Goal: Task Accomplishment & Management: Manage account settings

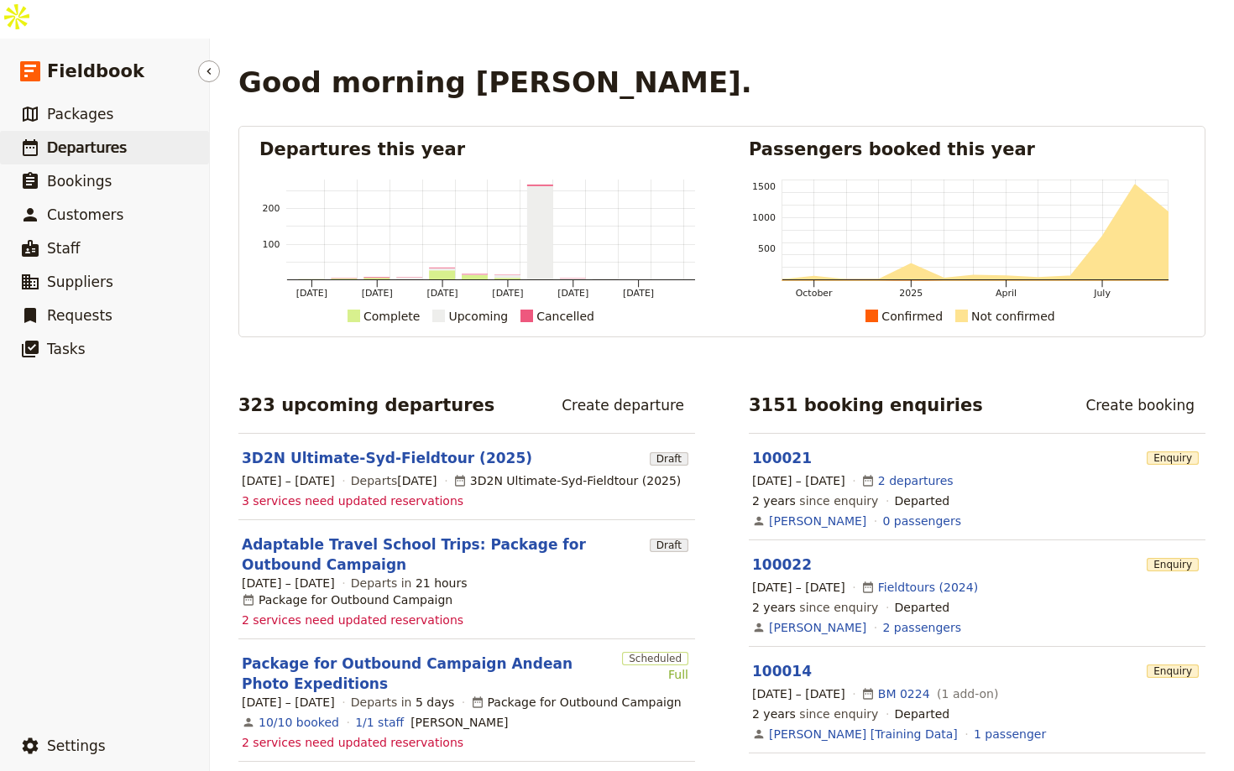
click at [144, 131] on link "​ Departures" at bounding box center [104, 148] width 209 height 34
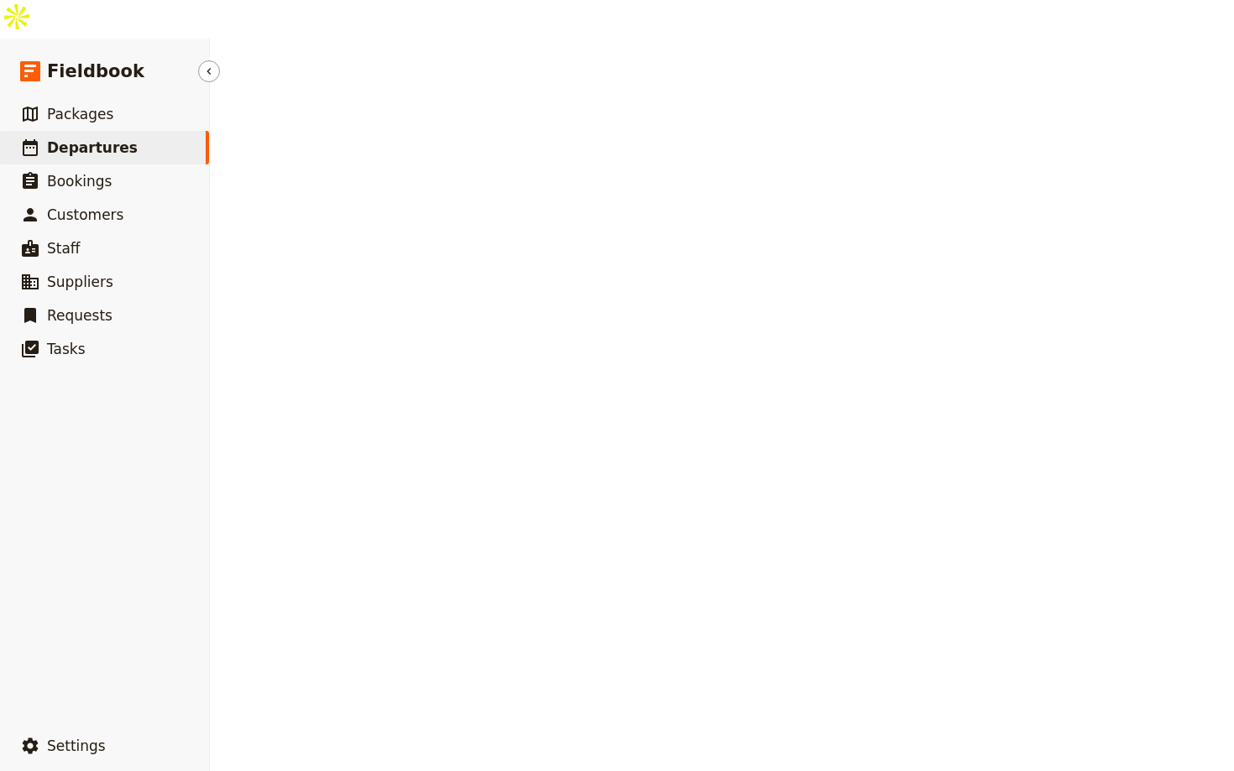
select select "UPDATED_AT"
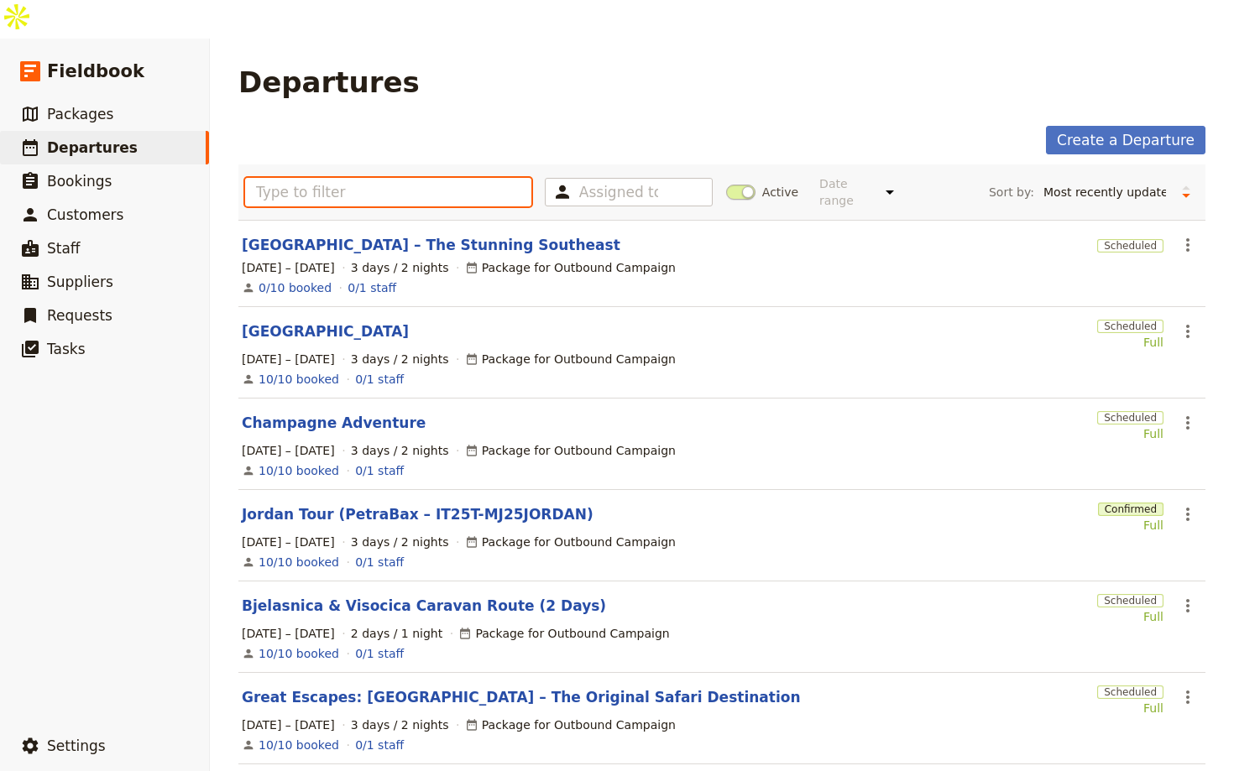
click at [387, 178] on input "text" at bounding box center [388, 192] width 286 height 29
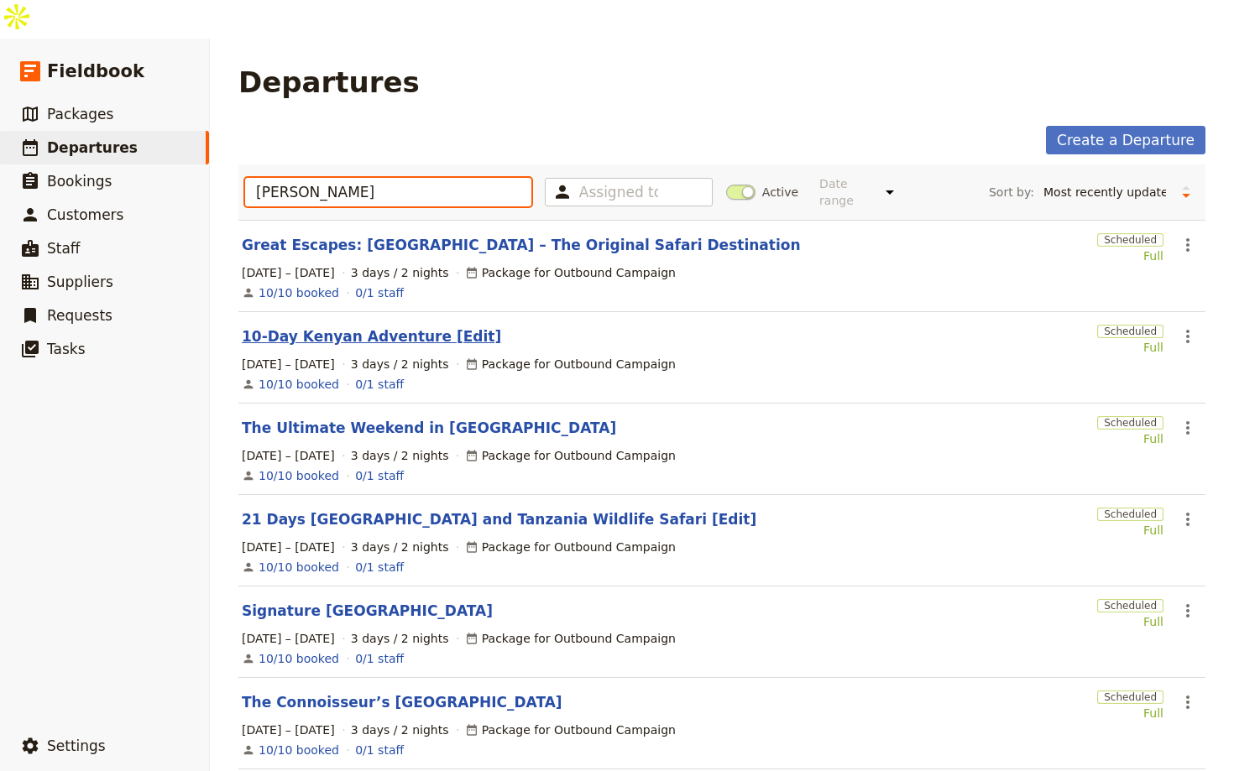
type input "ken"
click at [410, 327] on link "10-Day Kenyan Adventure [Edit]" at bounding box center [371, 337] width 259 height 20
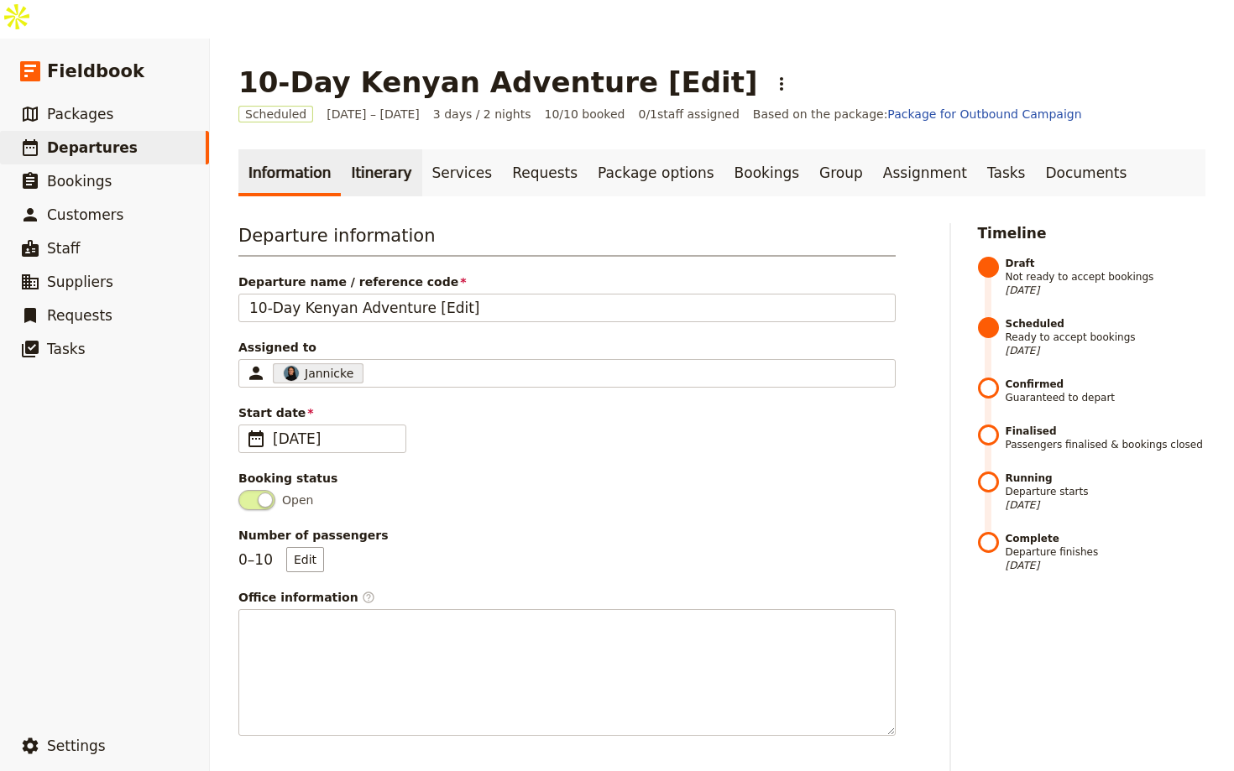
click at [347, 149] on link "Itinerary" at bounding box center [381, 172] width 81 height 47
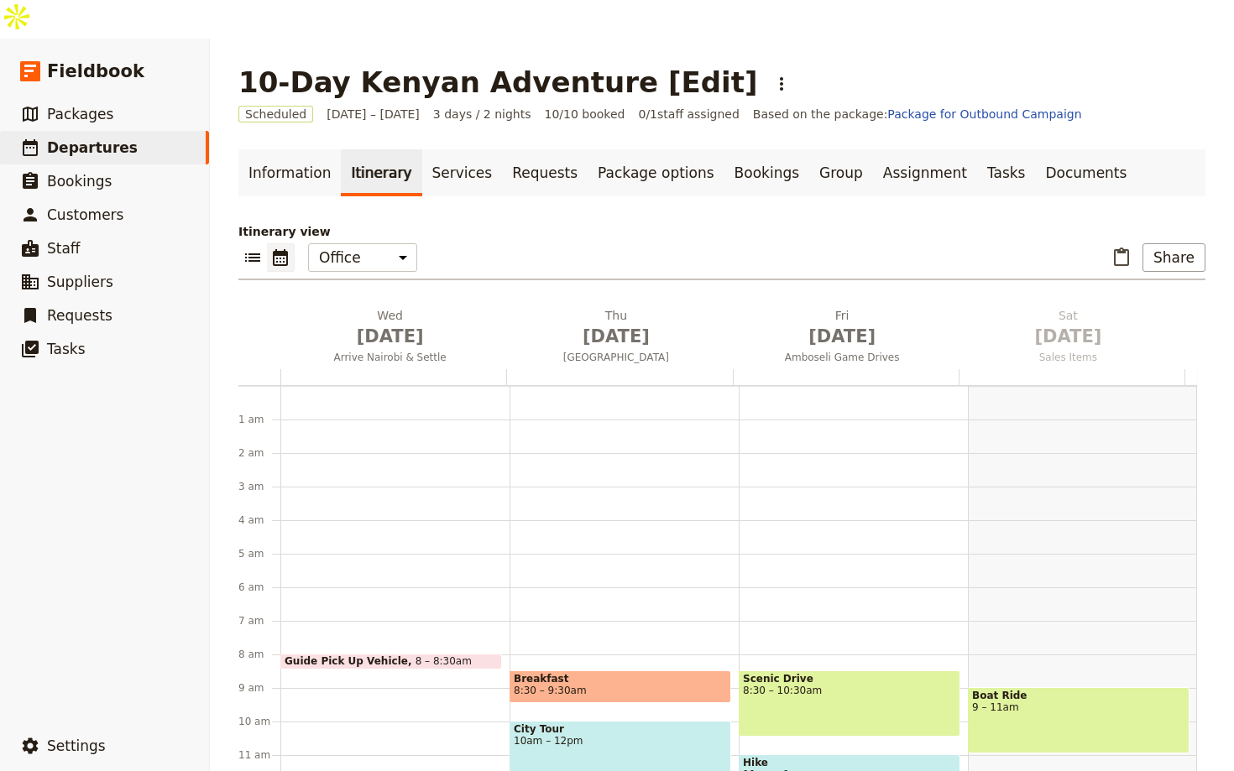
scroll to position [218, 0]
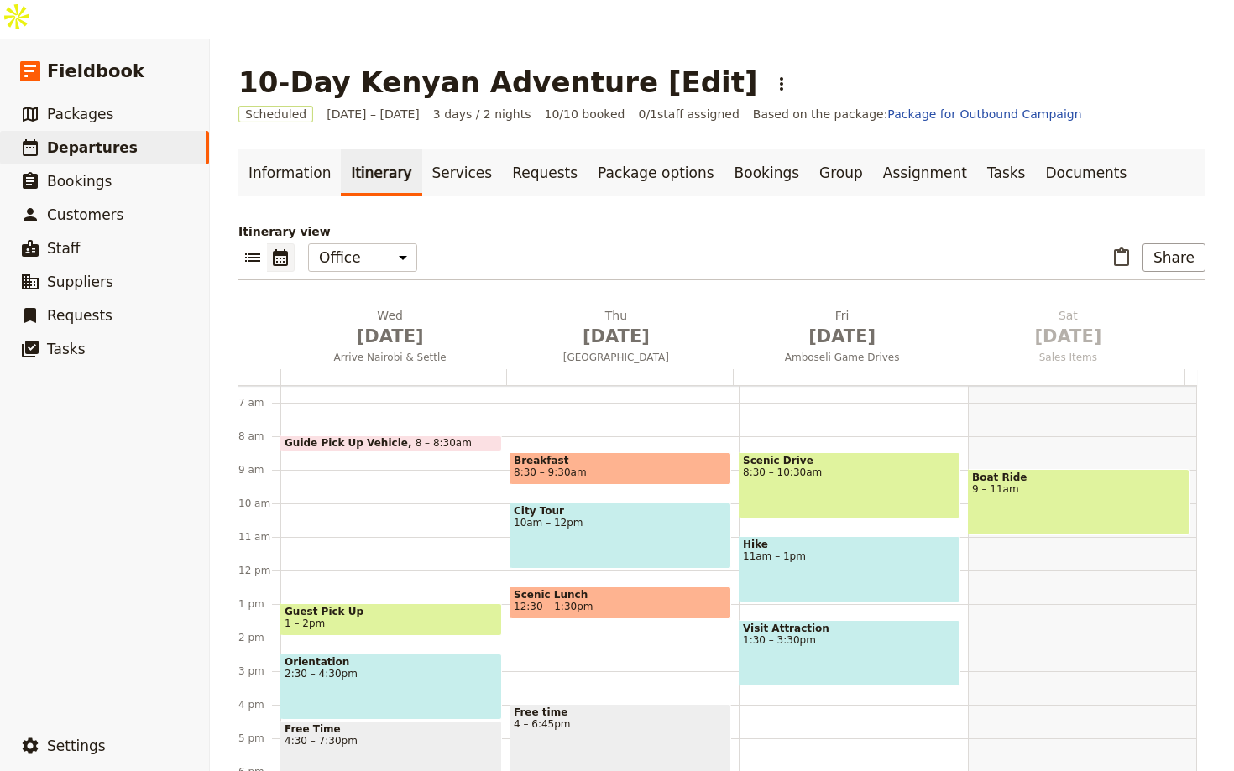
click at [250, 65] on h1 "10-Day Kenyan Adventure [Edit]" at bounding box center [497, 82] width 519 height 34
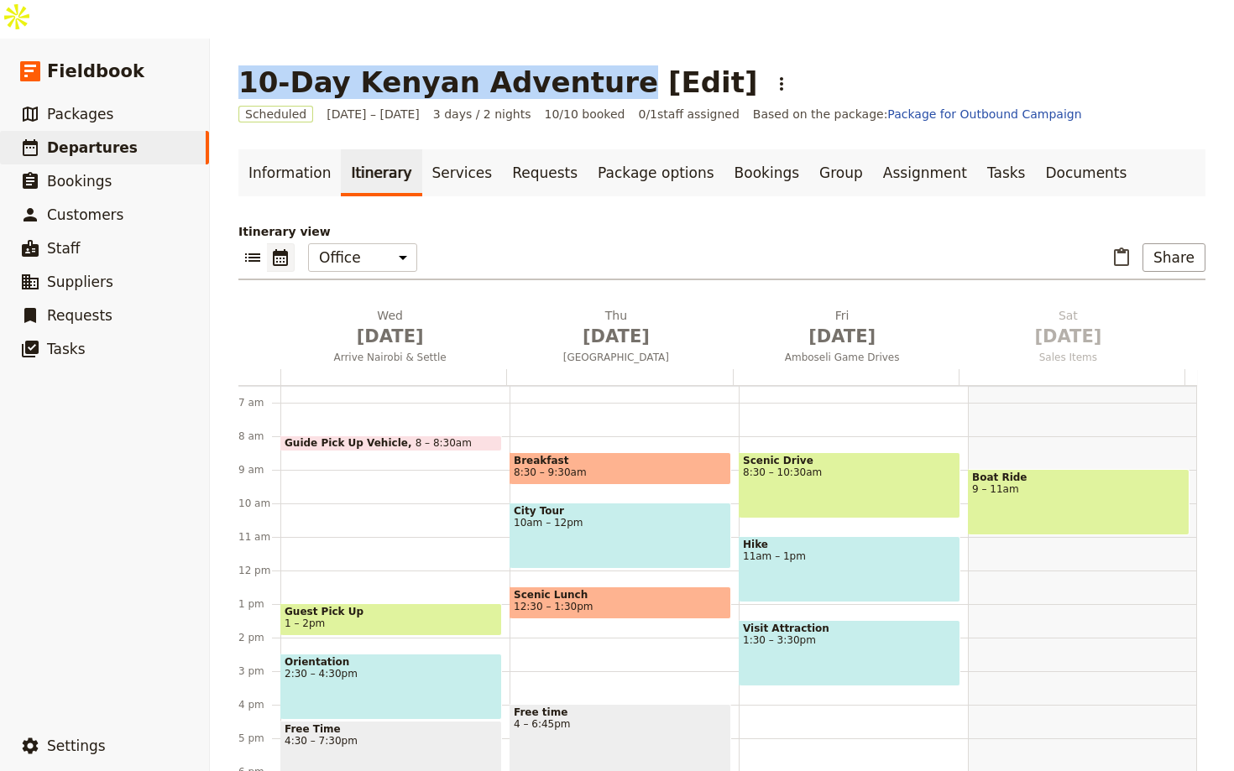
drag, startPoint x: 235, startPoint y: 41, endPoint x: 572, endPoint y: 54, distance: 336.9
click at [572, 65] on h1 "10-Day Kenyan Adventure [Edit]" at bounding box center [497, 82] width 519 height 34
copy h1 "10-Day Kenyan Adventure"
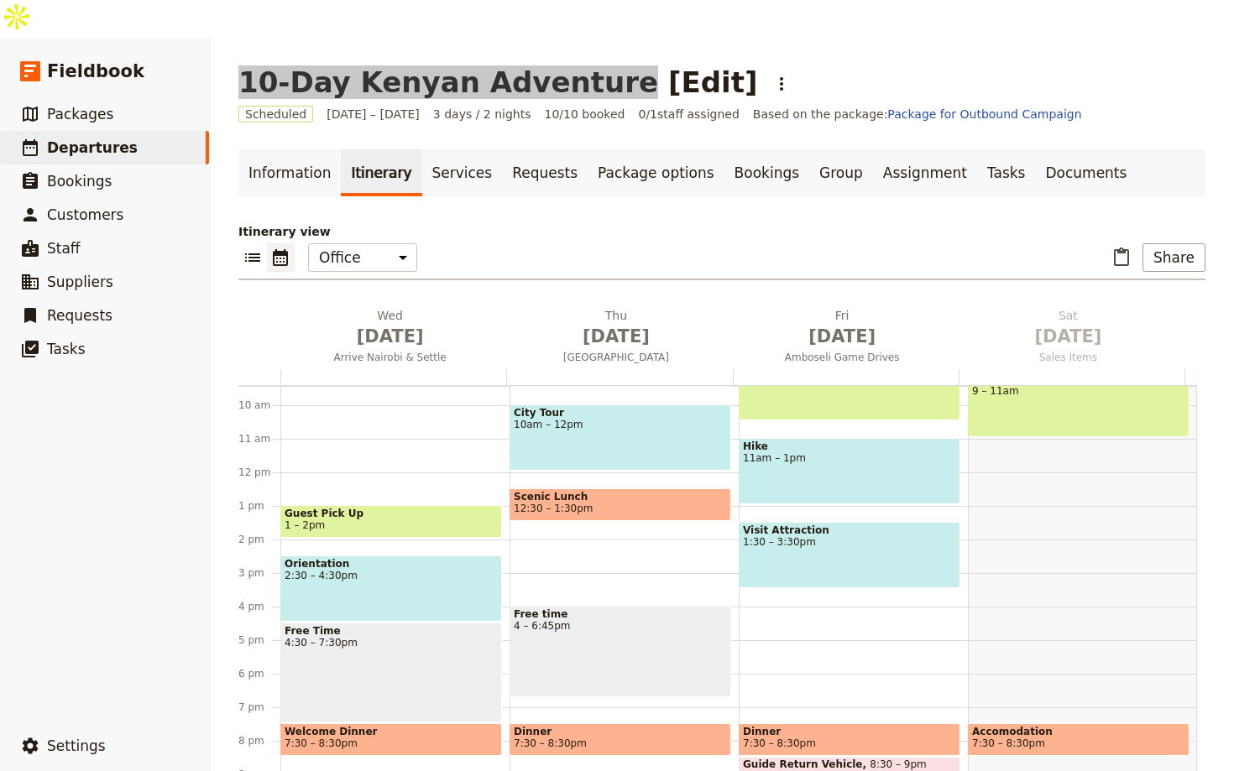
scroll to position [398, 0]
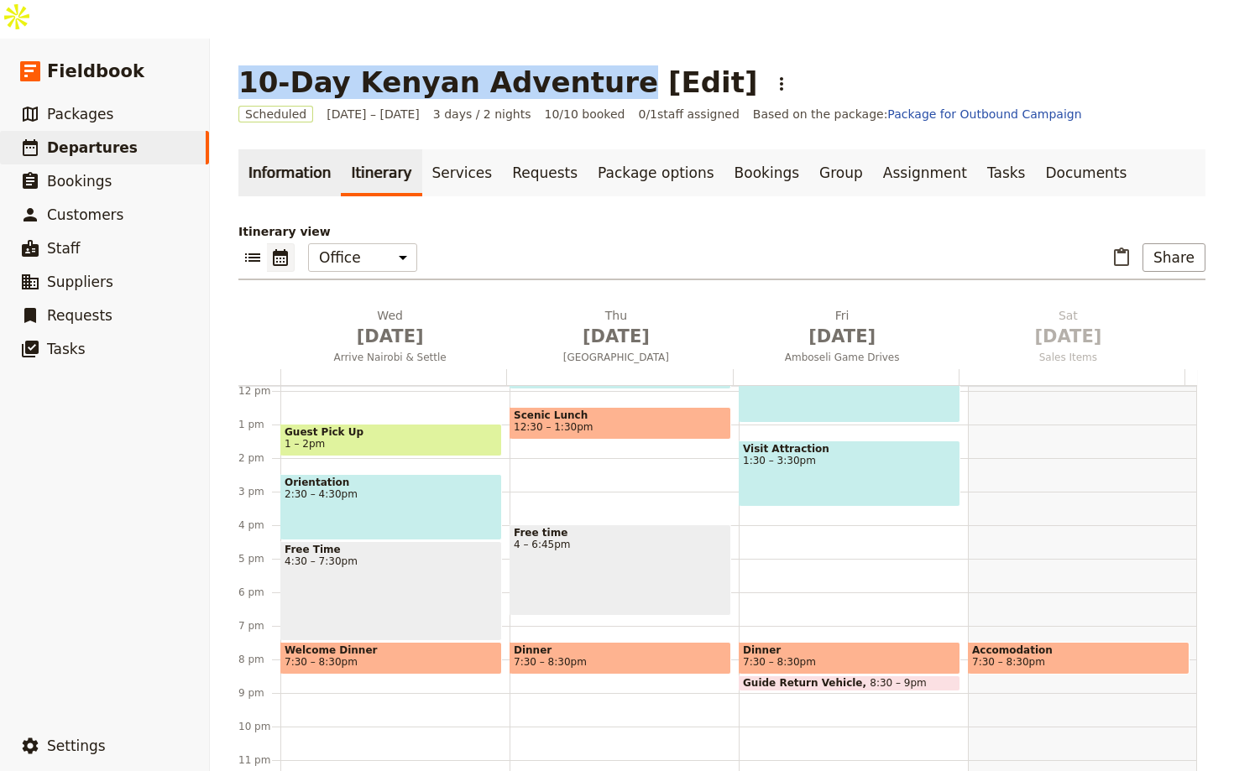
click at [290, 149] on link "Information" at bounding box center [289, 172] width 102 height 47
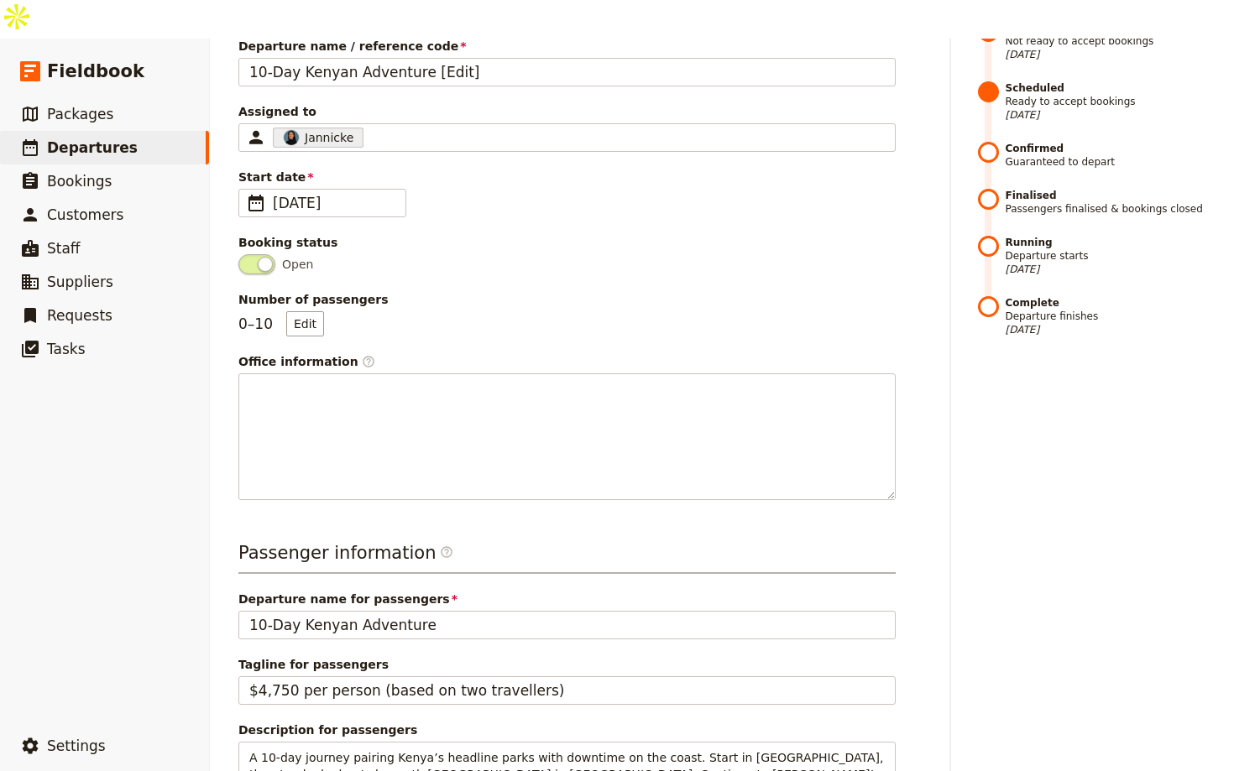
scroll to position [509, 0]
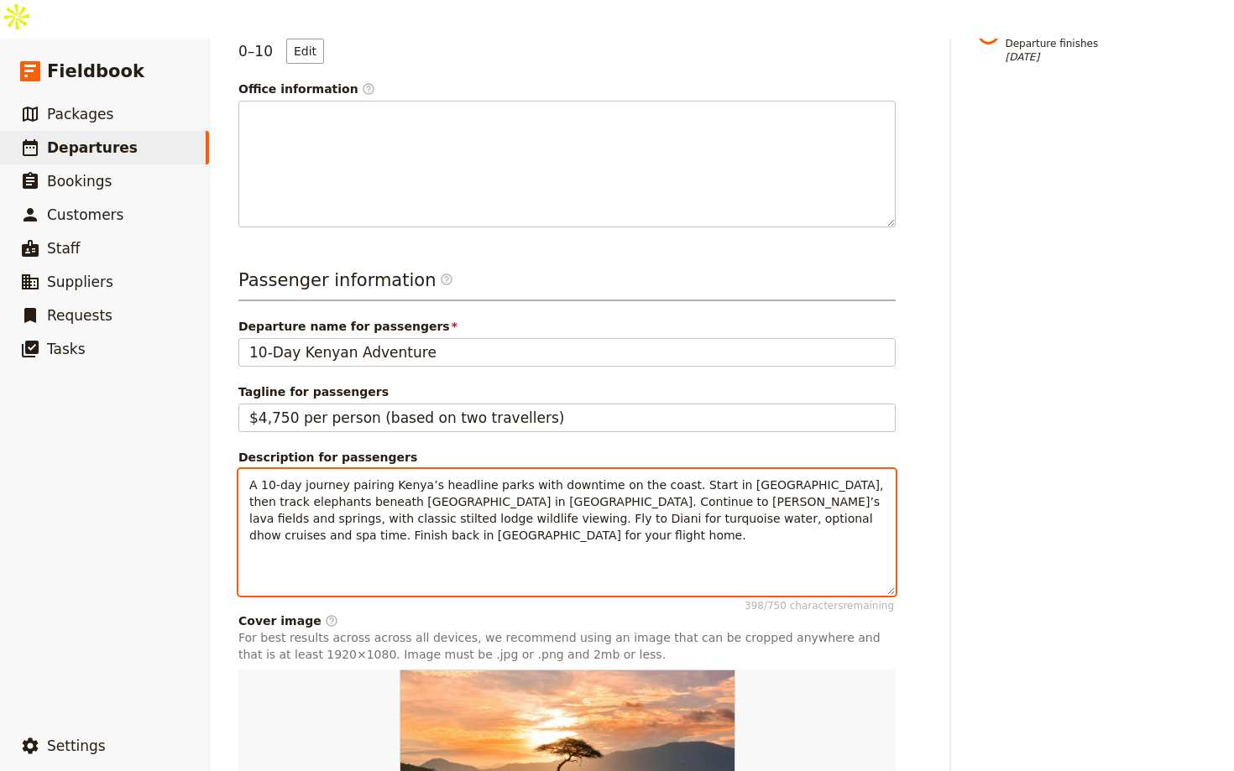
click at [559, 478] on span "A 10-day journey pairing Kenya’s headline parks with downtime on the coast. Sta…" at bounding box center [568, 510] width 638 height 64
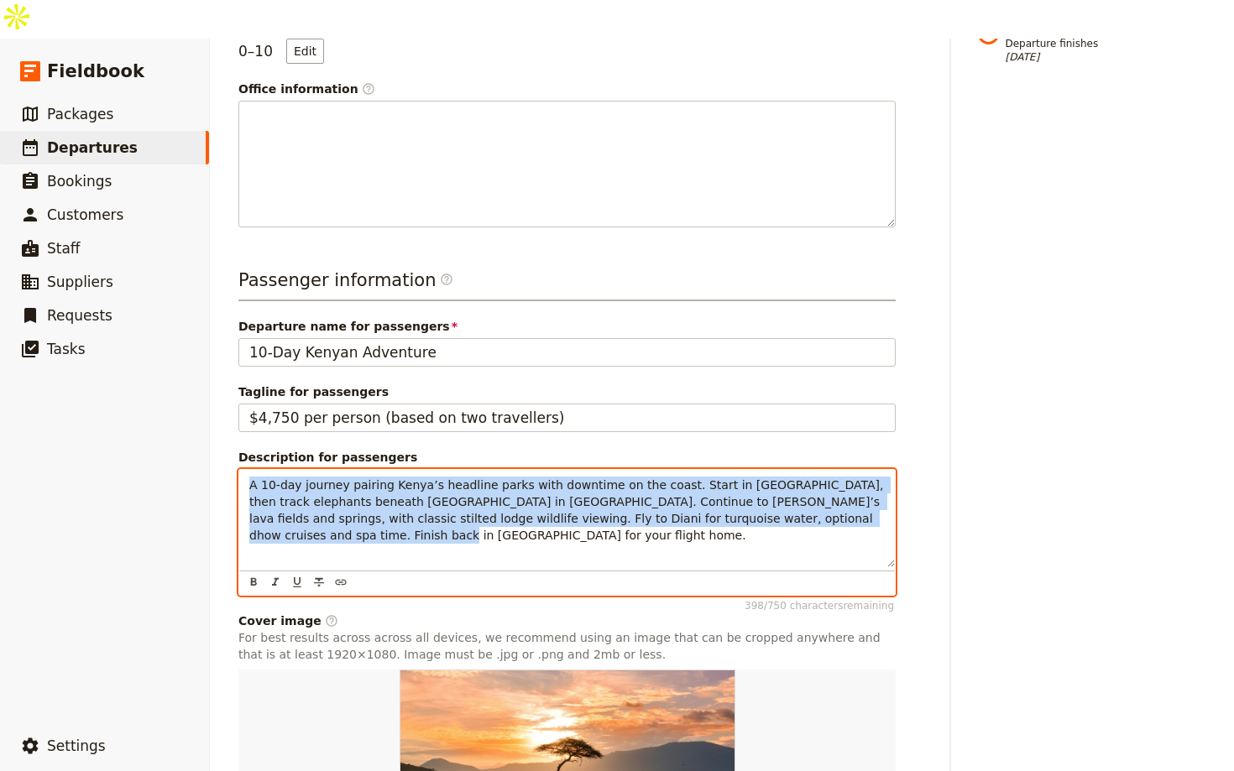
click at [559, 478] on span "A 10-day journey pairing Kenya’s headline parks with downtime on the coast. Sta…" at bounding box center [568, 510] width 638 height 64
copy span "A 10-day journey pairing Kenya’s headline parks with downtime on the coast. Sta…"
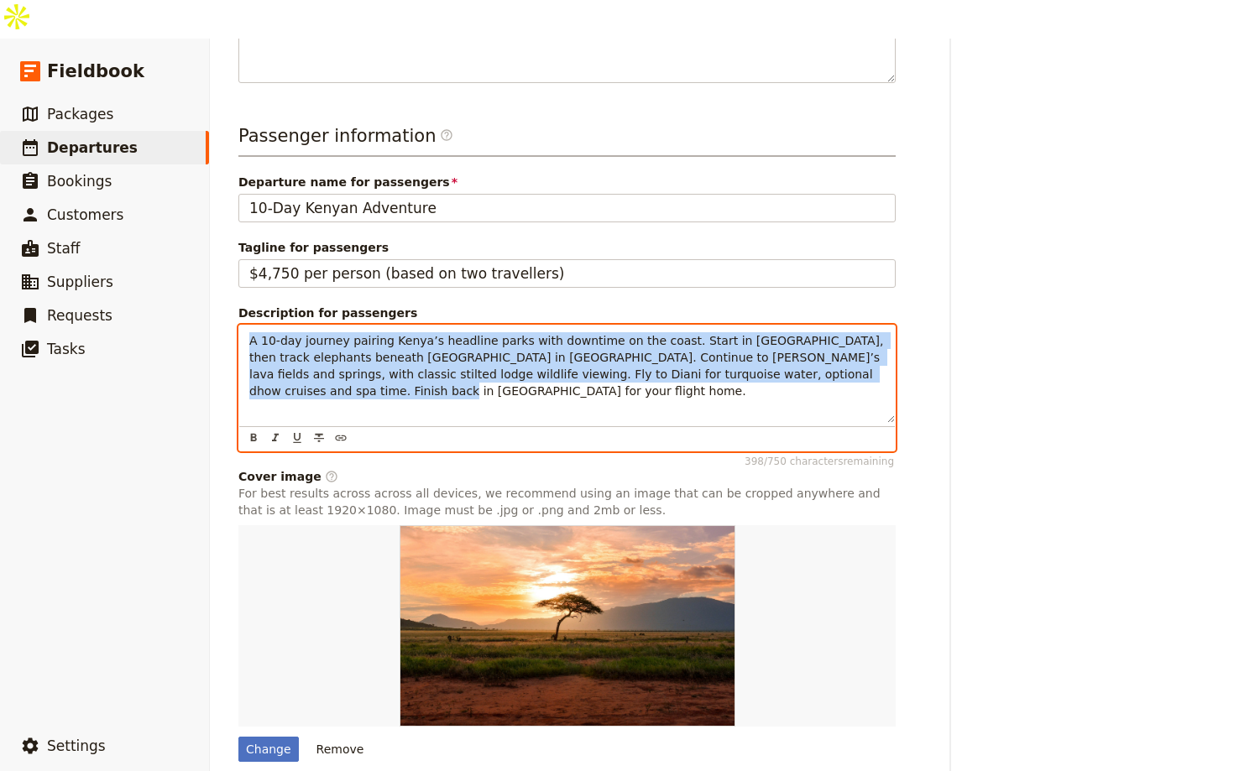
scroll to position [688, 0]
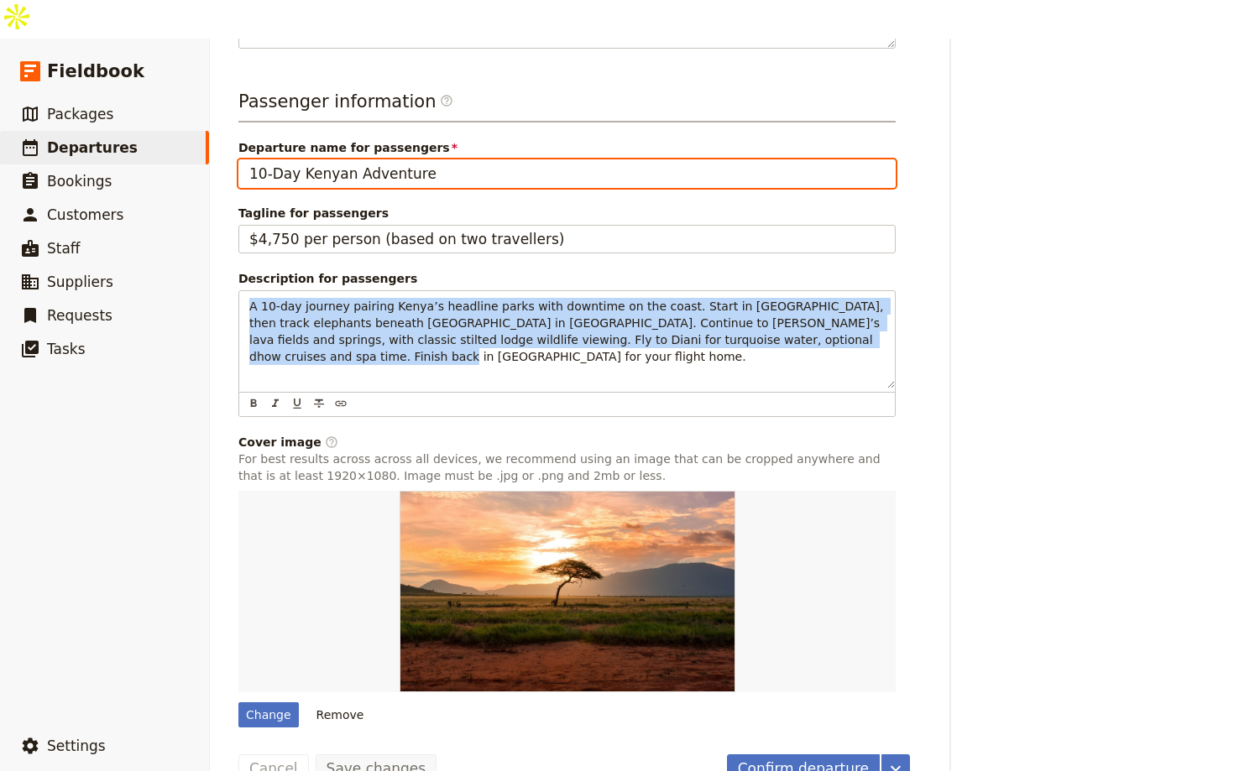
click at [532, 159] on input "10-Day Kenyan Adventure" at bounding box center [566, 173] width 657 height 29
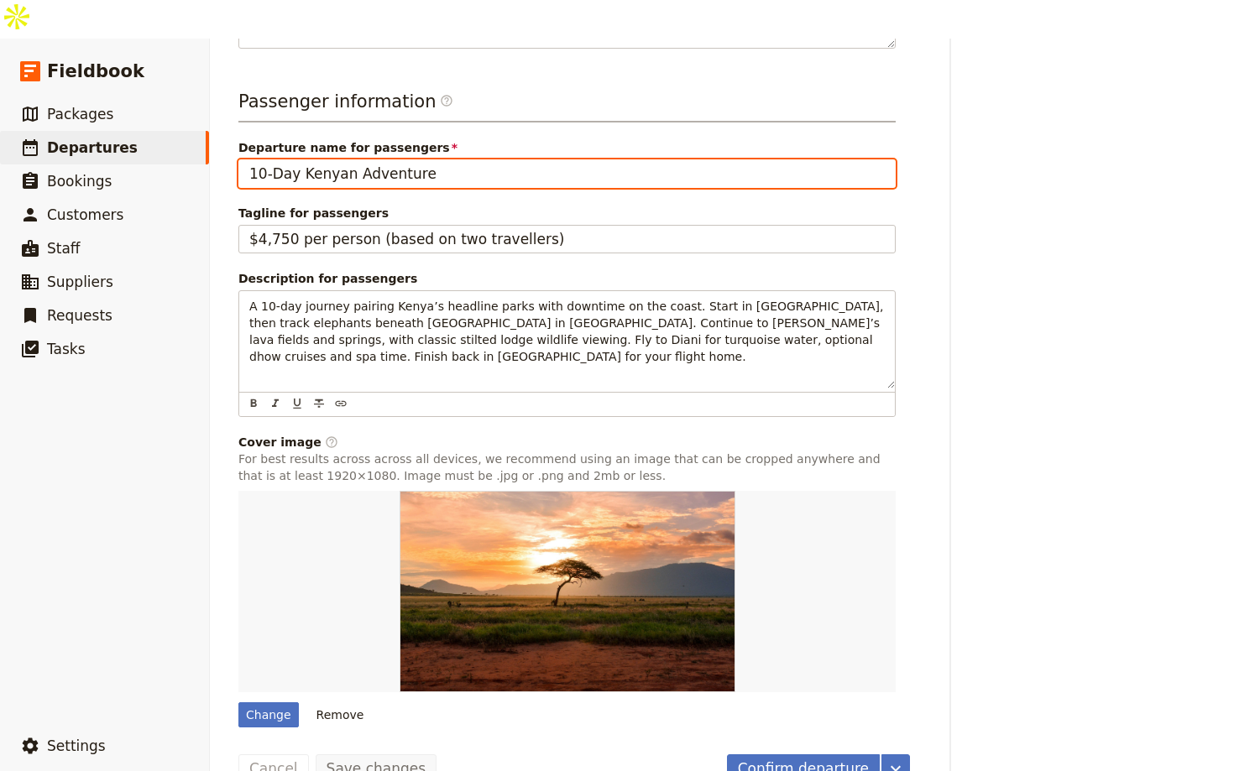
click at [532, 159] on input "10-Day Kenyan Adventure" at bounding box center [566, 173] width 657 height 29
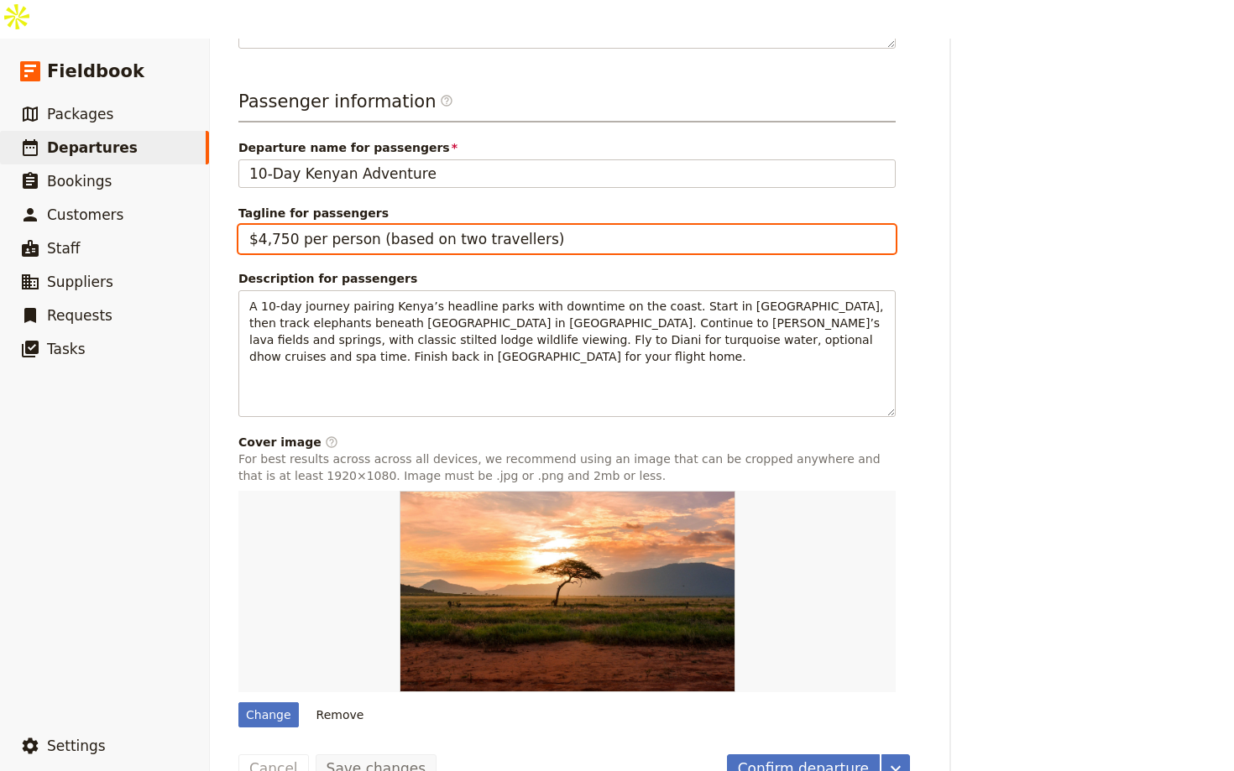
click at [513, 225] on input "$4,750 per person (based on two travellers)" at bounding box center [566, 239] width 657 height 29
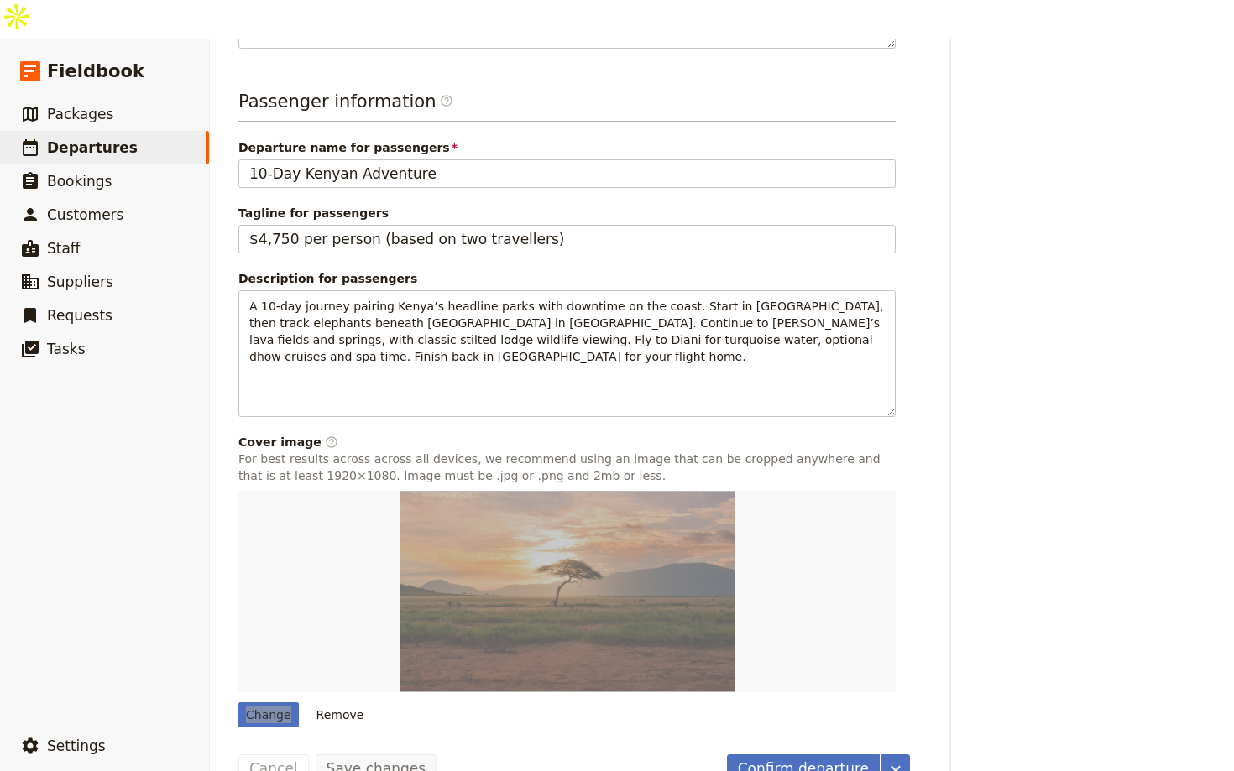
scroll to position [0, 0]
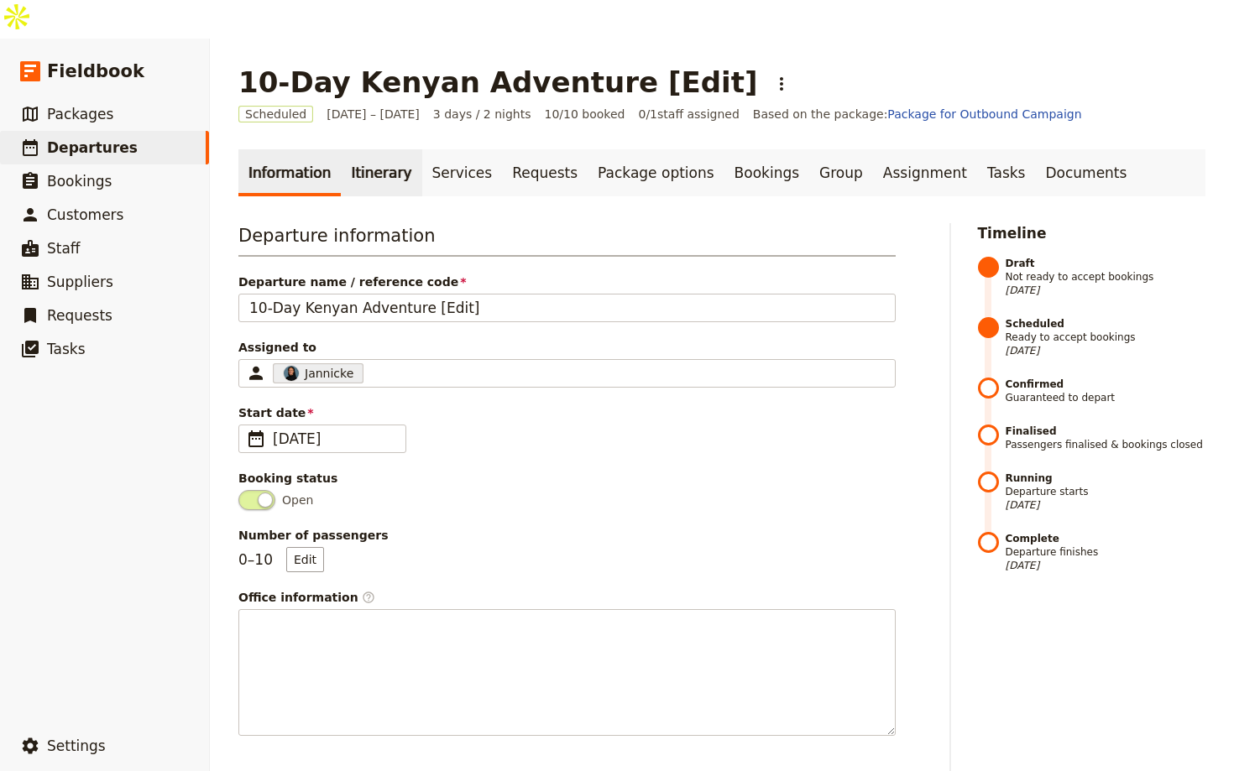
click at [372, 149] on link "Itinerary" at bounding box center [381, 172] width 81 height 47
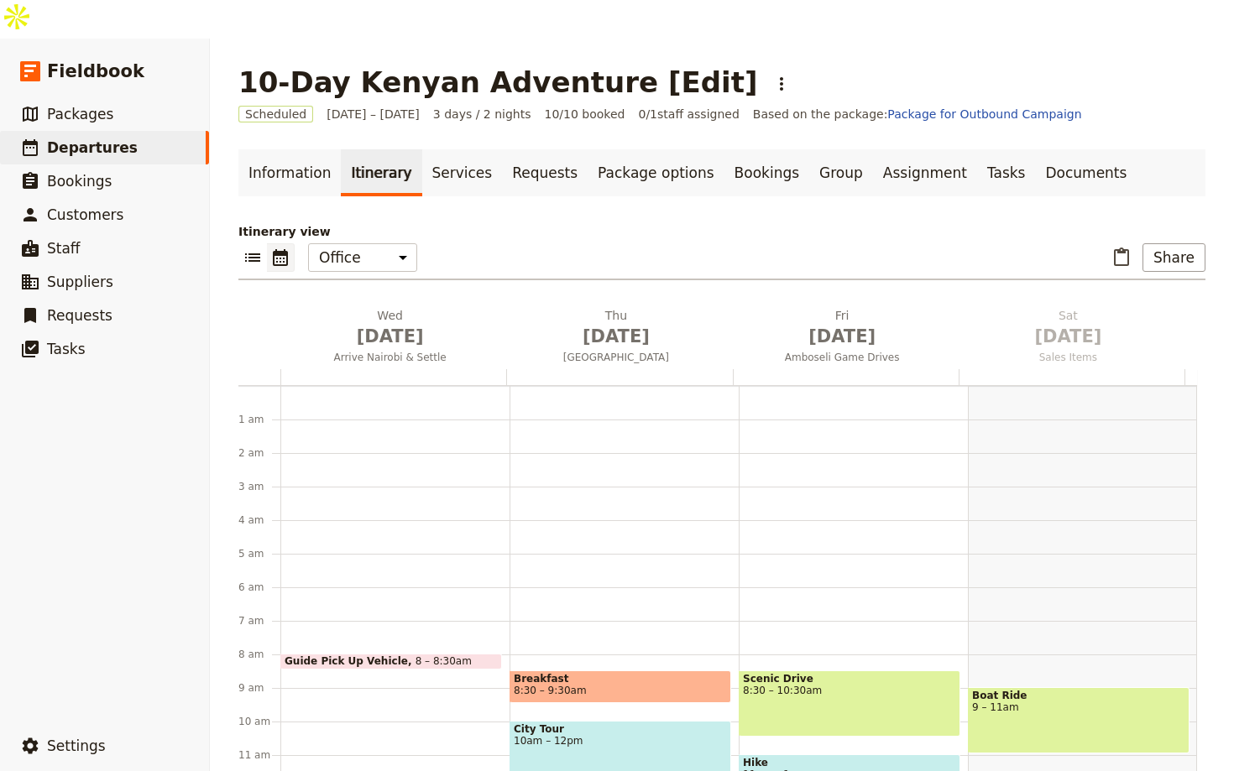
scroll to position [218, 0]
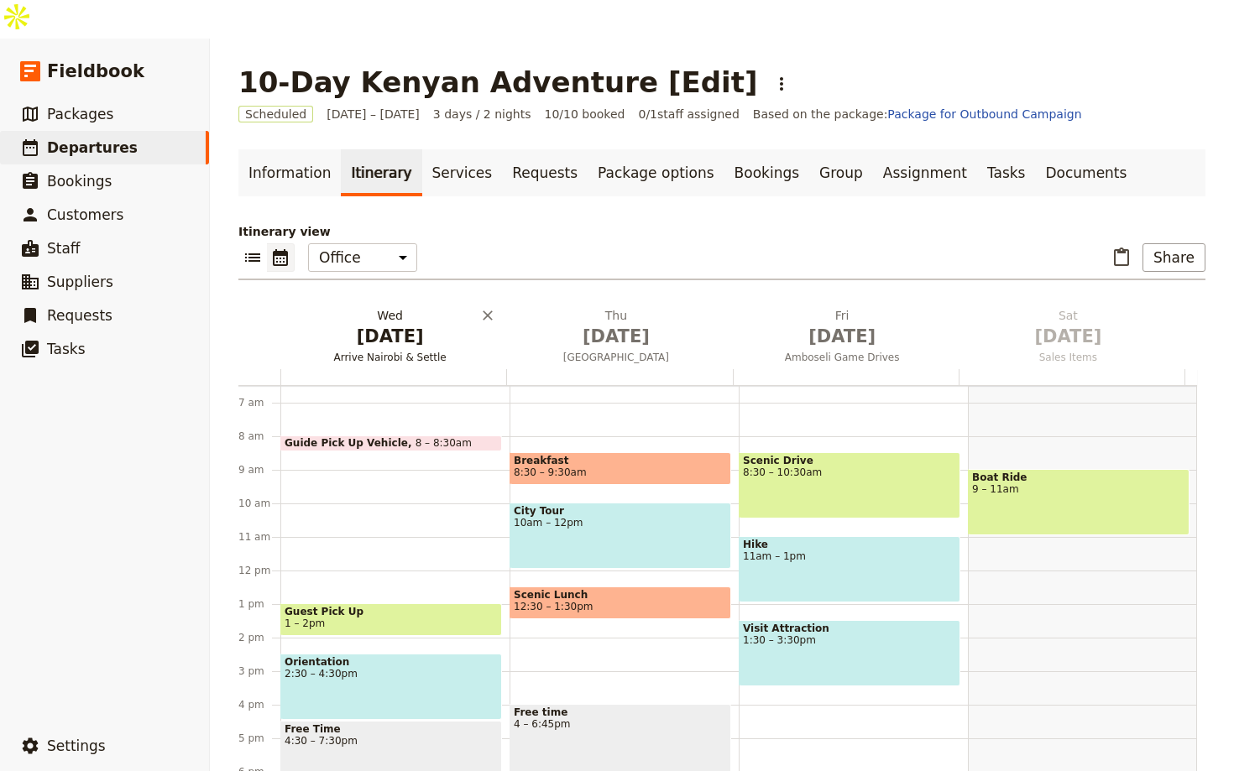
click at [382, 307] on h2 "Wed Oct 1 Arrive Nairobi & Settle" at bounding box center [390, 328] width 206 height 42
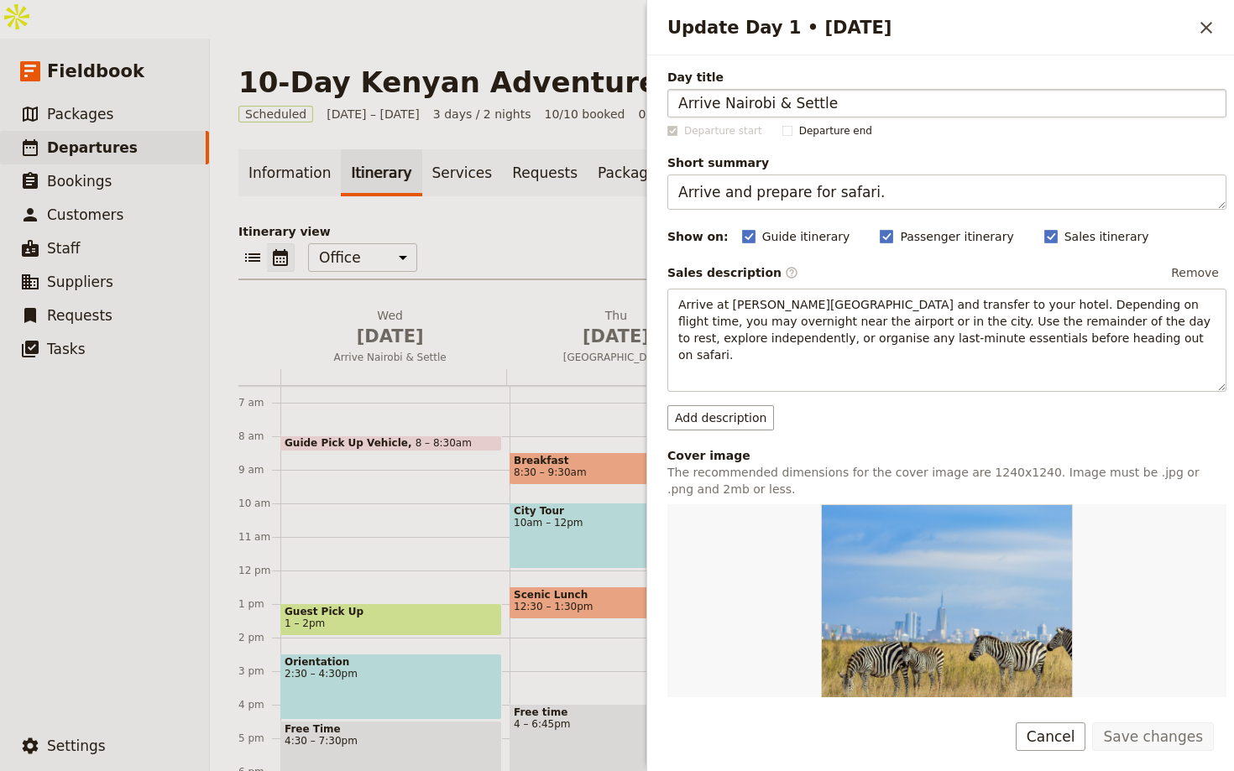
click at [915, 106] on input "Arrive Nairobi & Settle" at bounding box center [946, 103] width 559 height 29
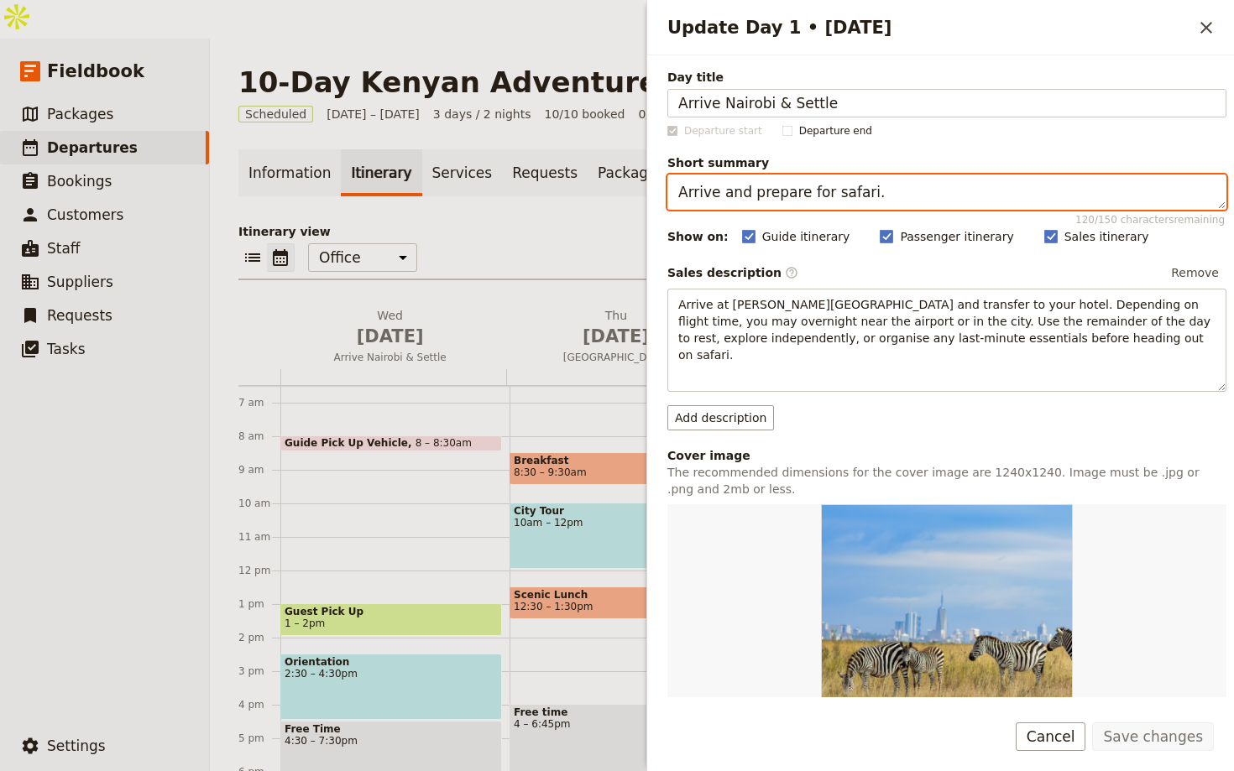
click at [973, 189] on textarea "Arrive and prepare for safari." at bounding box center [946, 192] width 559 height 35
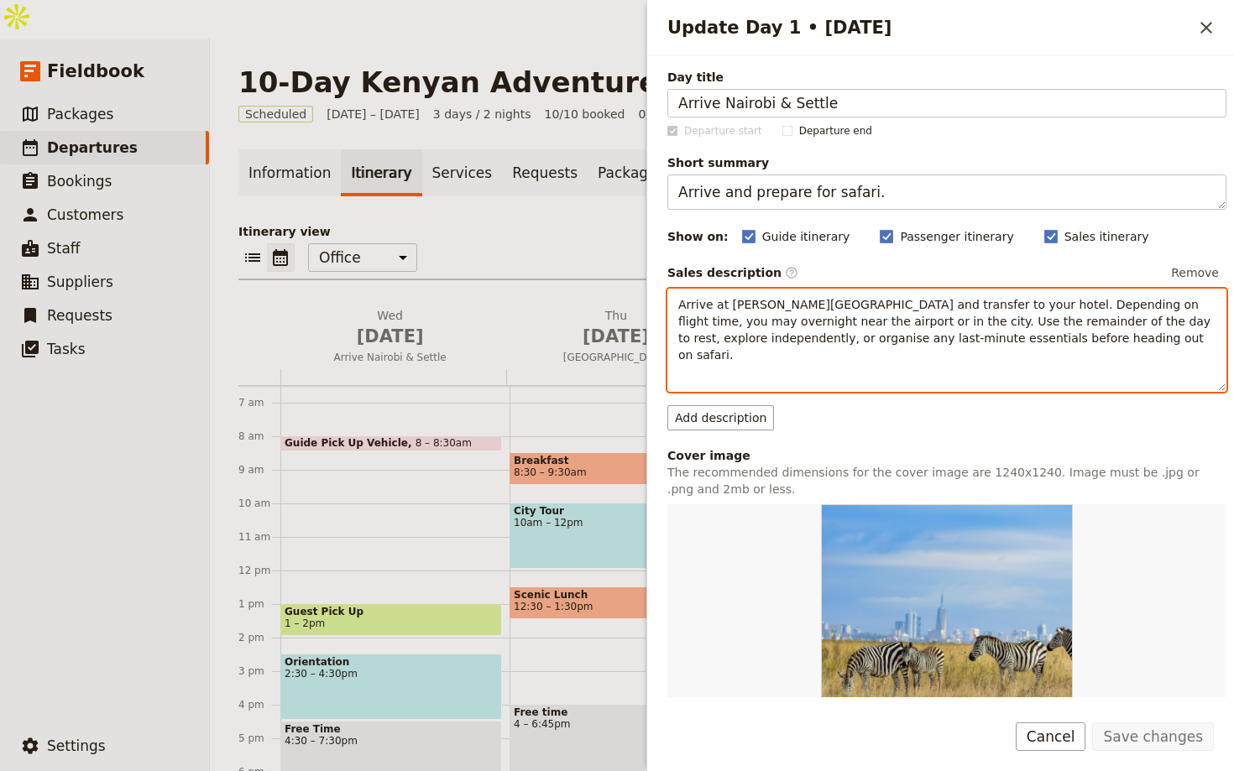
click at [1020, 316] on span "Arrive at Jomo Kenyatta International Airport and transfer to your hotel. Depen…" at bounding box center [946, 330] width 536 height 64
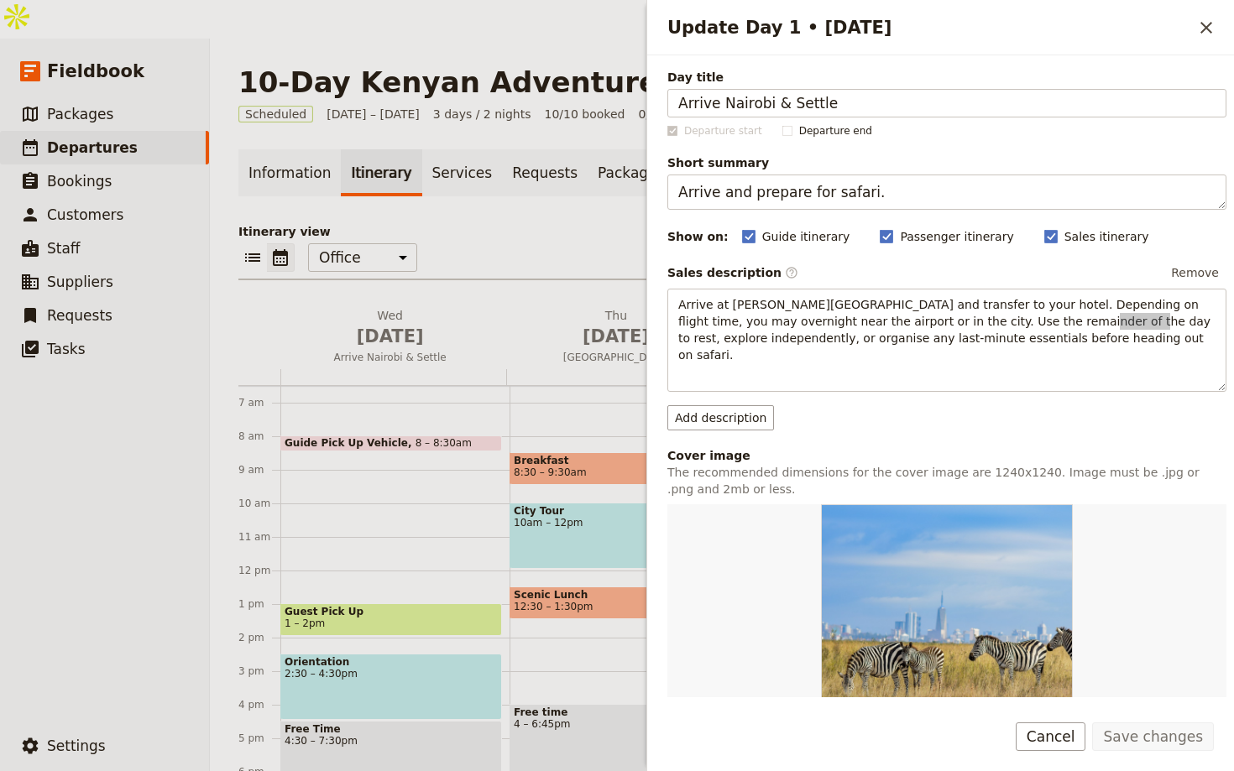
scroll to position [327, 0]
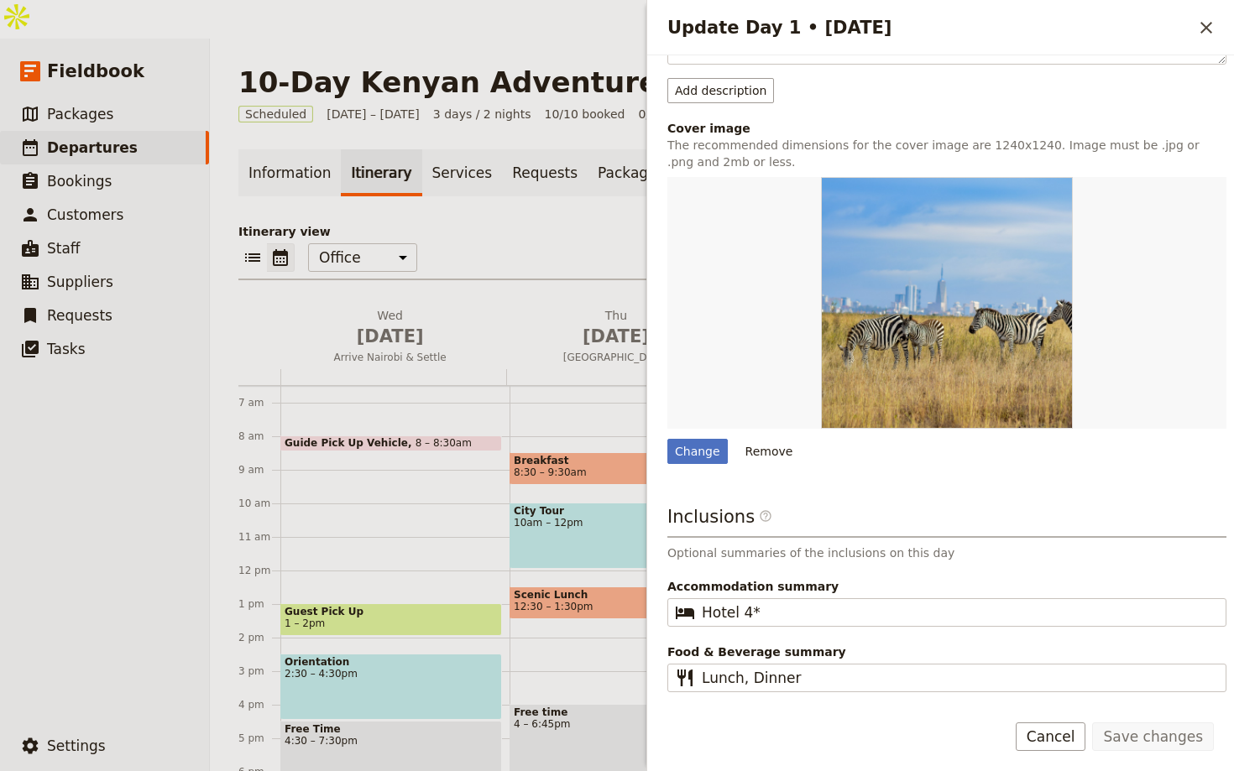
click at [1019, 459] on div "Day title Arrive Nairobi & Settle Departure start Departure end Short summary A…" at bounding box center [946, 226] width 559 height 971
click at [76, 139] on span "Departures" at bounding box center [92, 147] width 91 height 17
select select "UPDATED_AT"
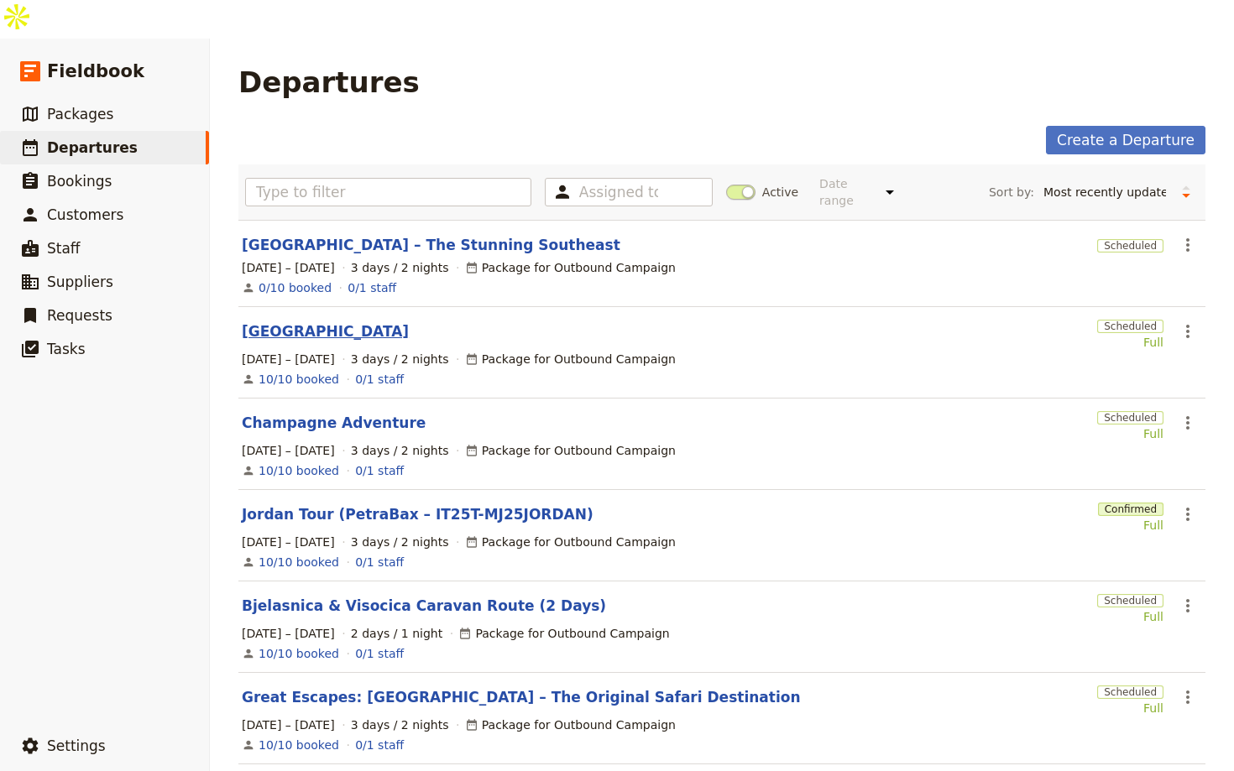
click at [323, 322] on link "Copper Canyon" at bounding box center [325, 332] width 167 height 20
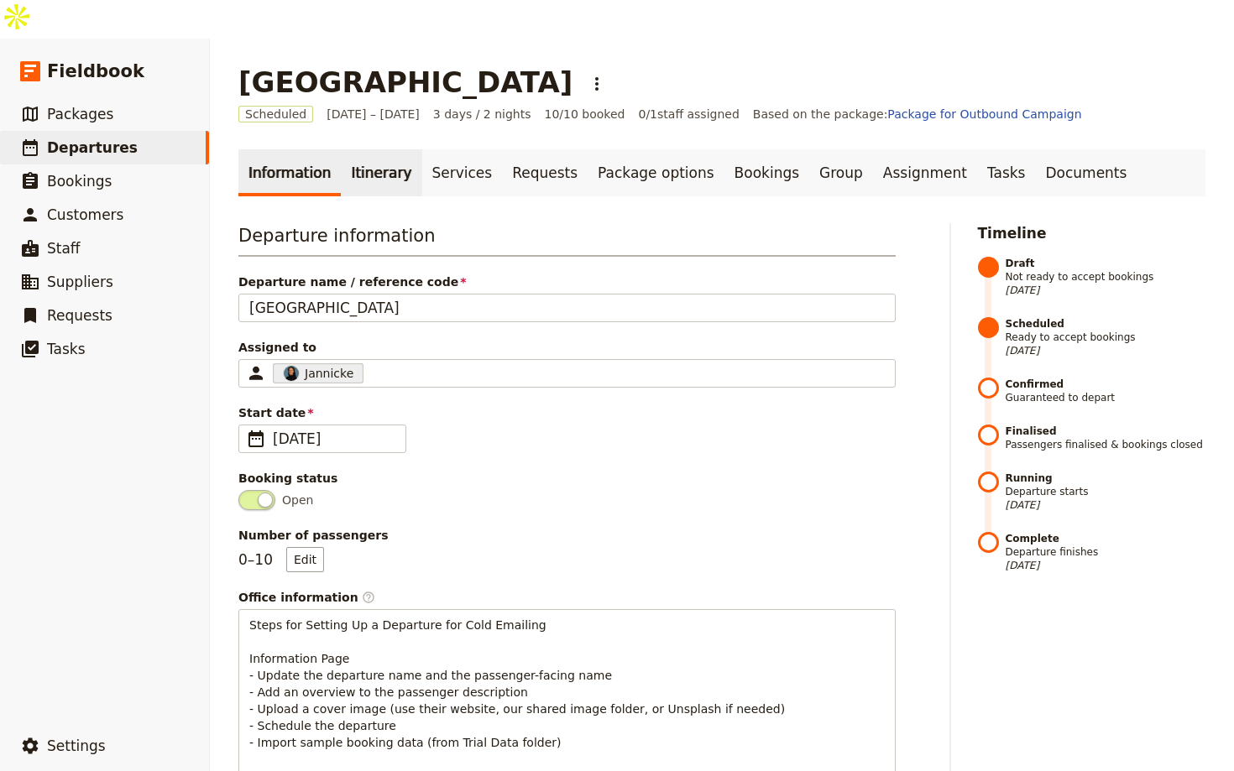
click at [381, 149] on link "Itinerary" at bounding box center [381, 172] width 81 height 47
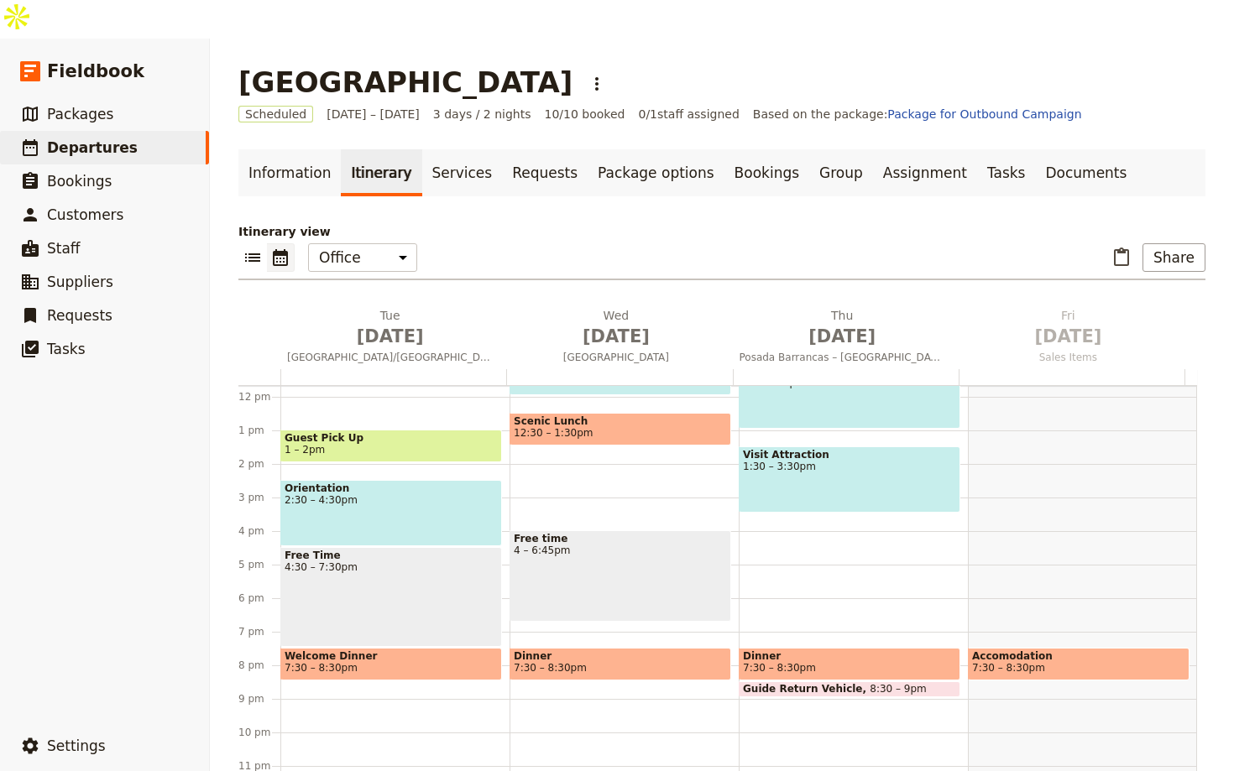
scroll to position [398, 0]
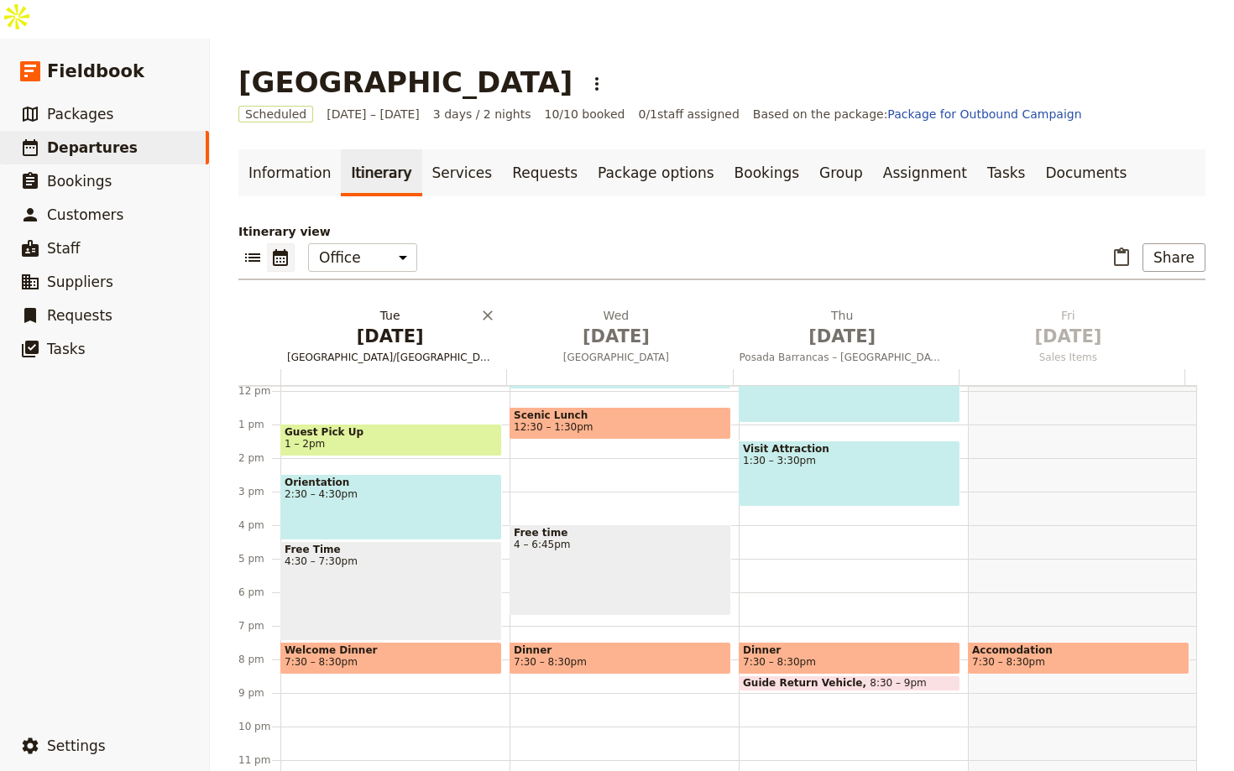
click at [391, 307] on h2 "Tue Sep 1 Phoenix/Tucson to Nuevo Casas Grandes" at bounding box center [390, 328] width 206 height 42
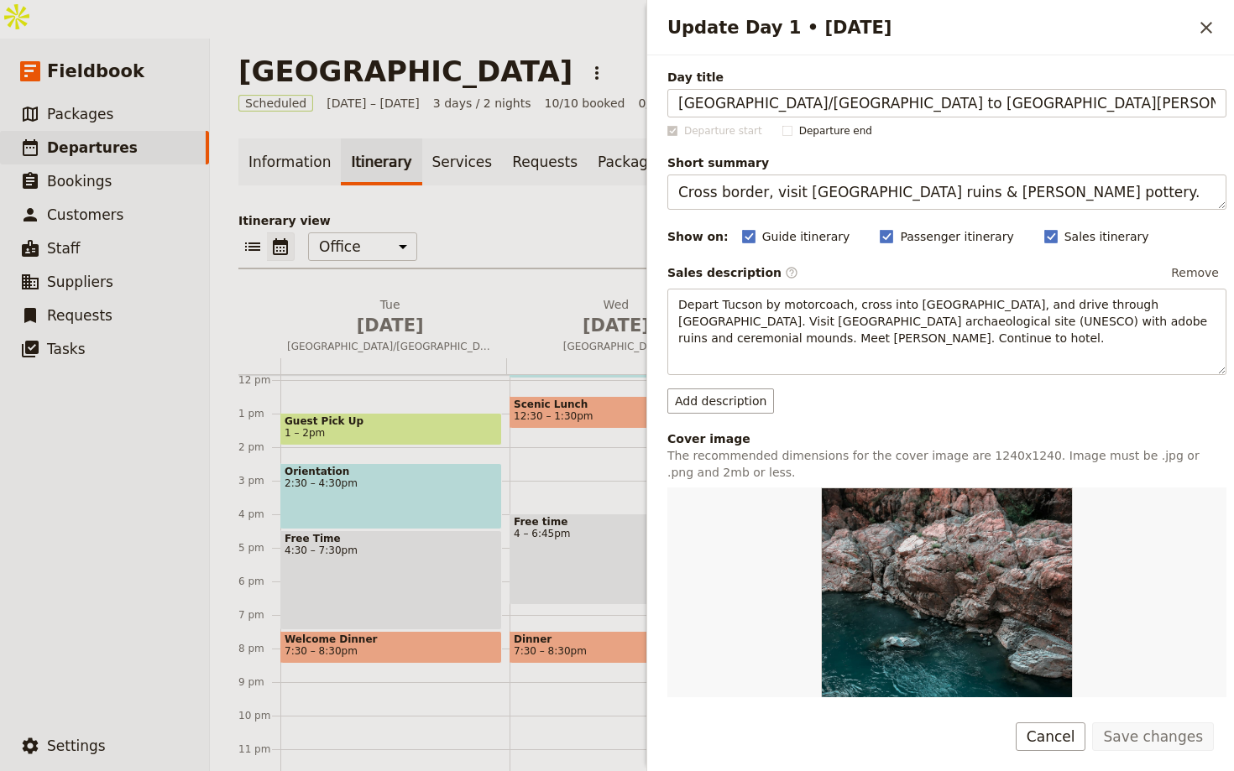
scroll to position [327, 0]
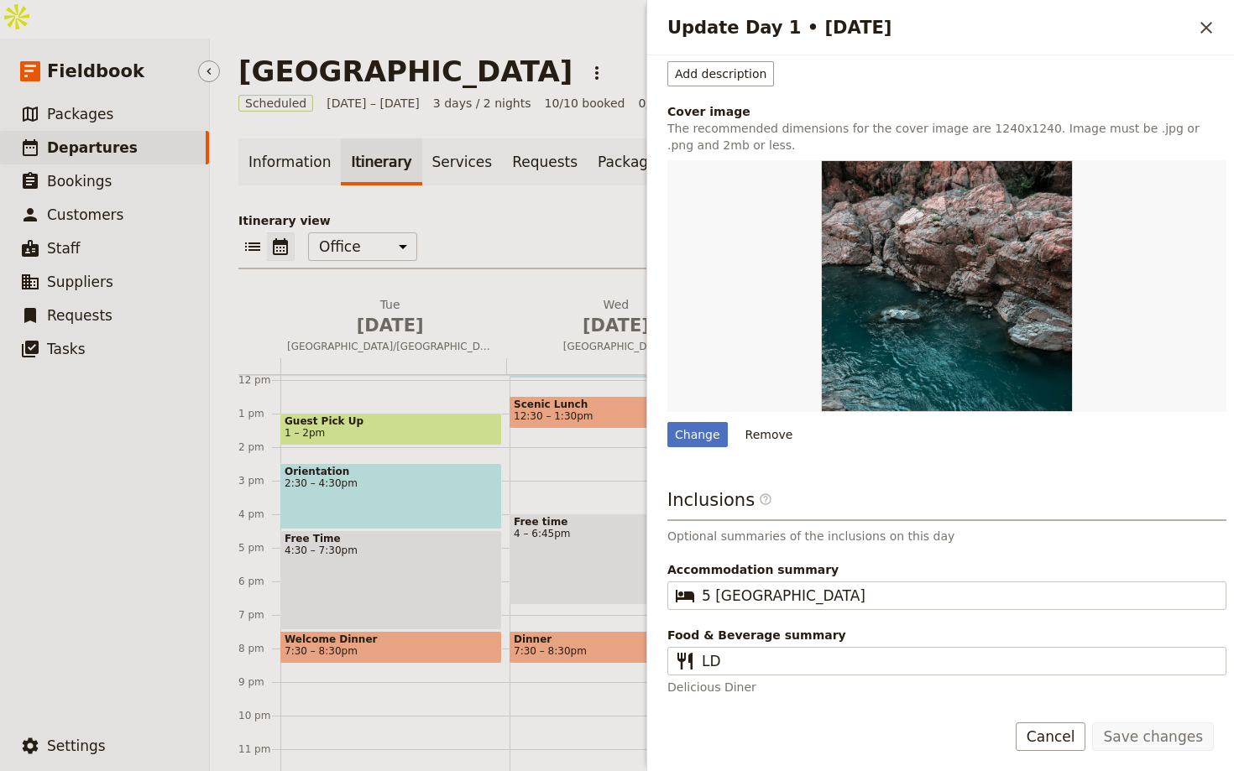
click at [150, 131] on link "​ Departures" at bounding box center [104, 148] width 209 height 34
select select "UPDATED_AT"
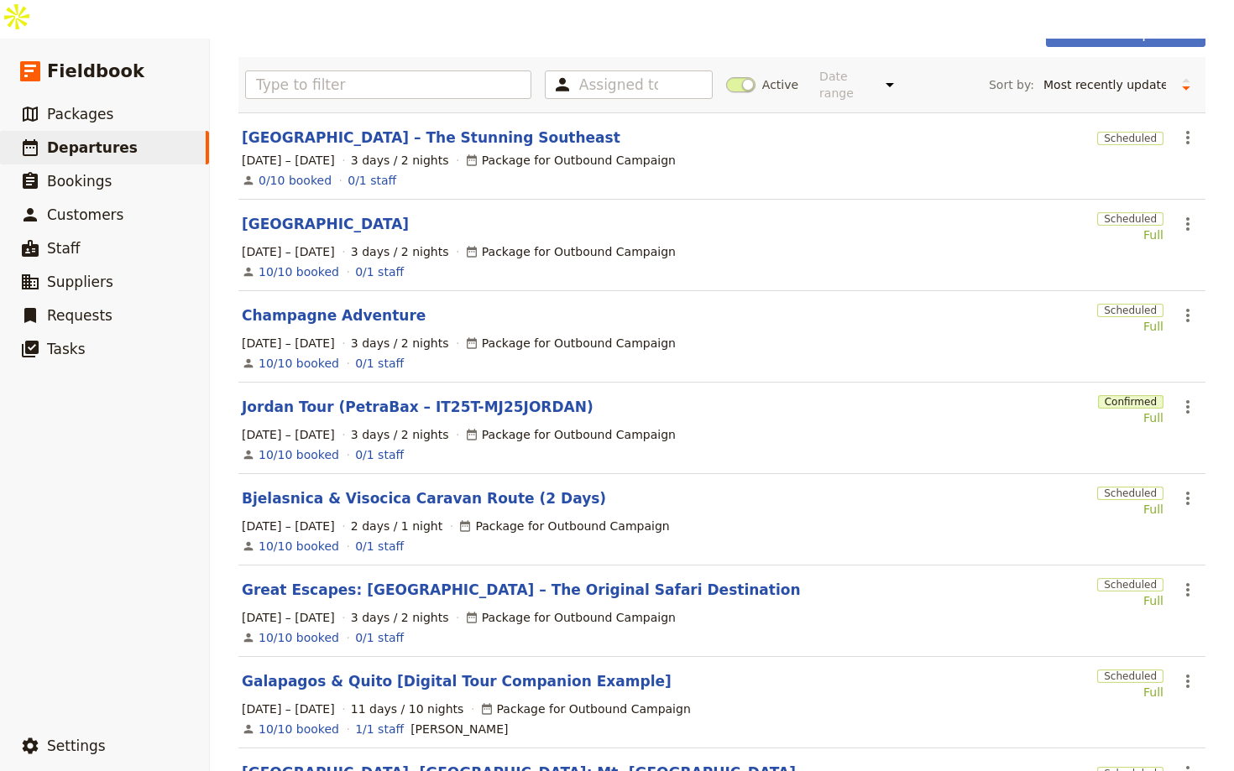
scroll to position [184, 0]
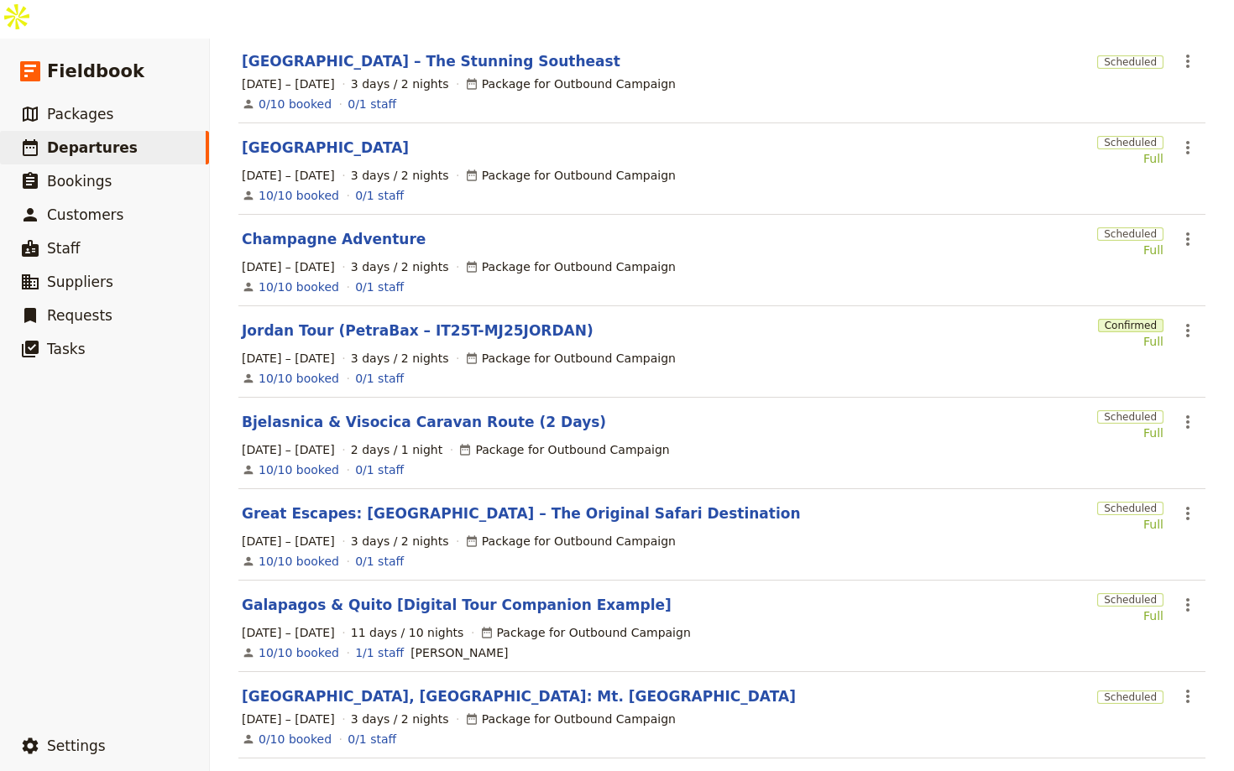
click at [477, 581] on section "Galapagos & Quito [Digital Tour Companion Example] Scheduled Full ​ 4 – 14 Sep …" at bounding box center [721, 626] width 967 height 91
click at [472, 595] on link "Galapagos & Quito [Digital Tour Companion Example]" at bounding box center [457, 605] width 430 height 20
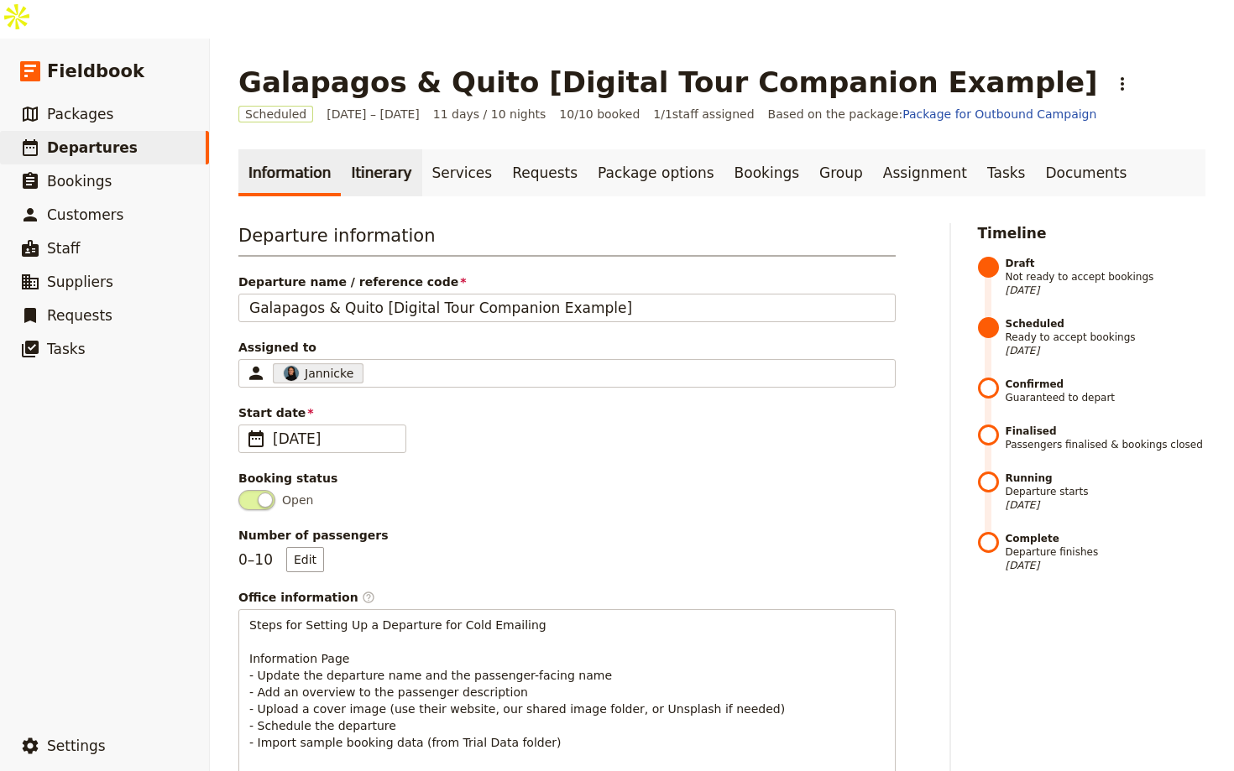
click at [341, 149] on link "Itinerary" at bounding box center [381, 172] width 81 height 47
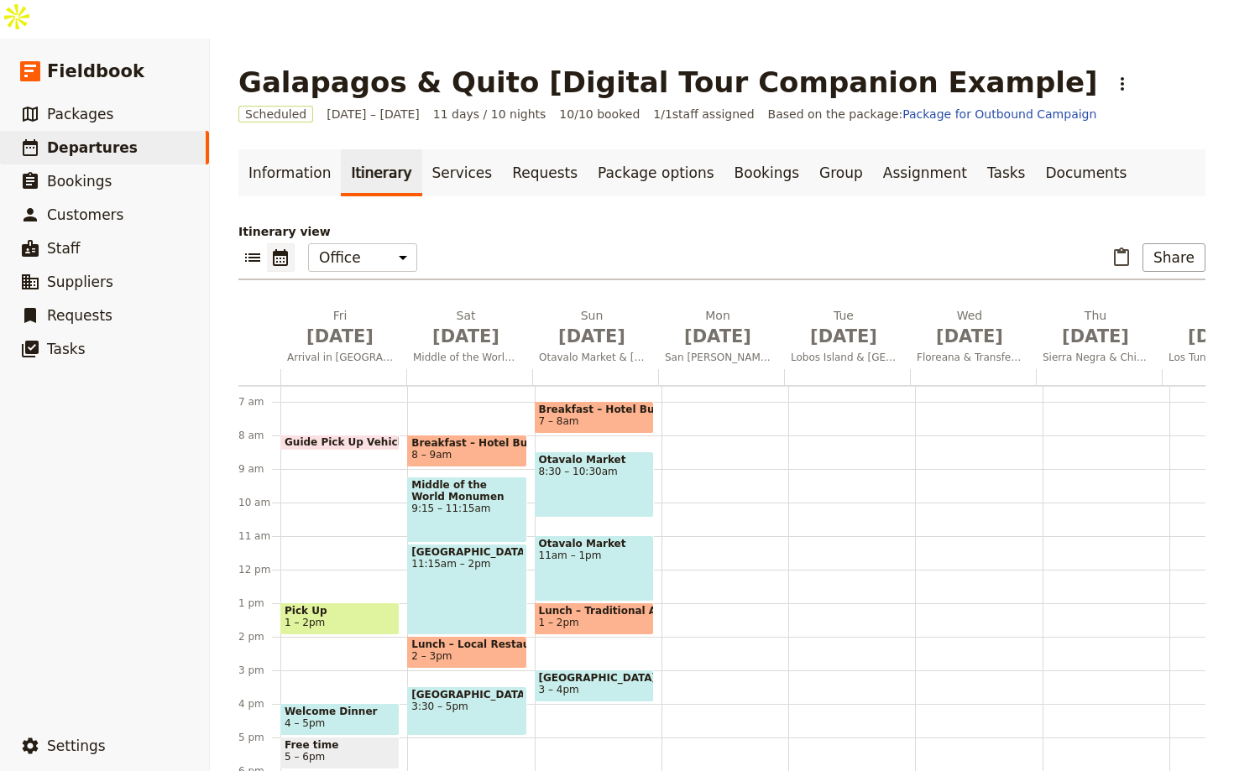
scroll to position [410, 0]
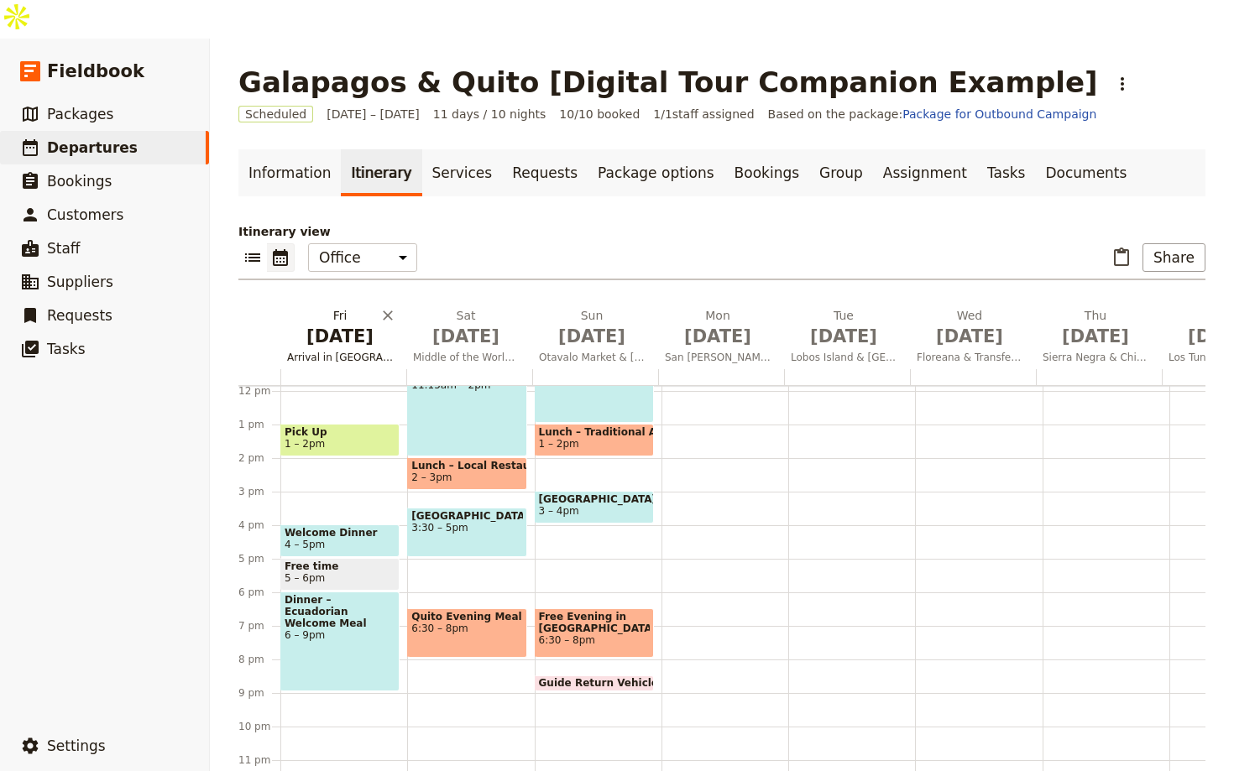
click at [342, 307] on h2 "Fri Sep 4 Arrival in Quito" at bounding box center [340, 328] width 106 height 42
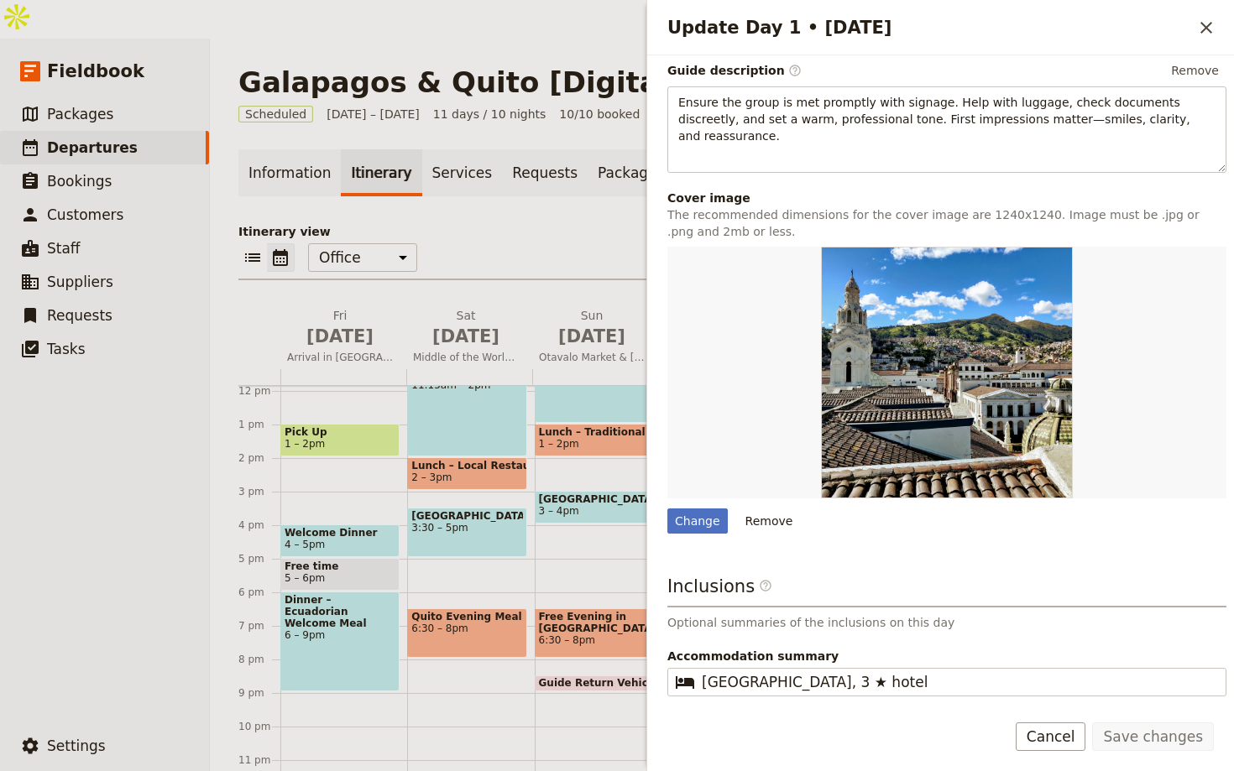
scroll to position [467, 0]
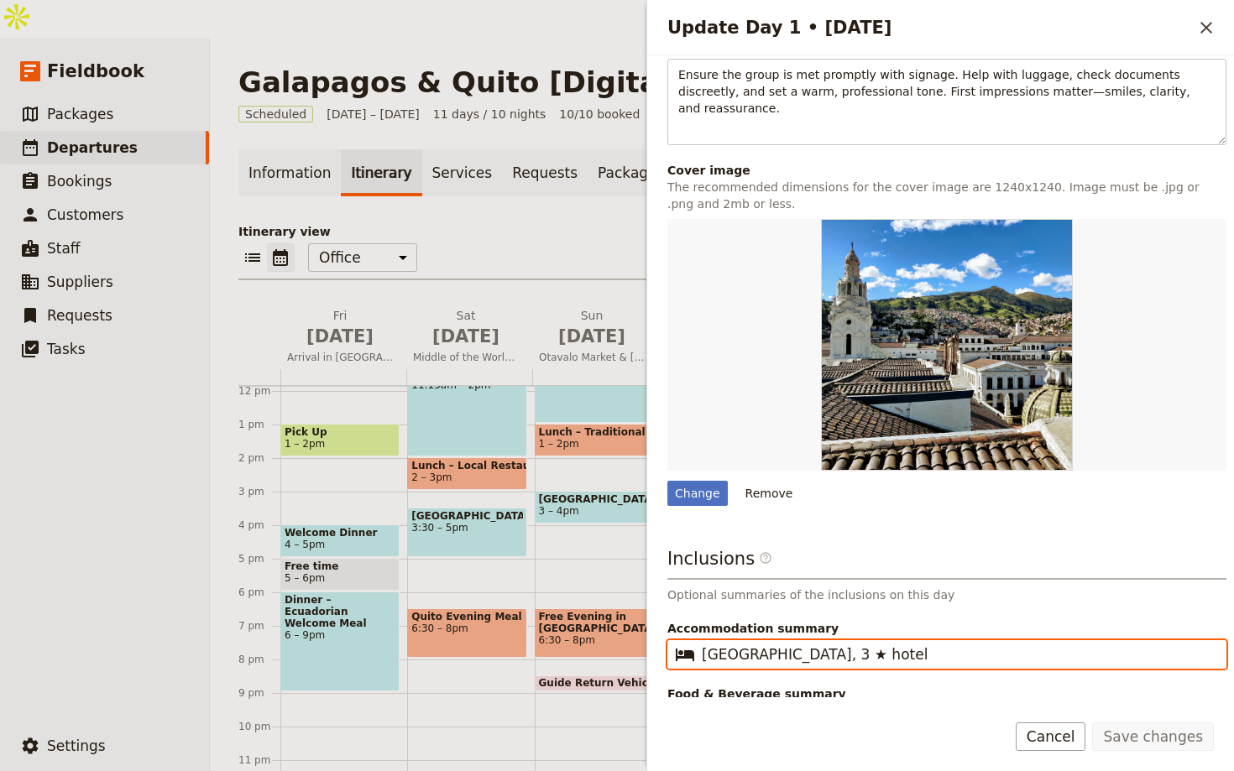
drag, startPoint x: 883, startPoint y: 654, endPoint x: 742, endPoint y: 621, distance: 144.8
click at [695, 648] on fieldset "​ Casa Q Hotel, 3 ★ hotel" at bounding box center [946, 654] width 559 height 29
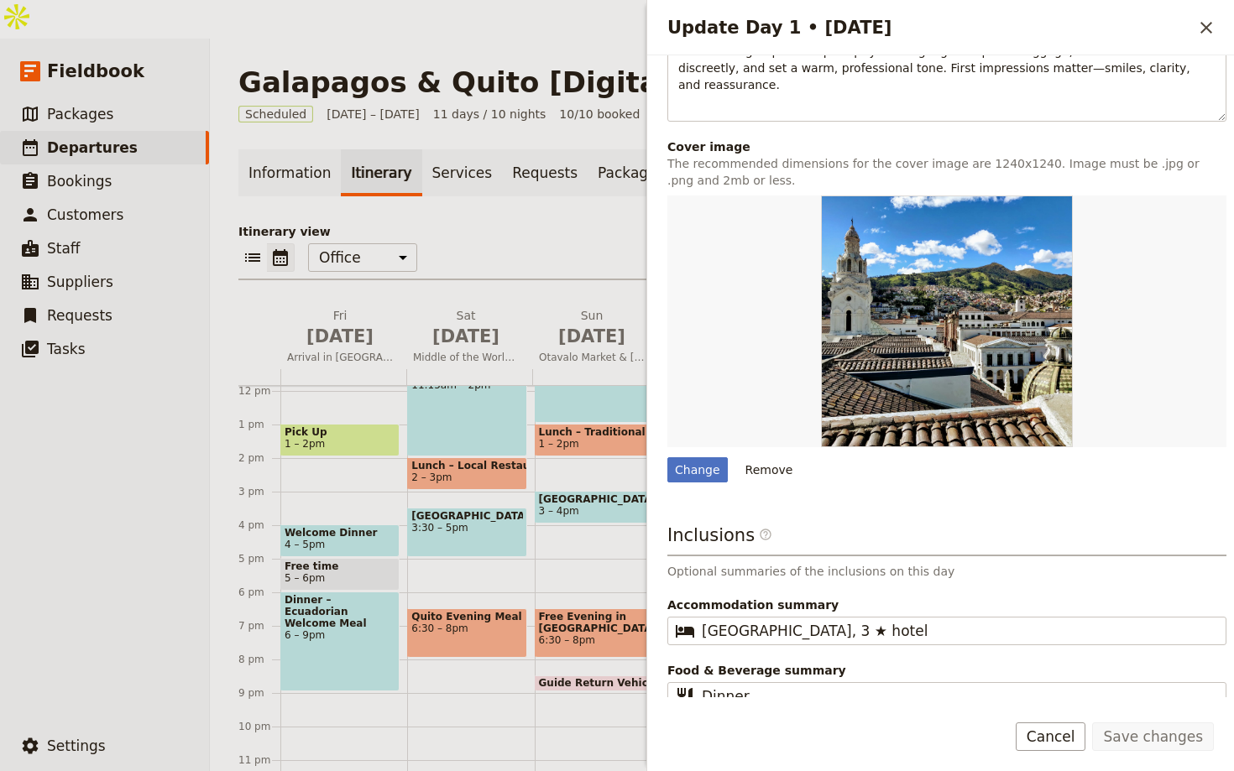
scroll to position [515, 0]
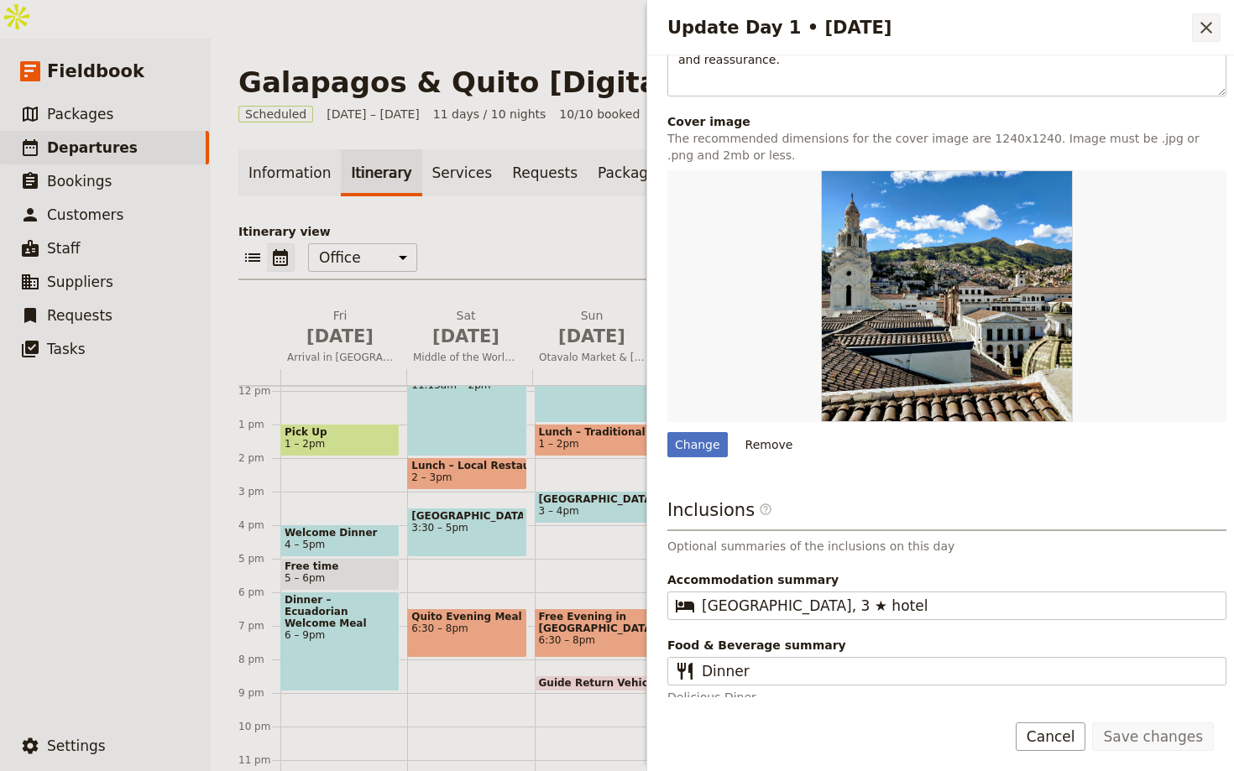
click at [1196, 24] on icon "Close drawer" at bounding box center [1206, 28] width 20 height 20
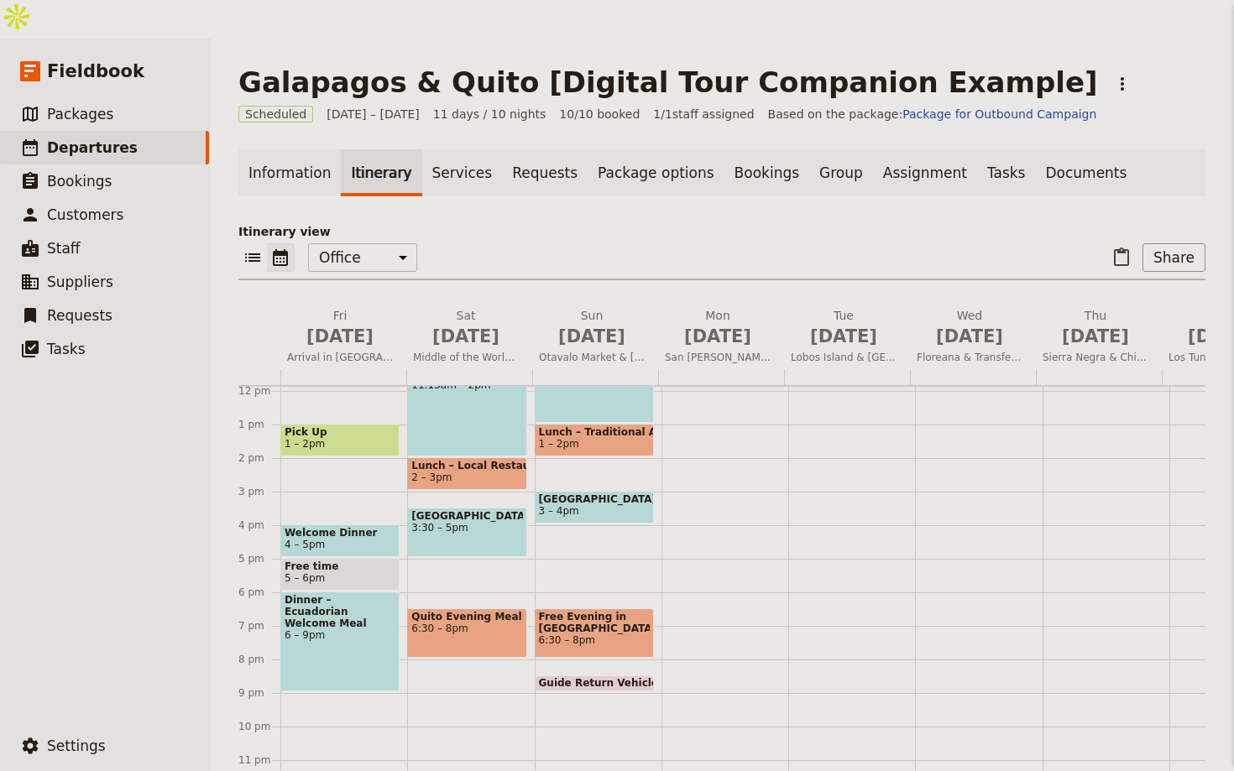
click at [1200, 29] on div "Update Day 1 • 4 Sep ​ Day title Arrival in Quito Departure start Departure end…" at bounding box center [940, 385] width 588 height 771
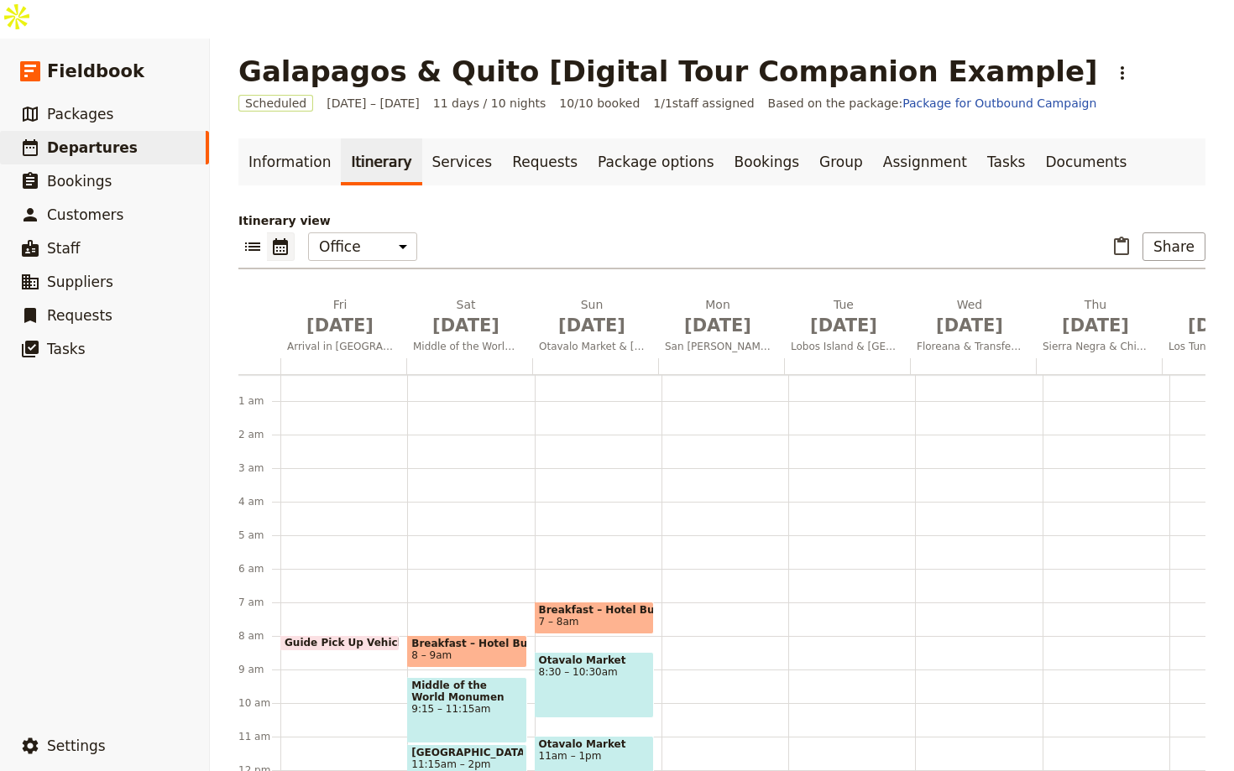
scroll to position [0, 0]
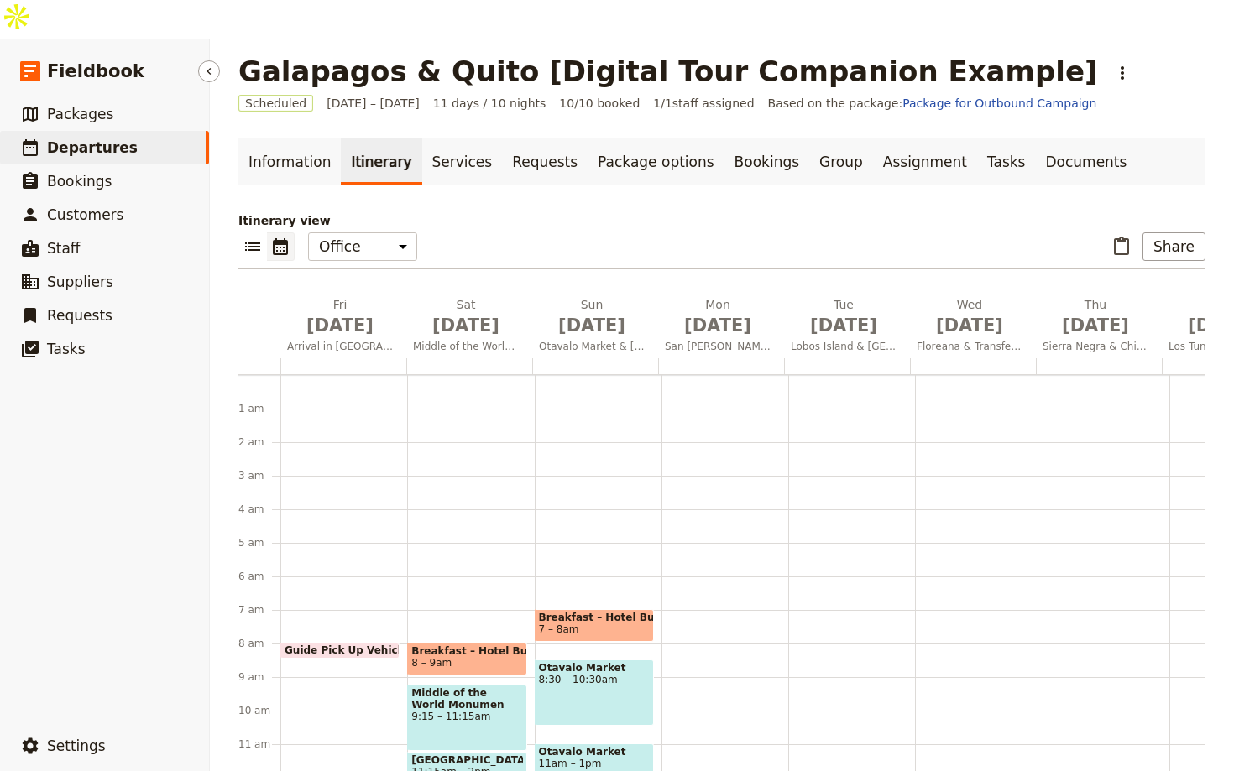
click at [165, 131] on link "​ Departures" at bounding box center [104, 148] width 209 height 34
select select "UPDATED_AT"
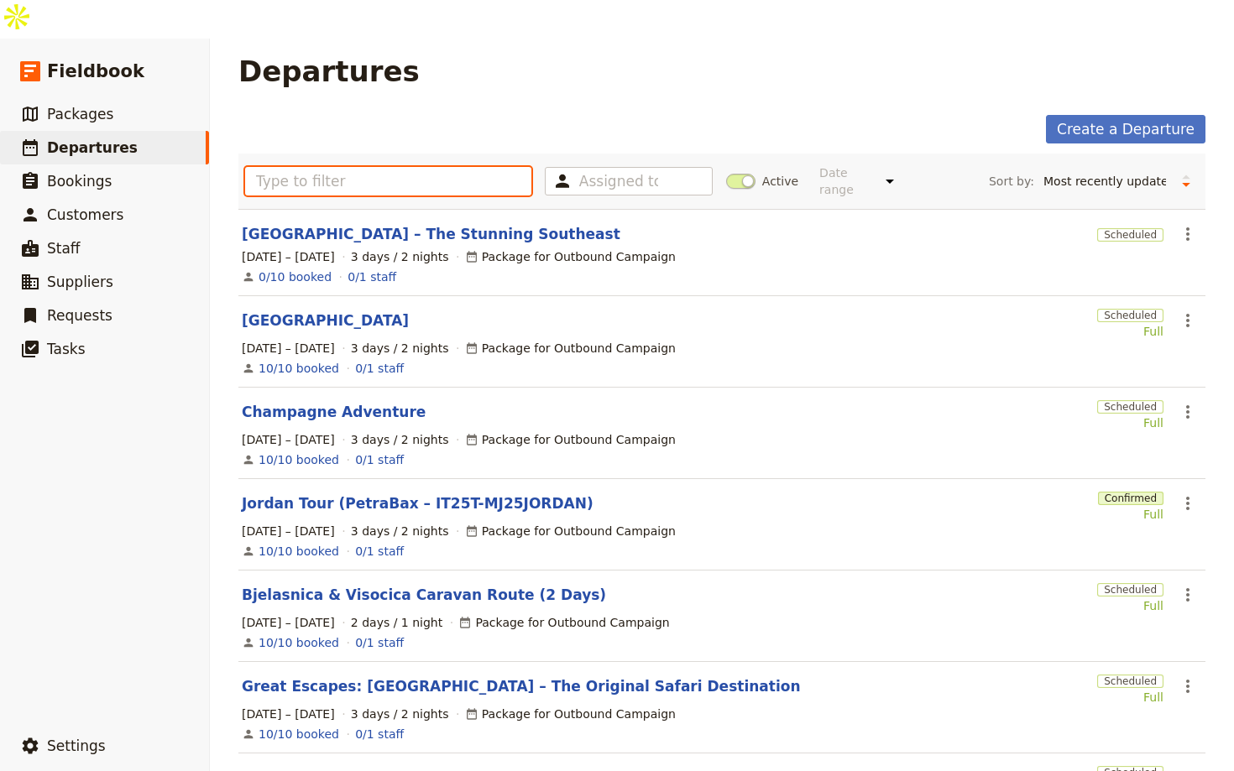
click at [368, 167] on input "text" at bounding box center [388, 181] width 286 height 29
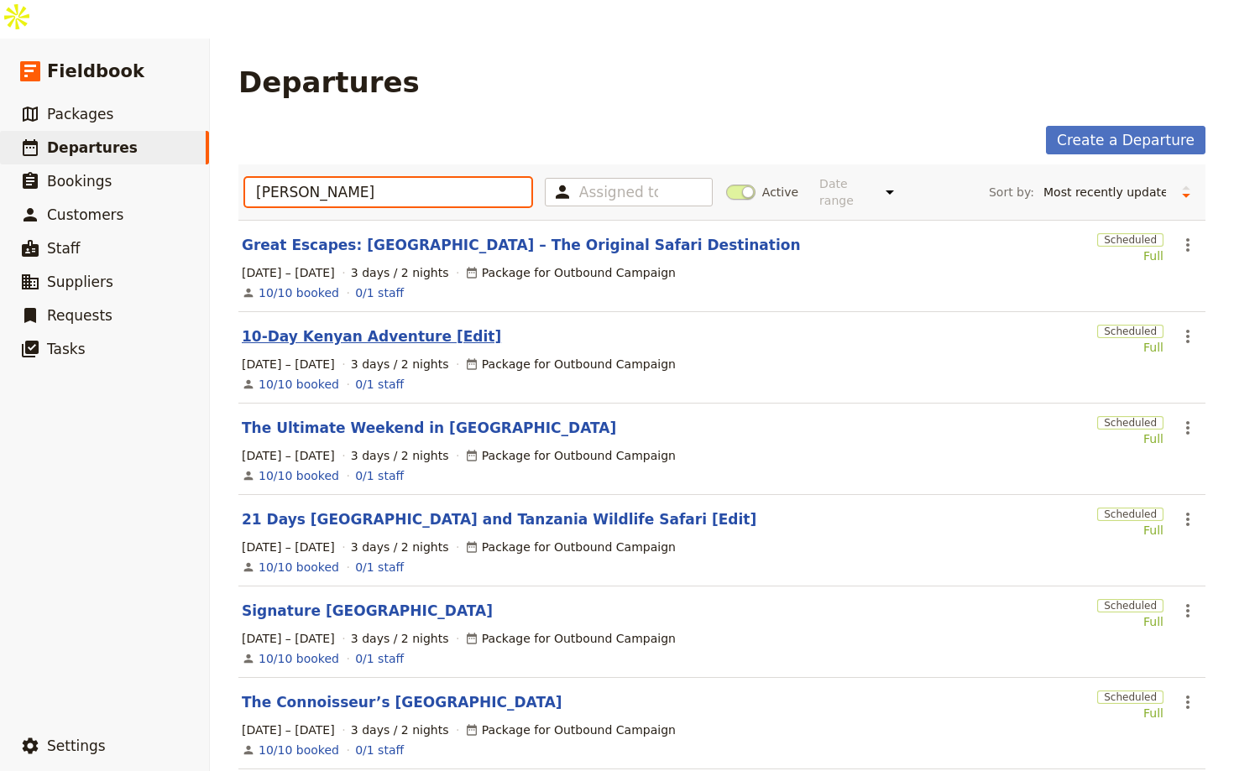
type input "ken"
click at [380, 327] on link "10-Day Kenyan Adventure [Edit]" at bounding box center [371, 337] width 259 height 20
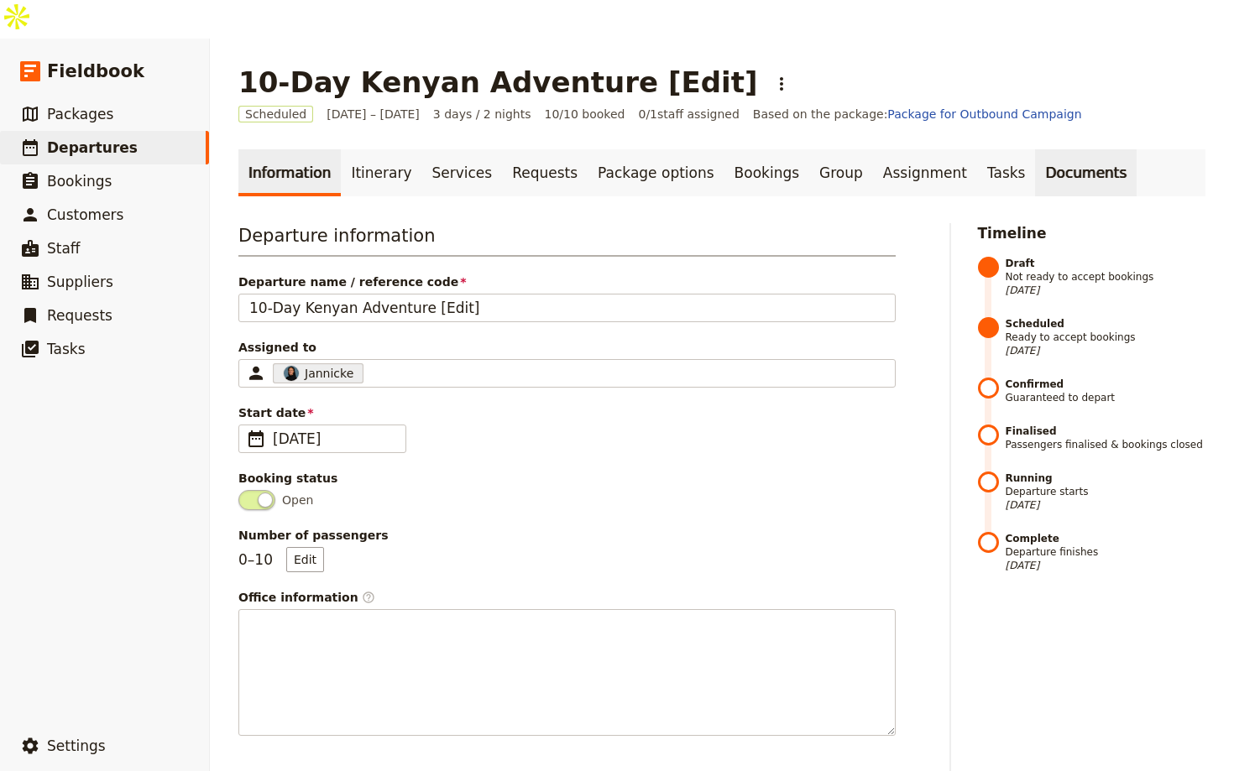
click at [1035, 149] on link "Documents" at bounding box center [1086, 172] width 102 height 47
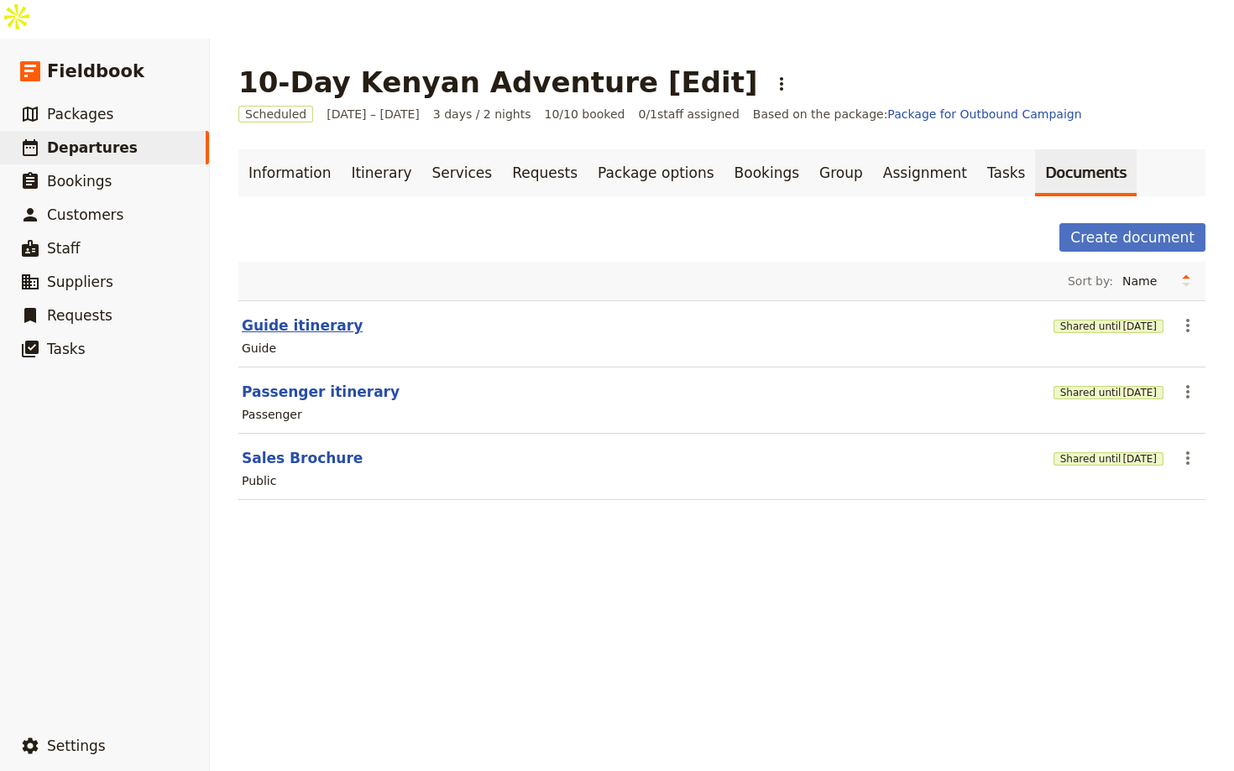
click at [295, 316] on button "Guide itinerary" at bounding box center [302, 326] width 121 height 20
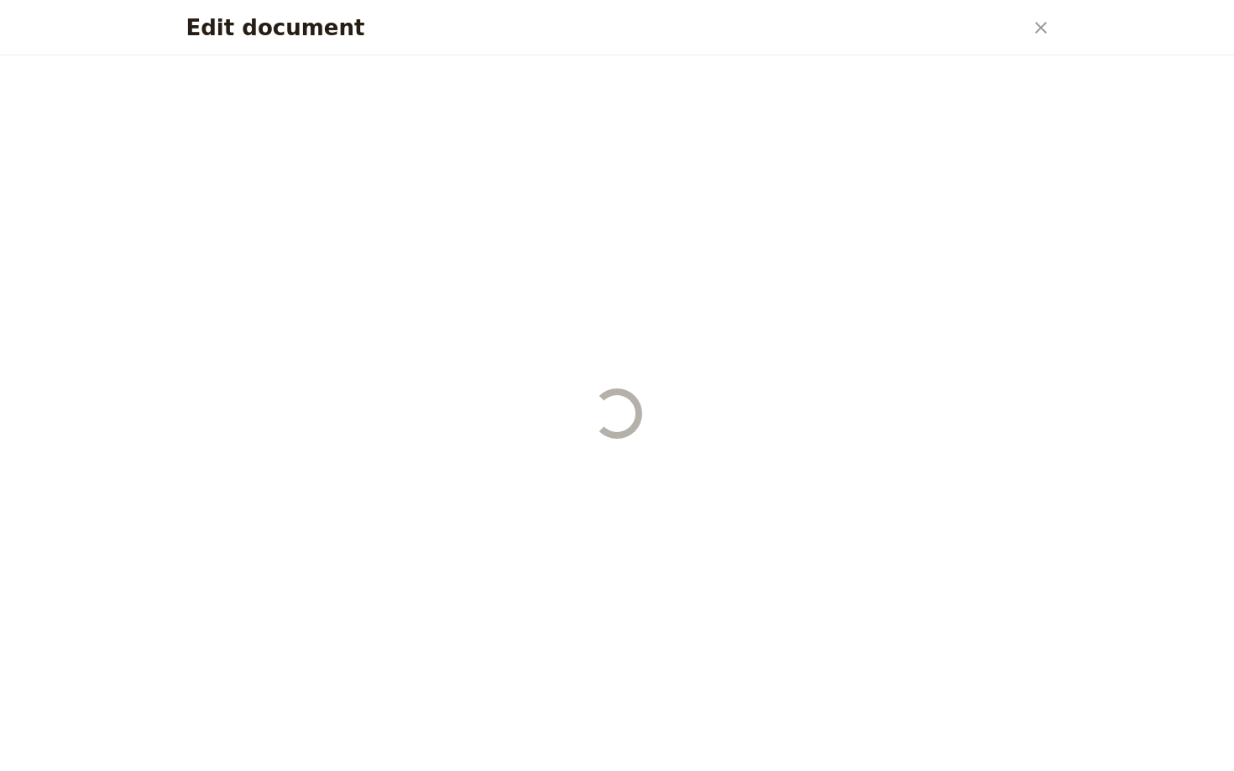
select select "STAFF"
select select "RUN_SHEET"
select select "LARGE"
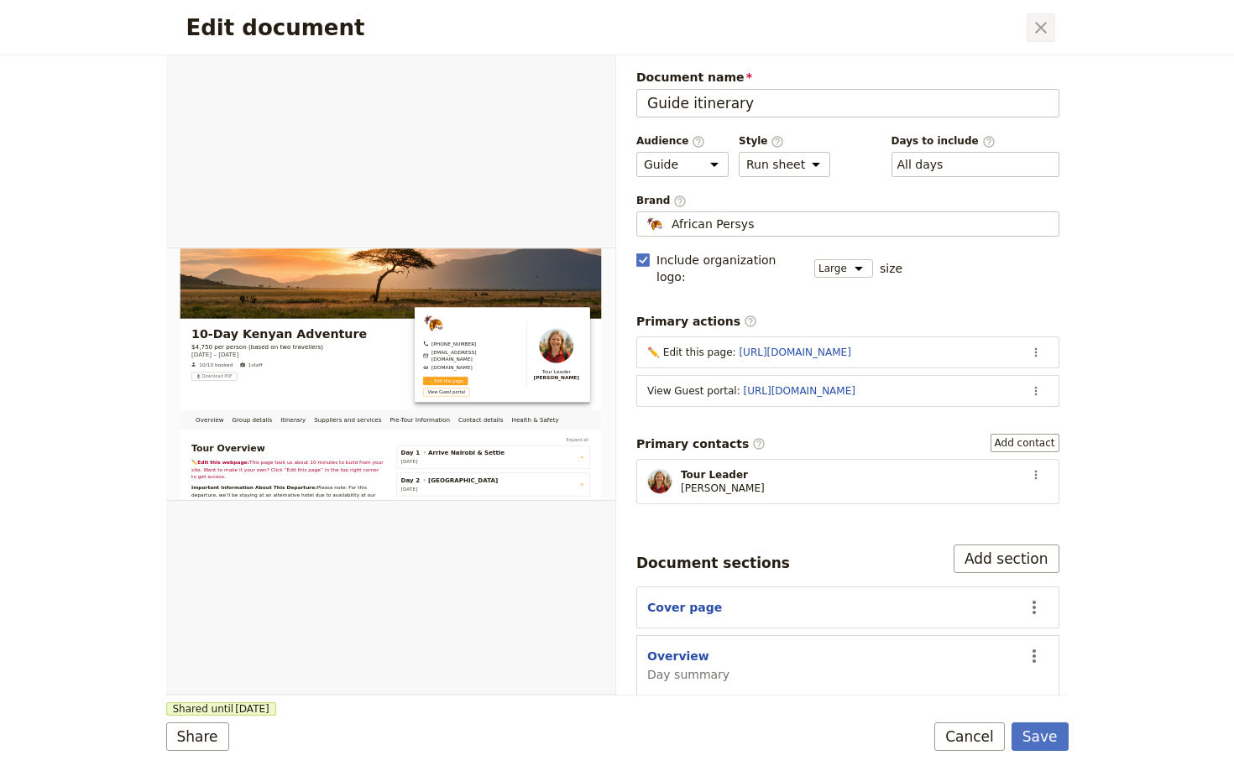
click at [1045, 28] on icon "Close dialog" at bounding box center [1041, 28] width 20 height 20
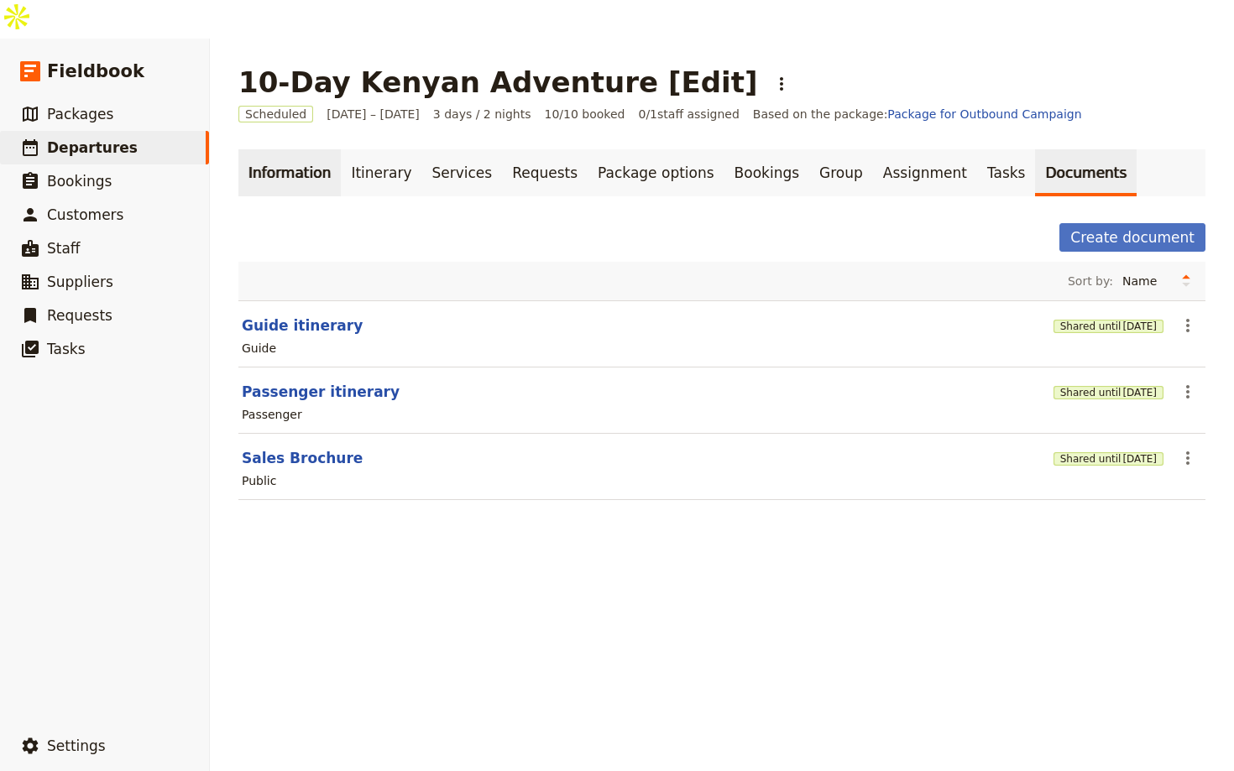
click at [264, 149] on link "Information" at bounding box center [289, 172] width 102 height 47
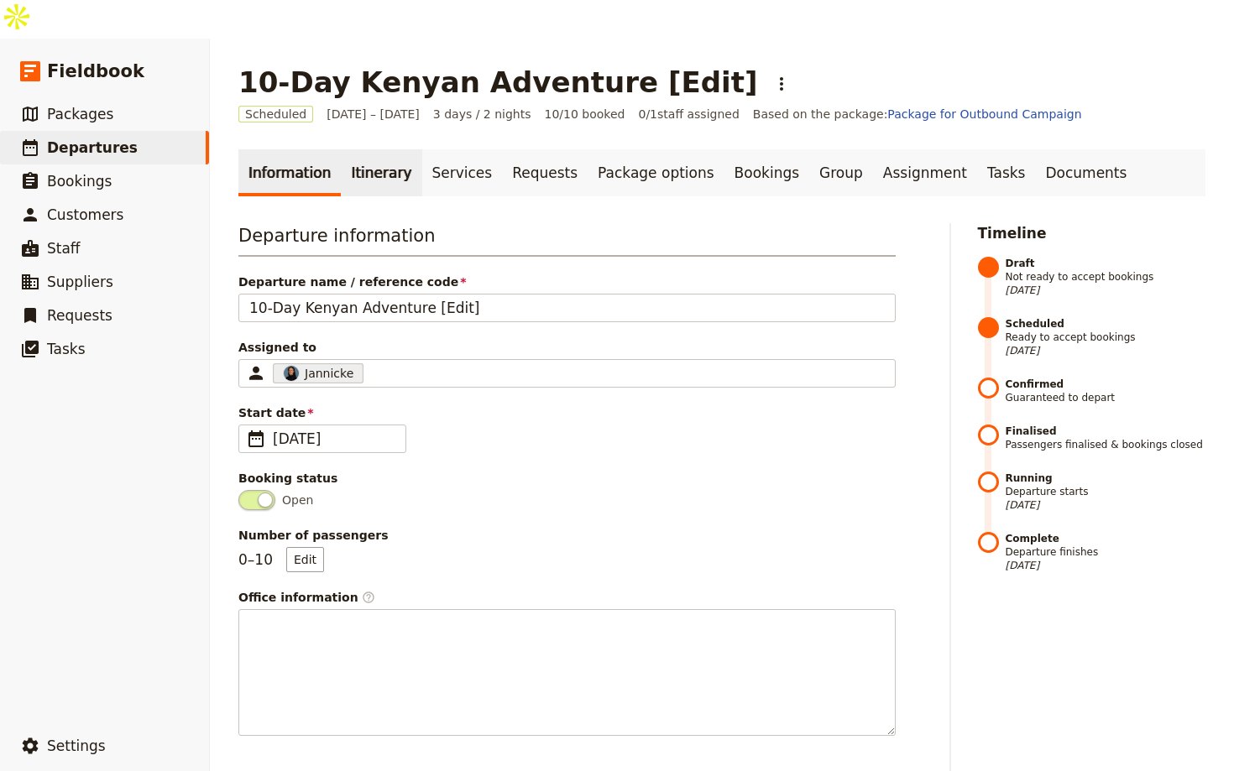
click at [374, 149] on link "Itinerary" at bounding box center [381, 172] width 81 height 47
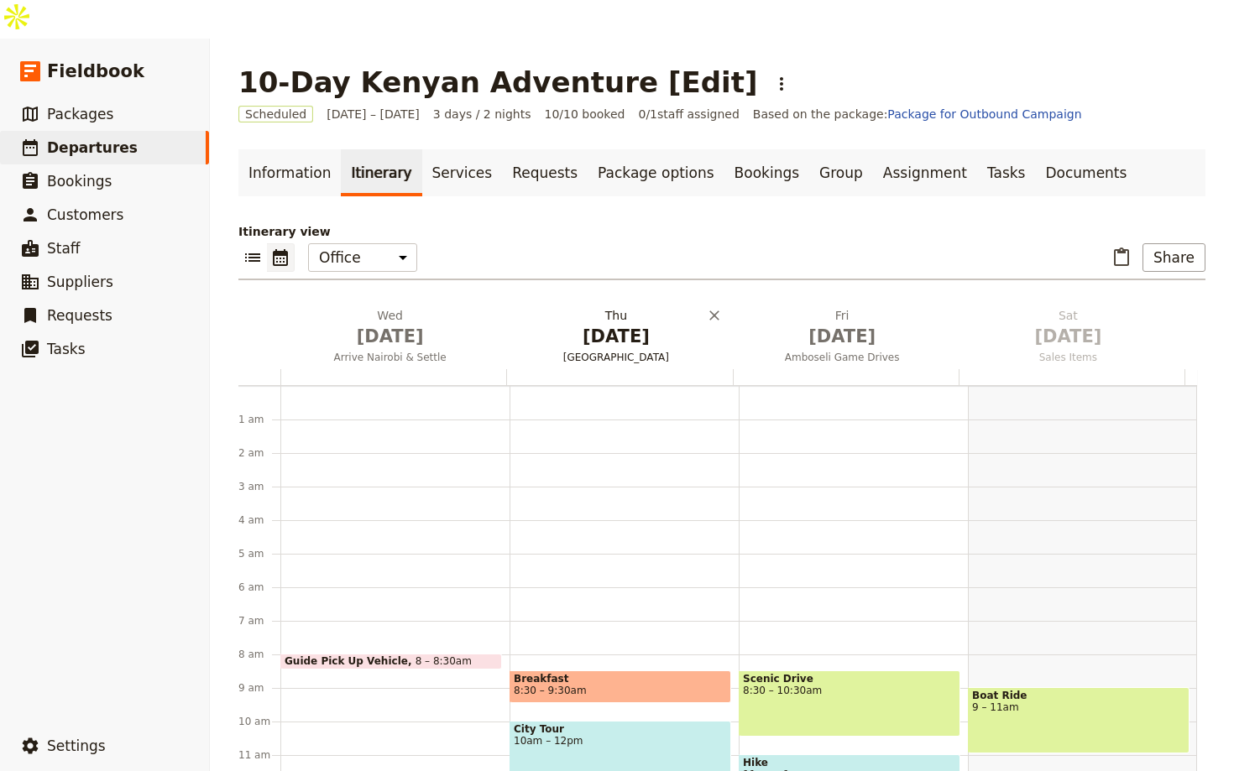
scroll to position [218, 0]
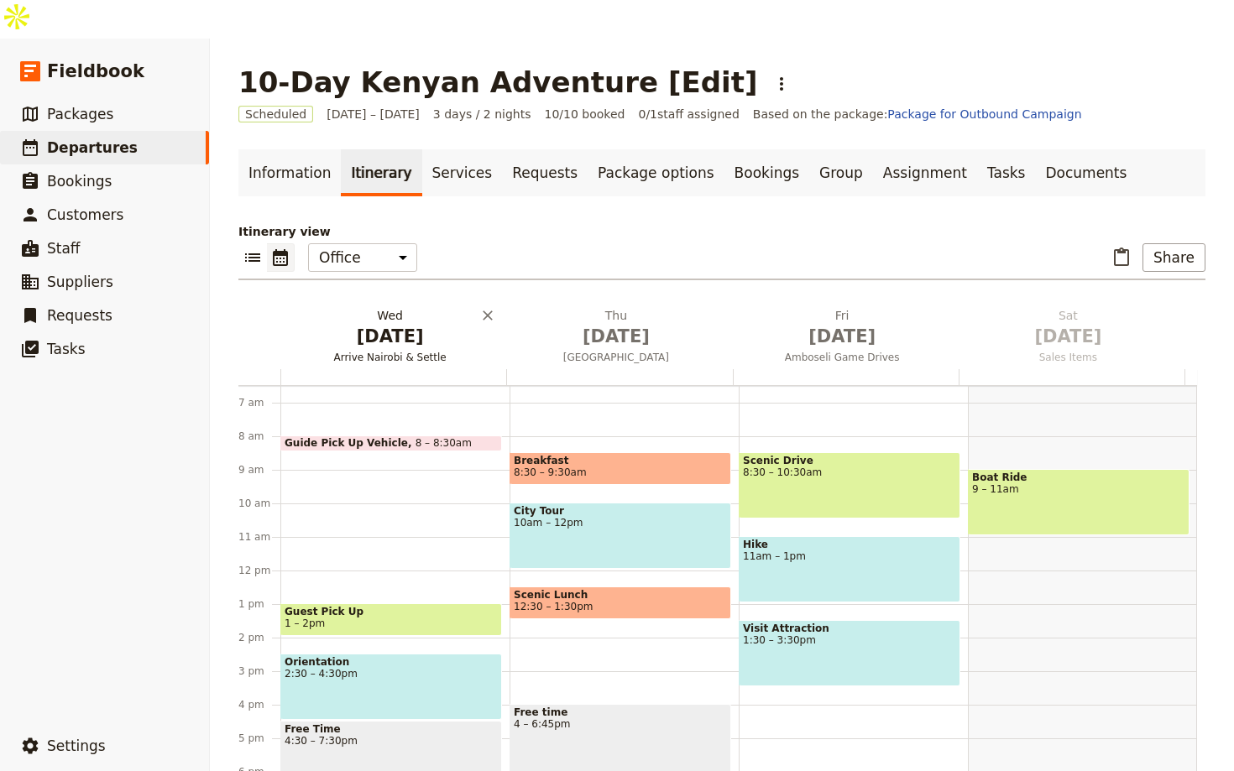
click at [370, 324] on span "Oct 1" at bounding box center [390, 336] width 206 height 25
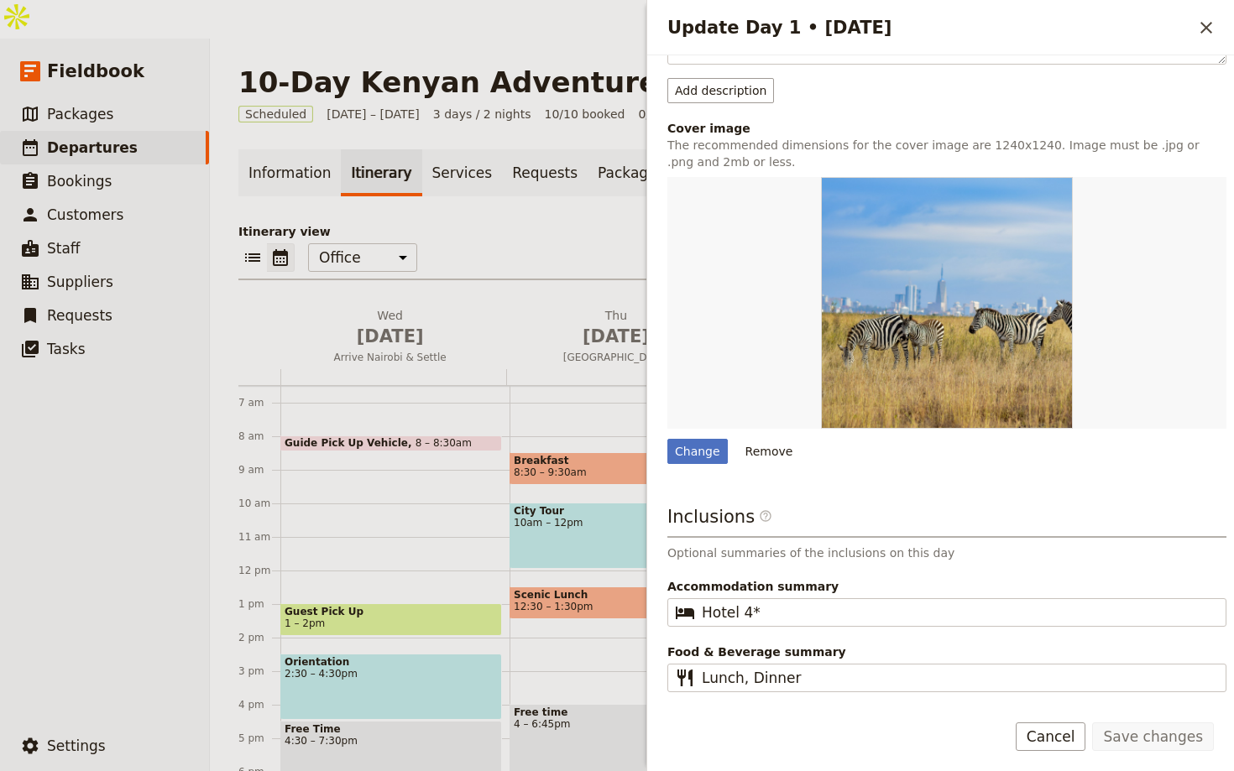
scroll to position [0, 0]
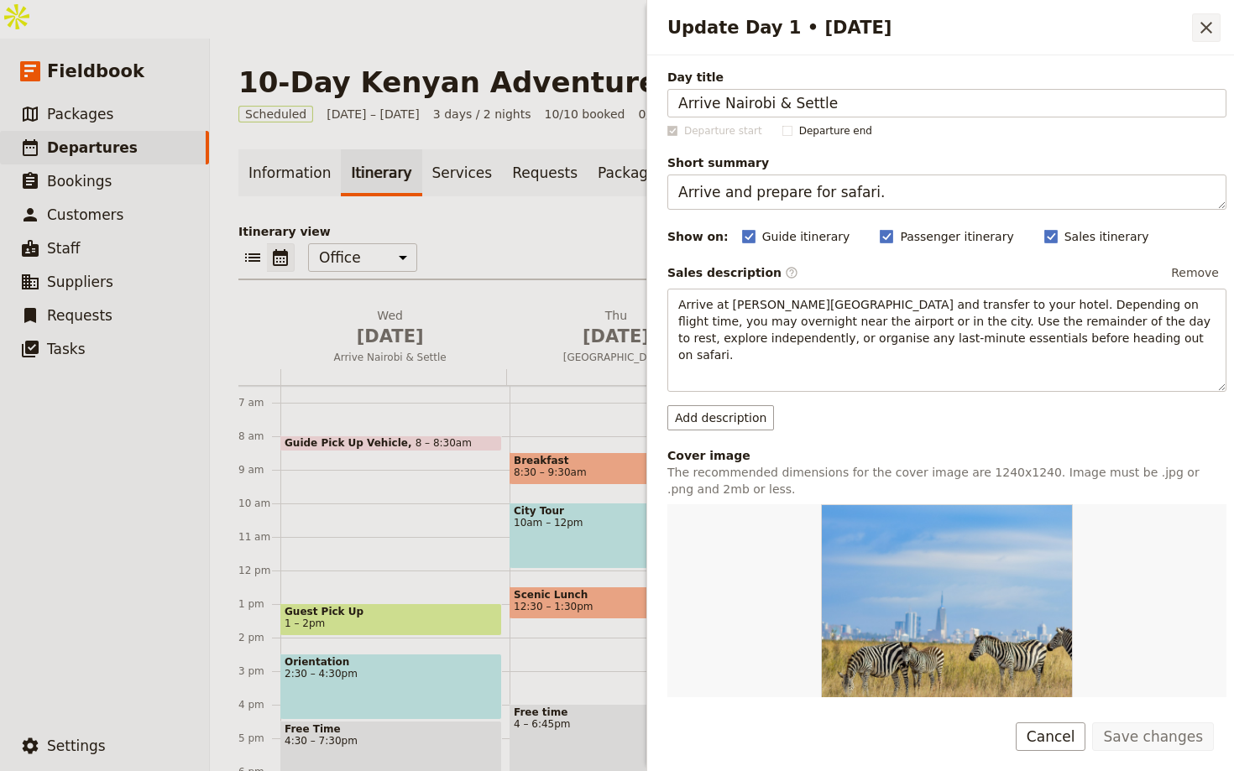
click at [1201, 29] on icon "Close drawer" at bounding box center [1206, 28] width 20 height 20
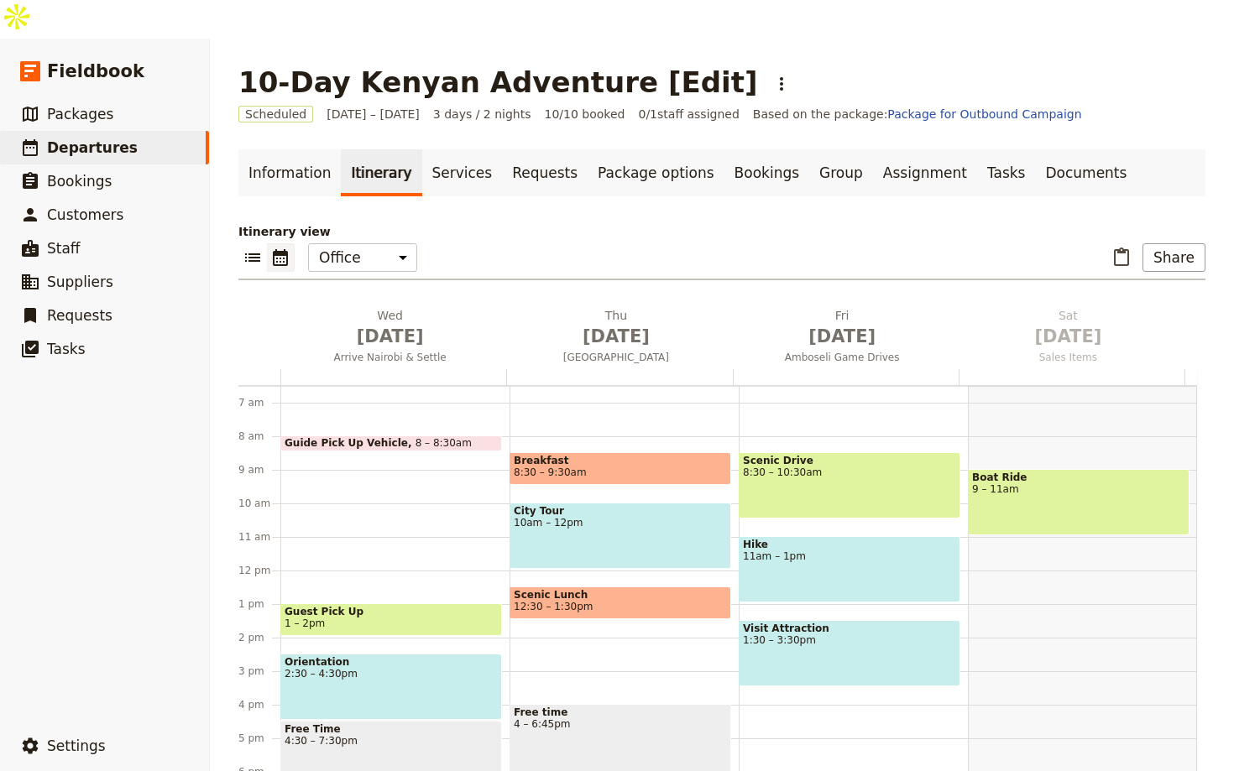
click at [616, 267] on div "Itinerary view ​ ​ Office Guide Passenger Sales ​ Share Wed Oct 1 Arrive Nairob…" at bounding box center [721, 508] width 967 height 571
click at [601, 324] on span "Oct 2" at bounding box center [616, 336] width 206 height 25
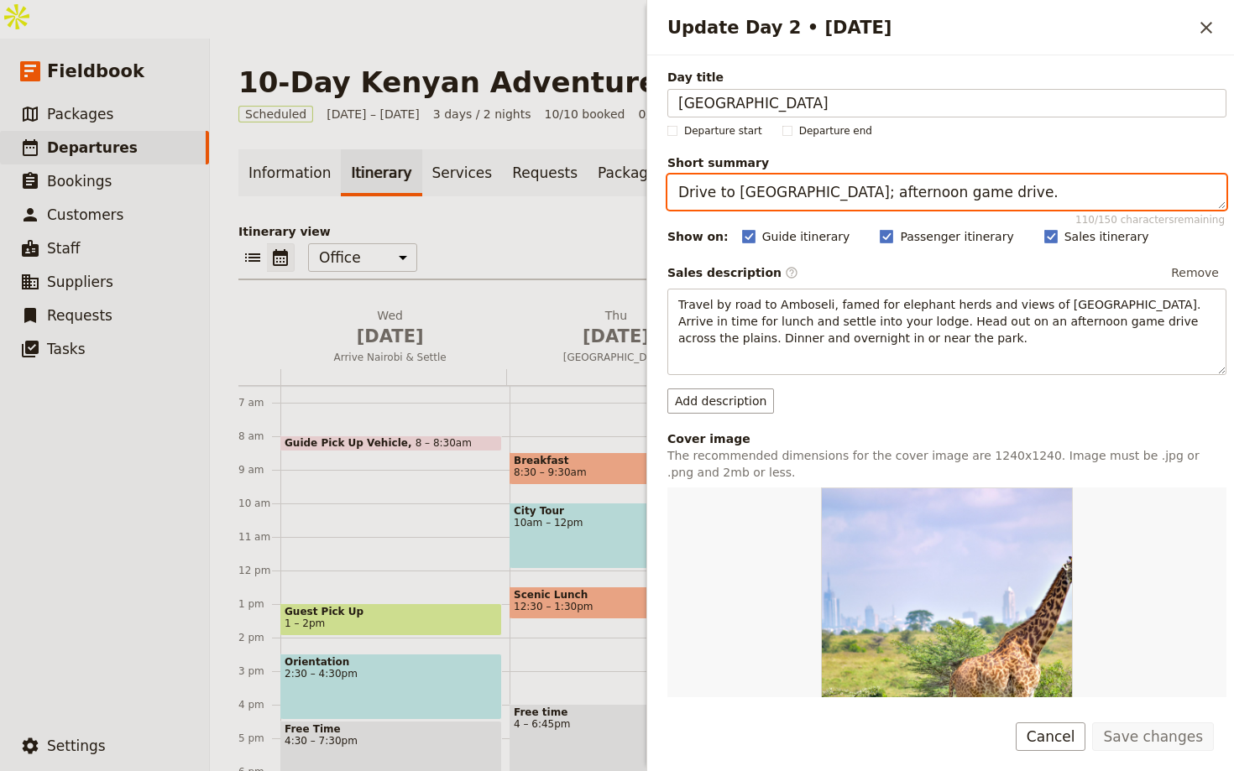
click at [747, 184] on textarea "Drive to Amboseli; afternoon game drive." at bounding box center [946, 192] width 559 height 35
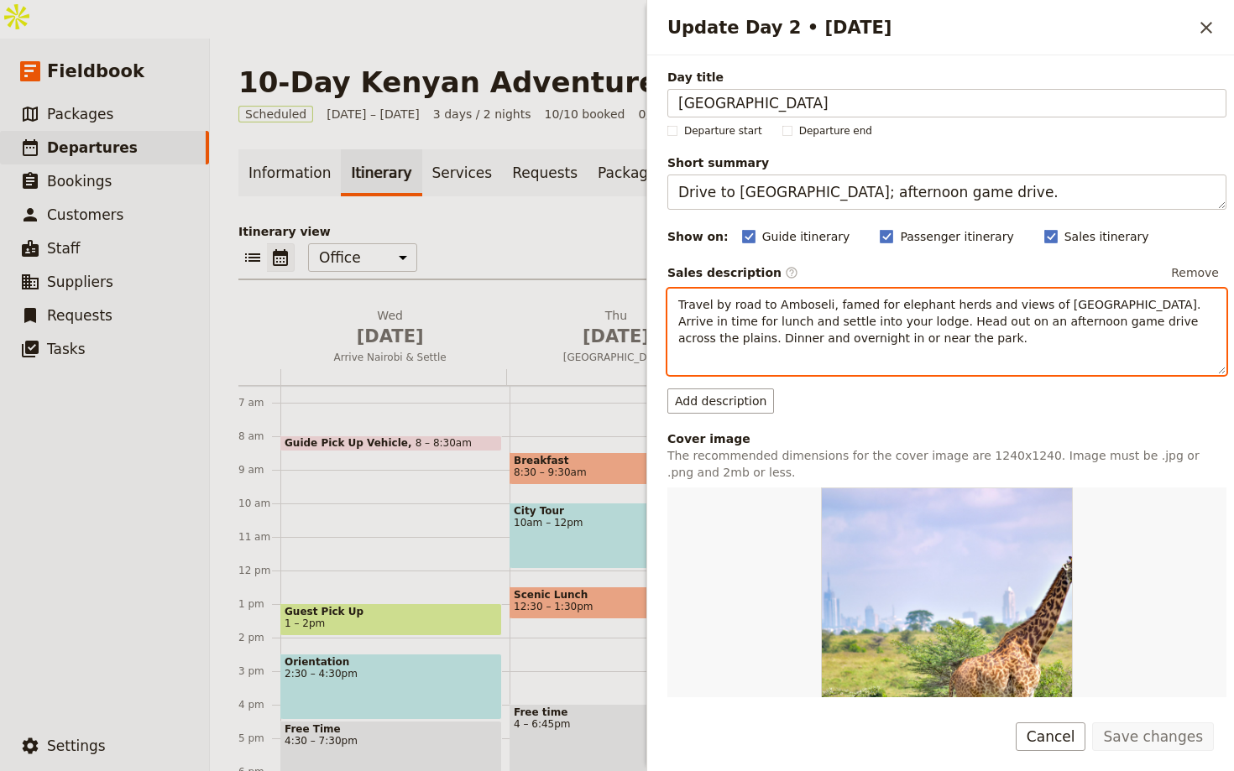
click at [888, 329] on p "Travel by road to Amboseli, famed for elephant herds and views of Mount Kiliman…" at bounding box center [946, 321] width 537 height 50
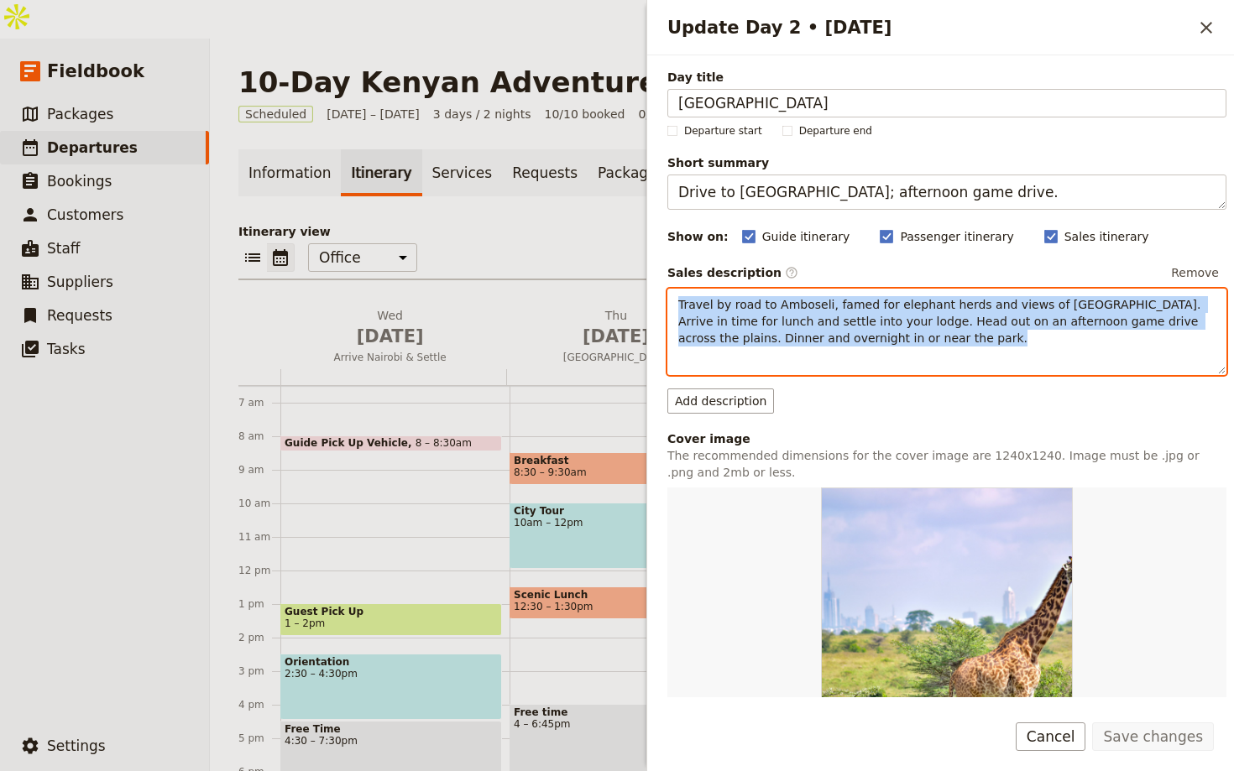
click at [888, 329] on p "Travel by road to Amboseli, famed for elephant herds and views of Mount Kiliman…" at bounding box center [946, 321] width 537 height 50
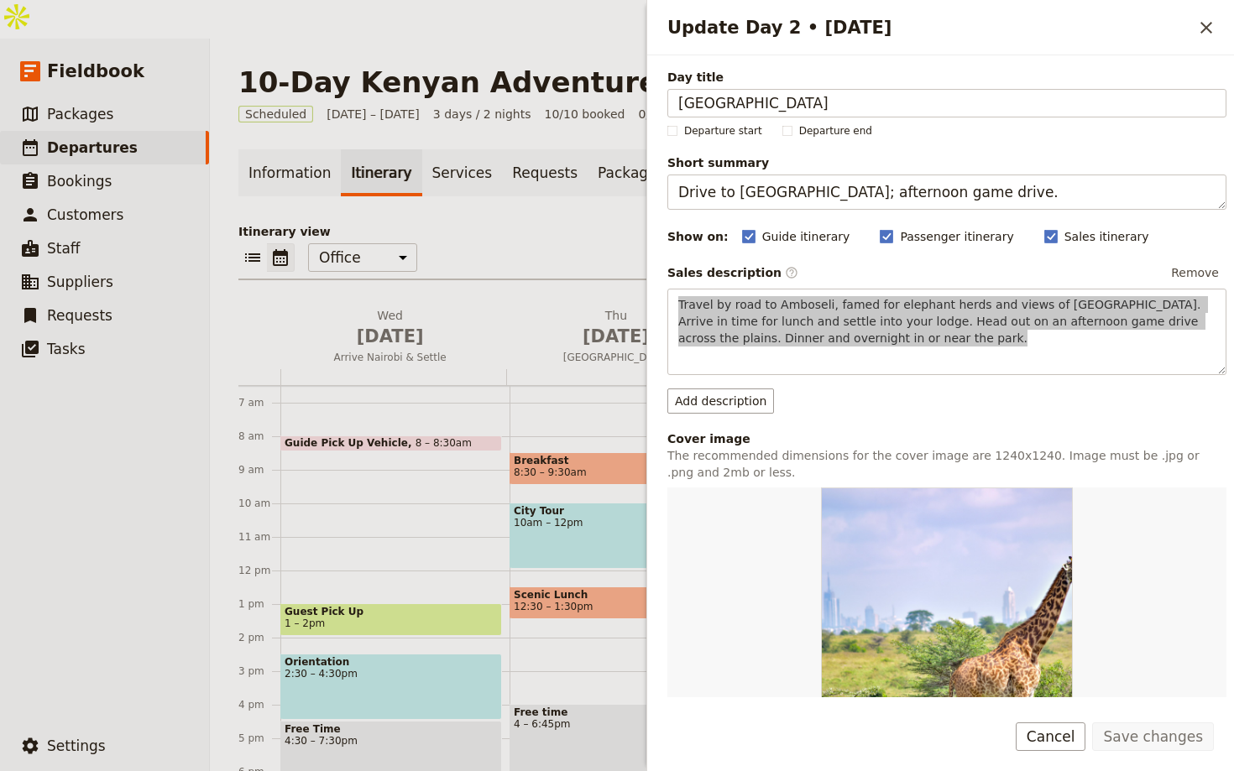
scroll to position [327, 0]
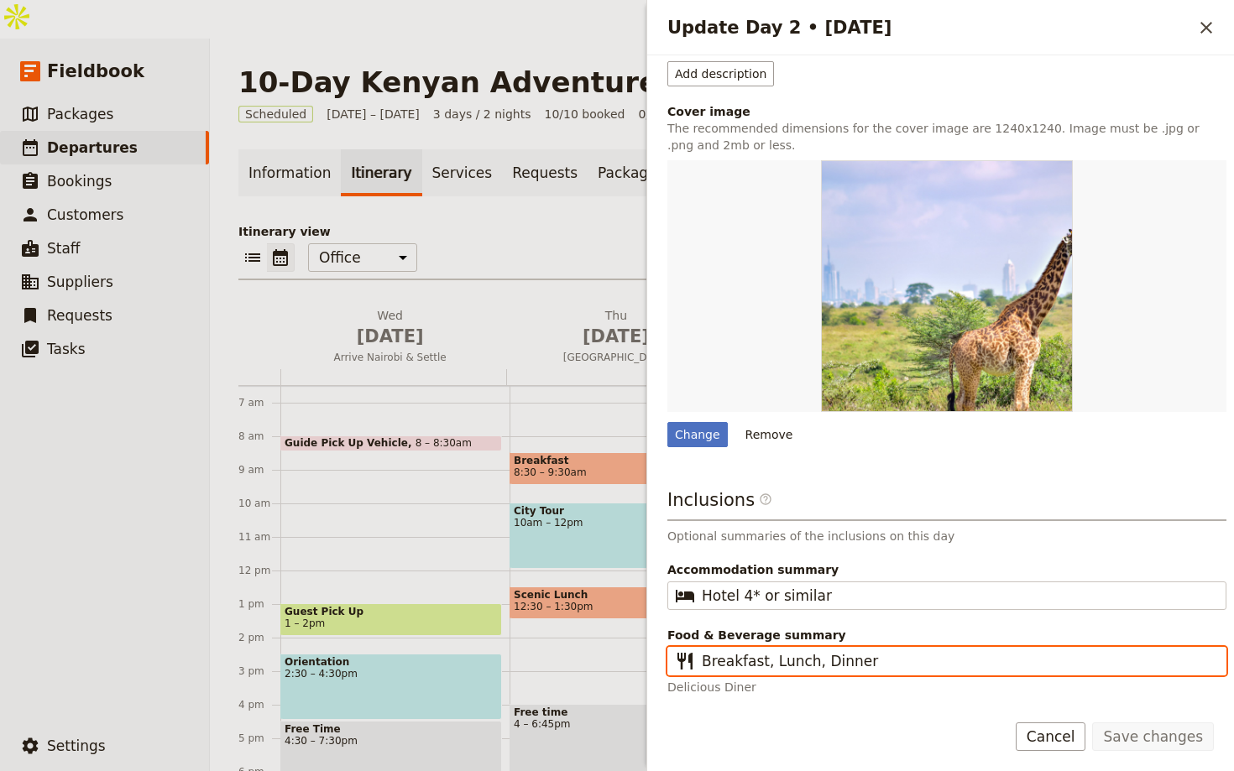
click at [830, 661] on input "Breakfast, Lunch, Dinner" at bounding box center [959, 661] width 514 height 20
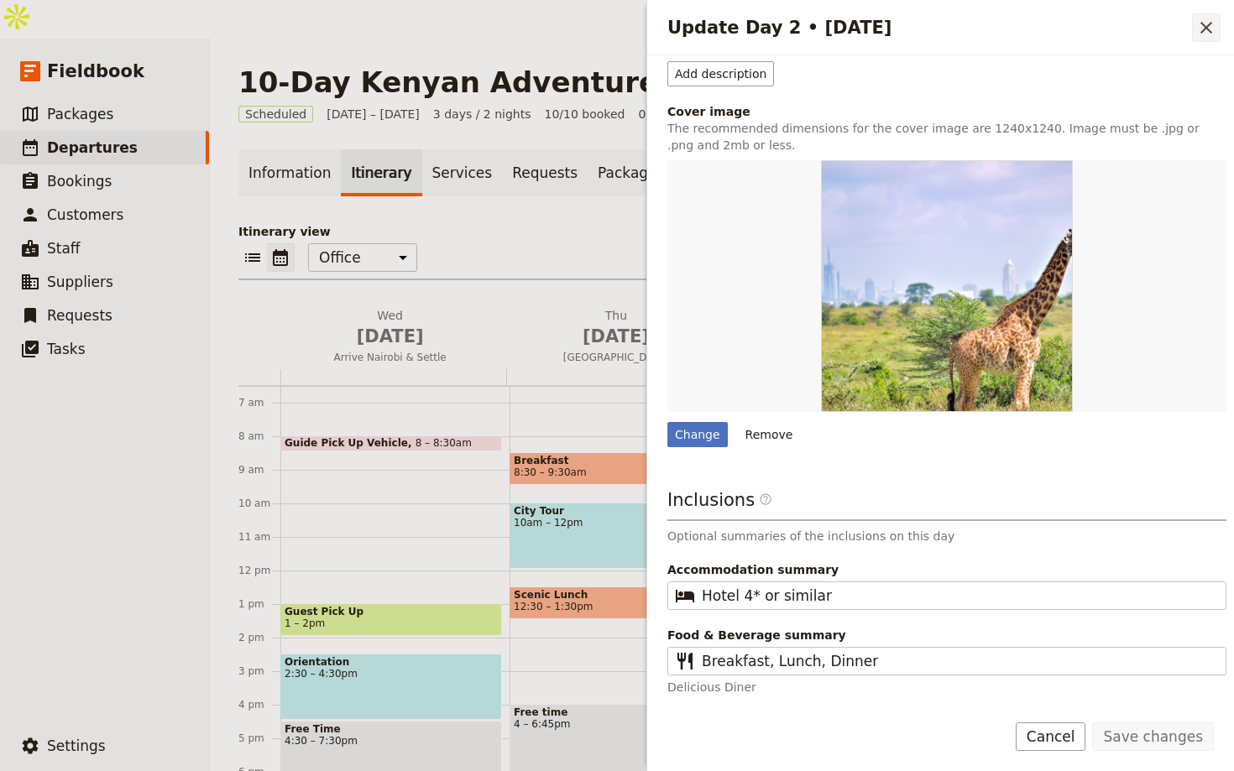
click at [1211, 18] on icon "Close drawer" at bounding box center [1206, 28] width 20 height 20
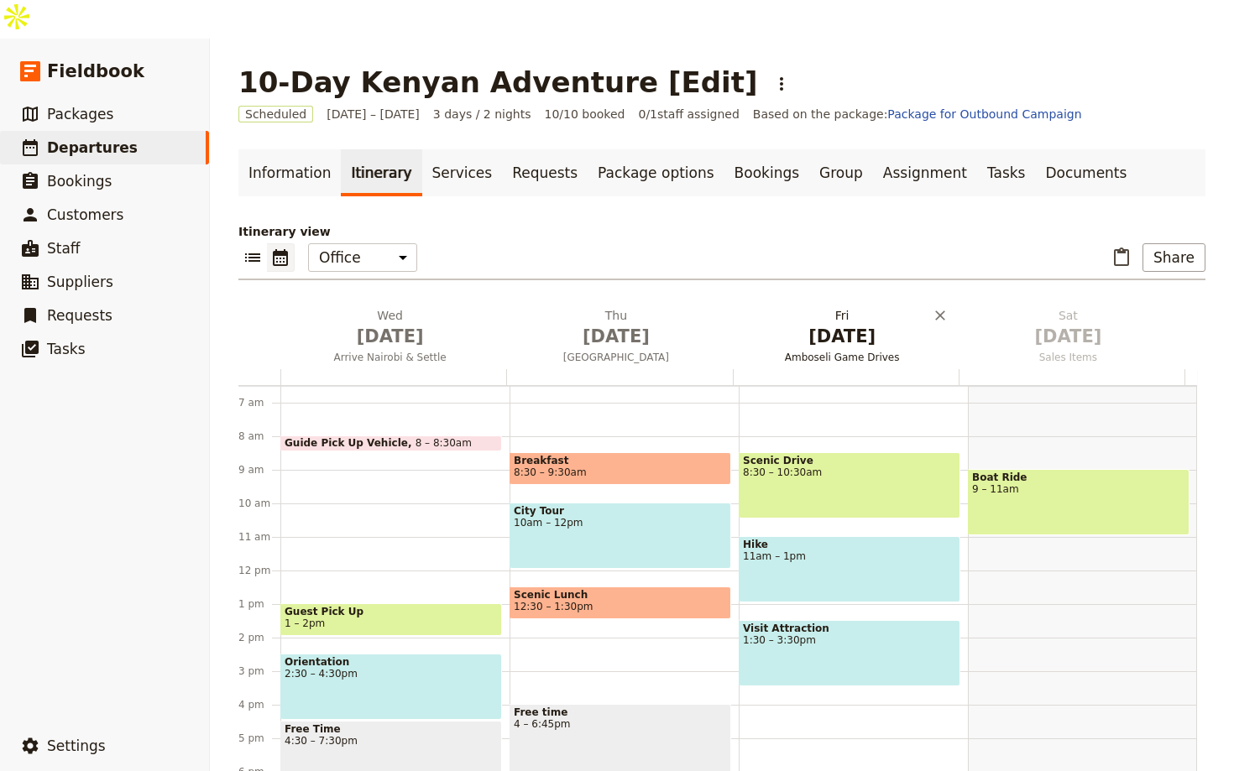
click at [828, 324] on span "Oct 3" at bounding box center [843, 336] width 206 height 25
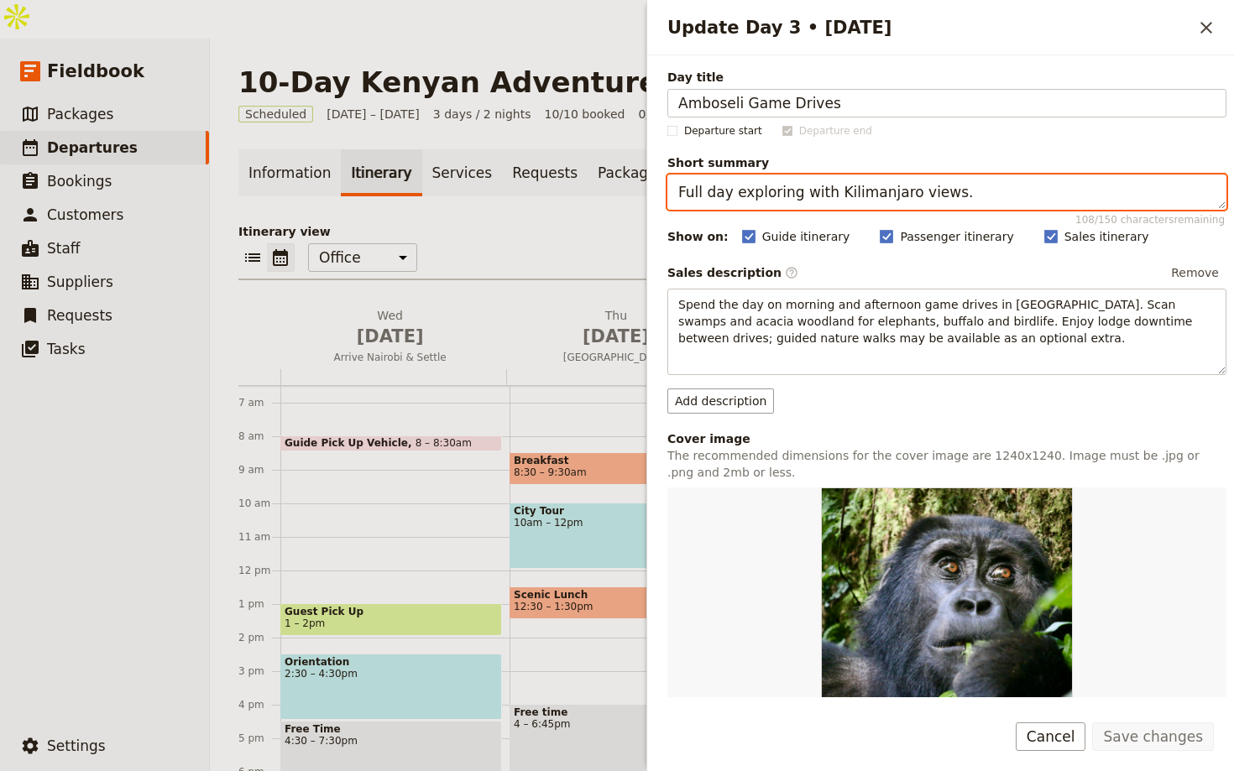
click at [1004, 182] on textarea "Full day exploring with Kilimanjaro views." at bounding box center [946, 192] width 559 height 35
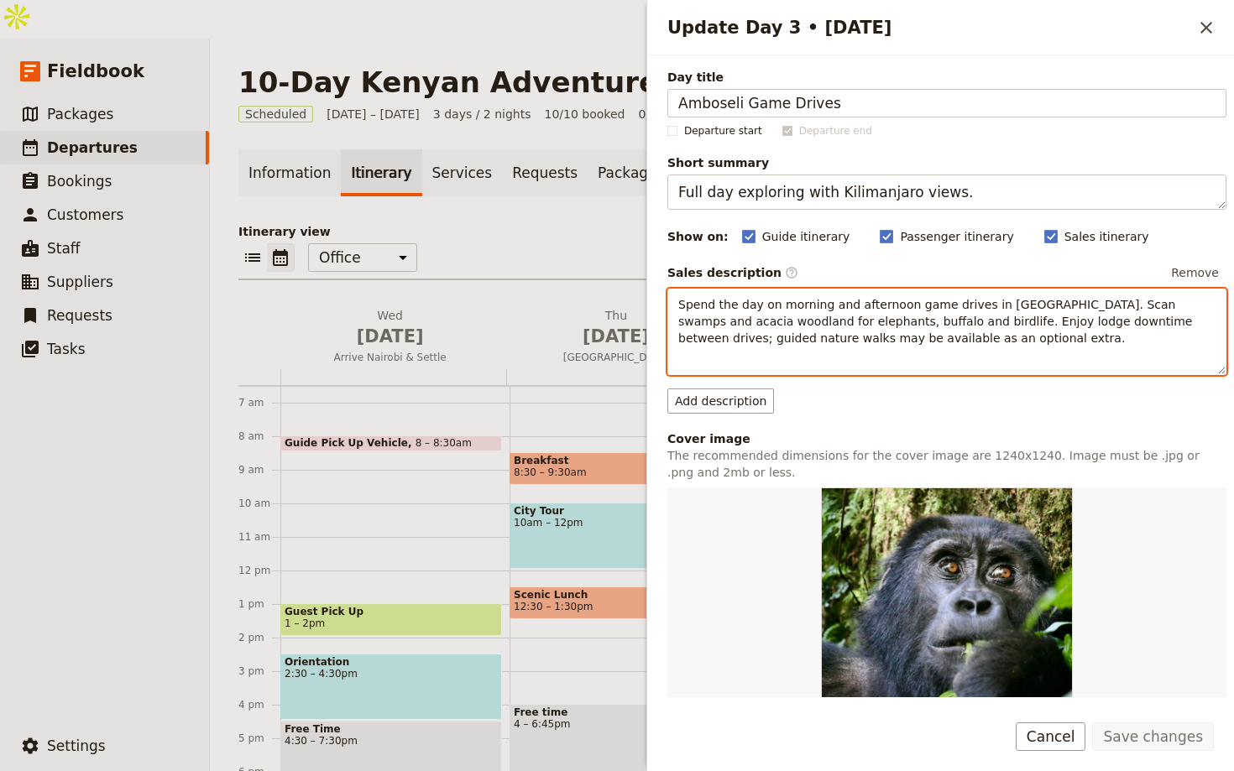
click at [824, 308] on span "Spend the day on morning and afternoon game drives in Amboseli. Scan swamps and…" at bounding box center [937, 321] width 518 height 47
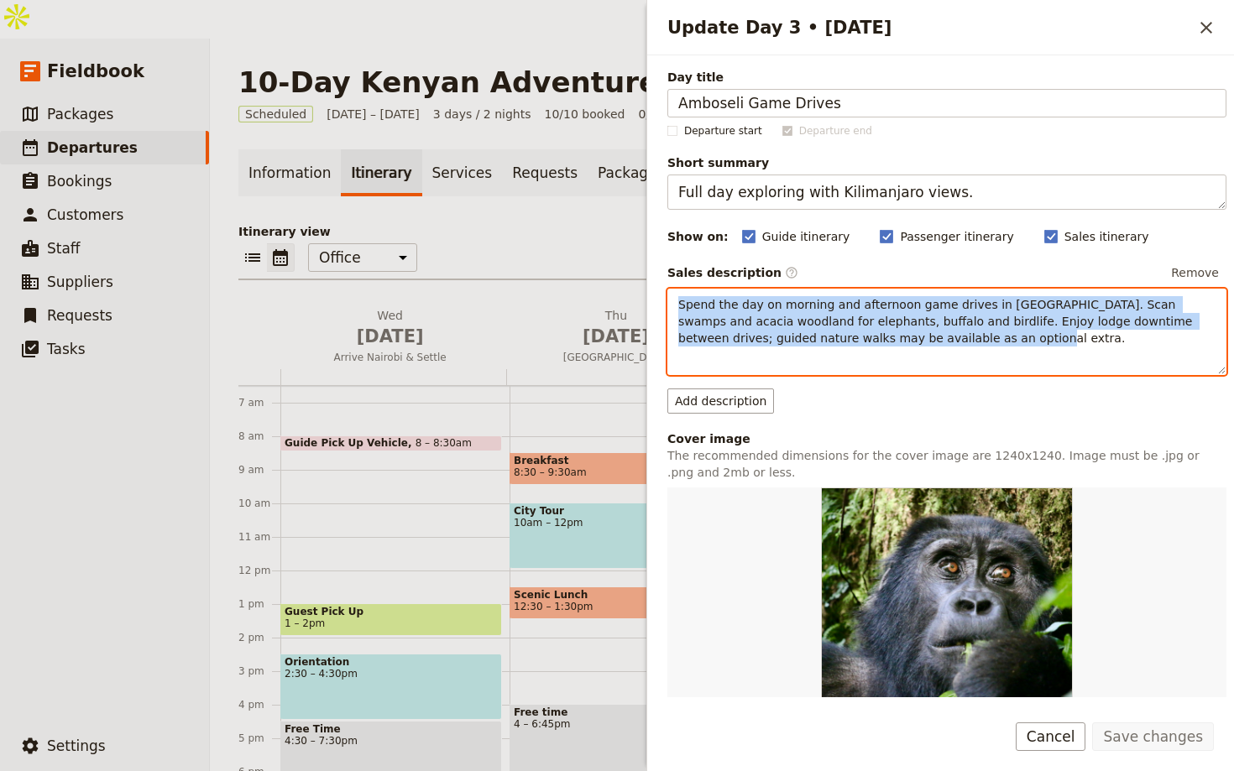
click at [824, 308] on span "Spend the day on morning and afternoon game drives in Amboseli. Scan swamps and…" at bounding box center [937, 321] width 518 height 47
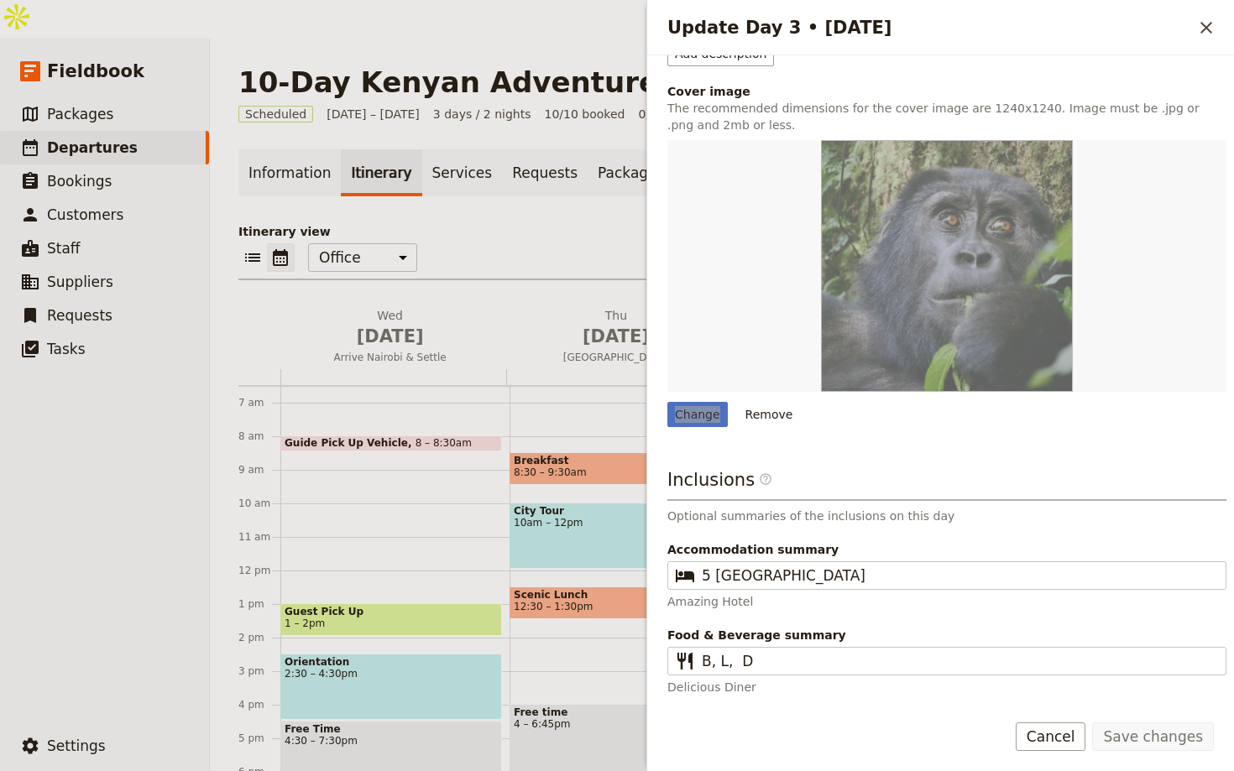
scroll to position [0, 0]
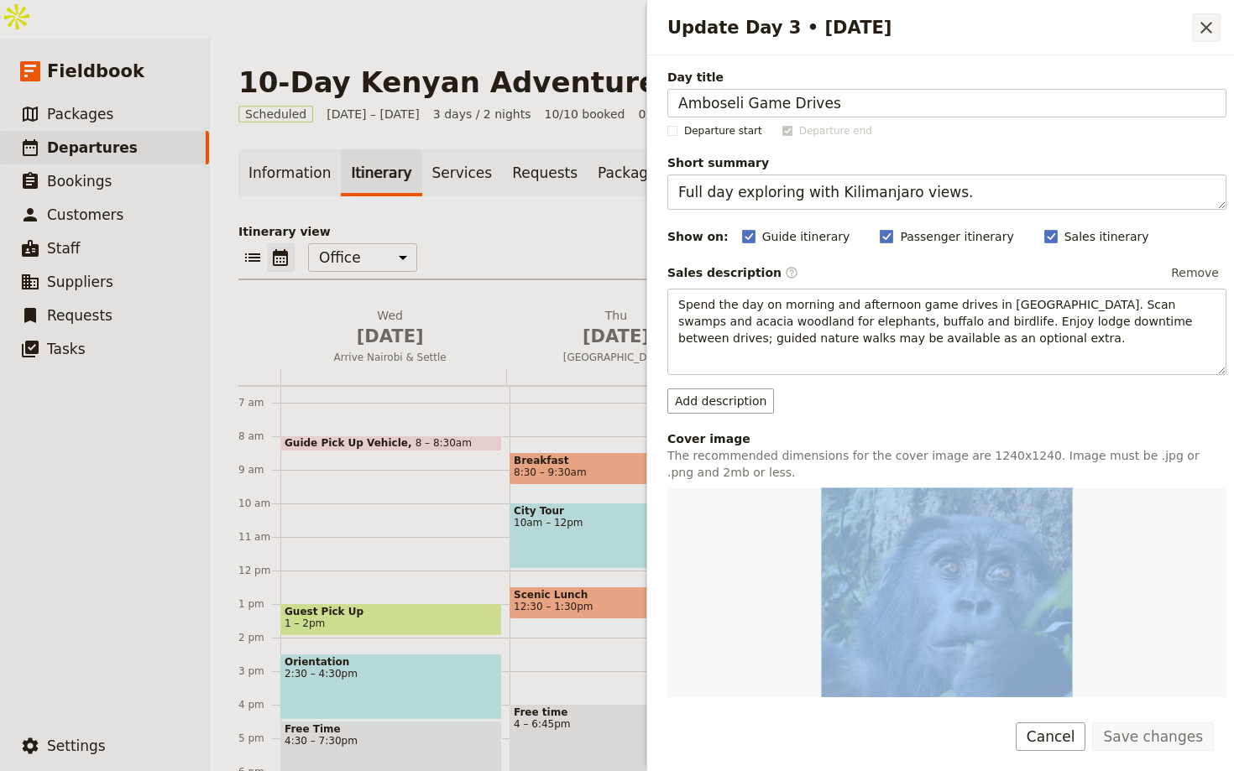
click at [1198, 27] on icon "Close drawer" at bounding box center [1206, 28] width 20 height 20
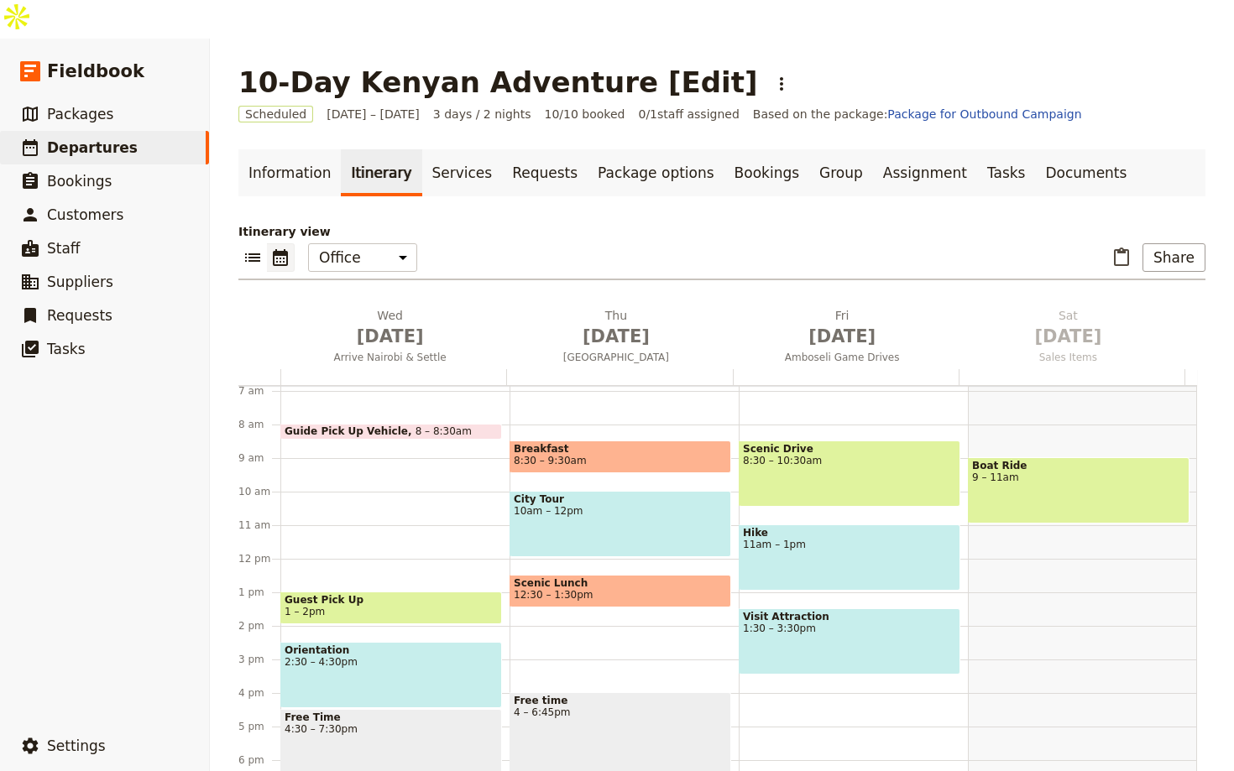
scroll to position [196, 0]
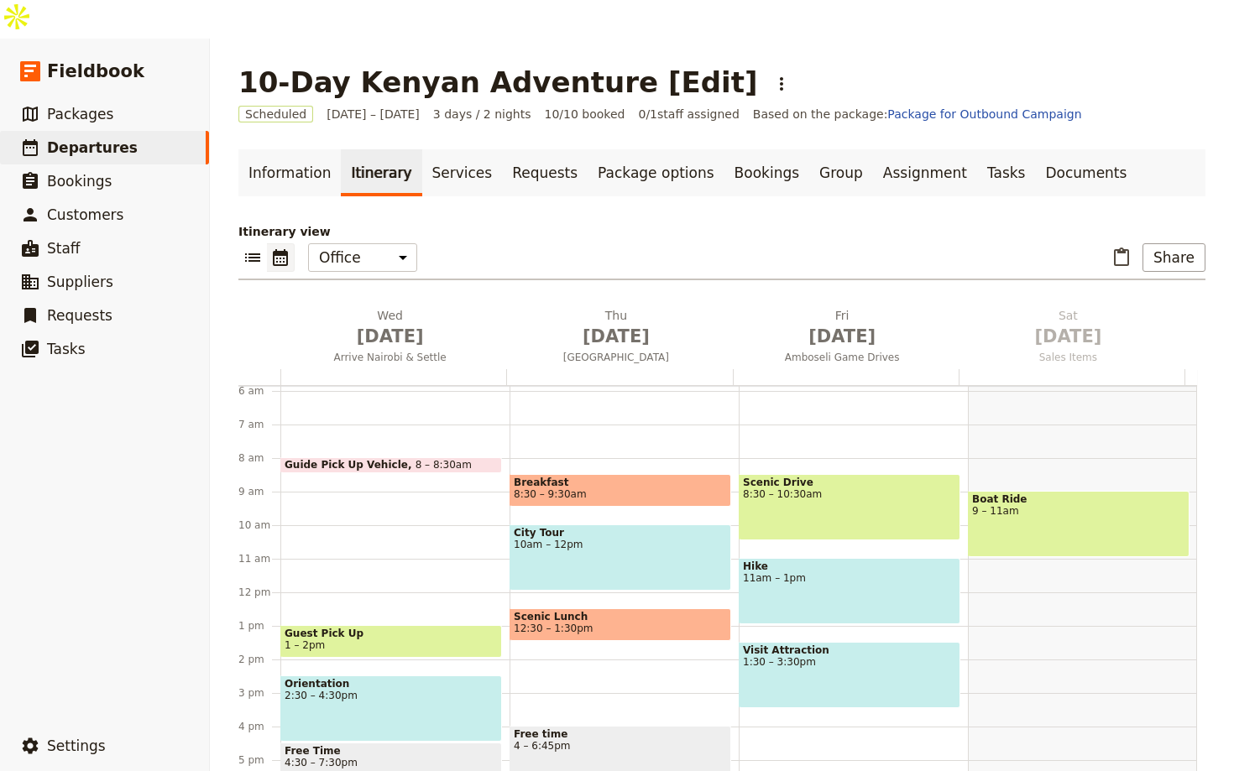
click at [382, 466] on span at bounding box center [391, 469] width 220 height 7
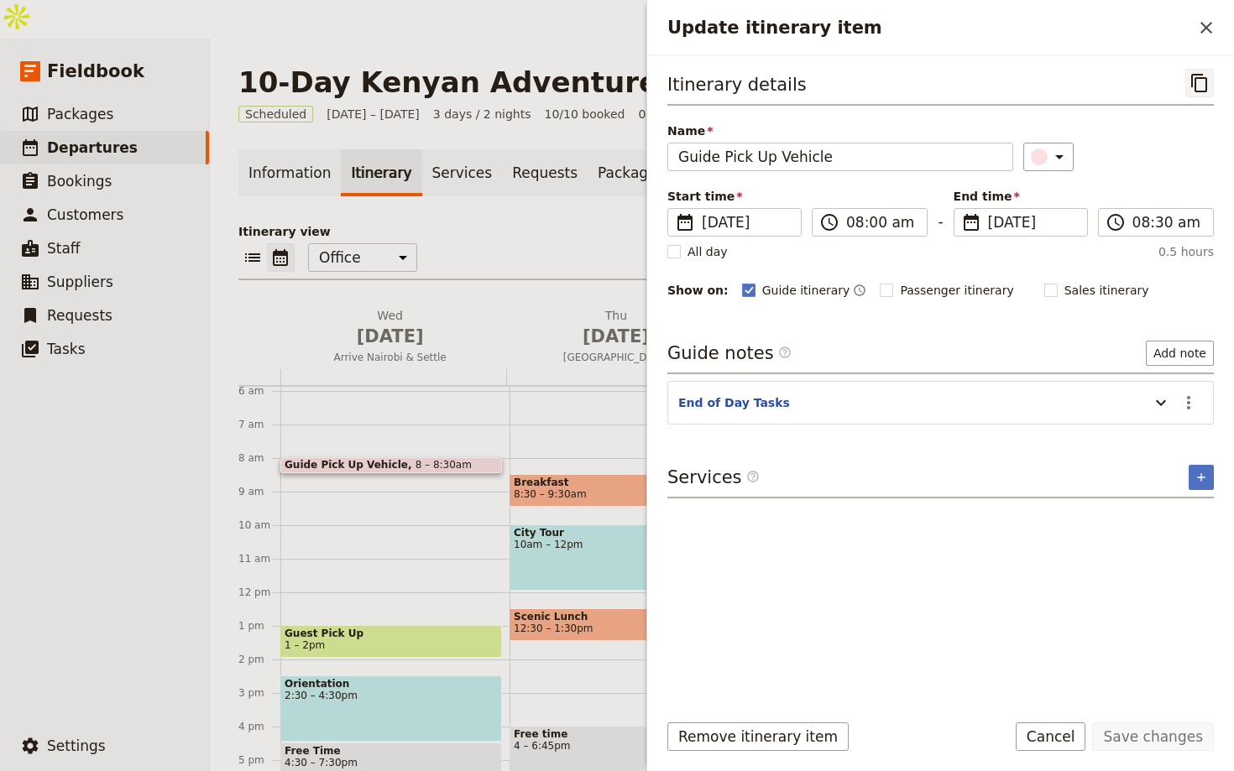
click at [1194, 77] on icon "Copy itinerary item" at bounding box center [1199, 83] width 20 height 20
click at [421, 640] on span "1 – 2pm" at bounding box center [391, 646] width 213 height 12
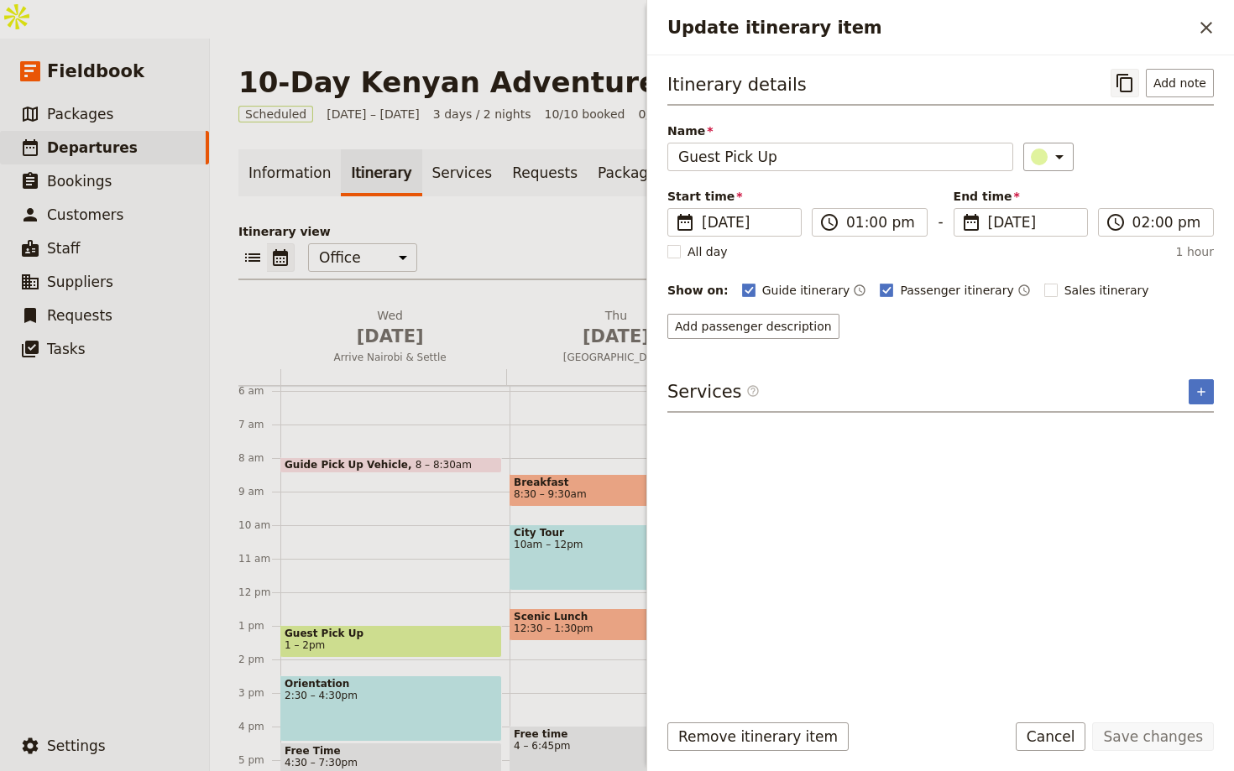
click at [1128, 84] on icon "Copy itinerary item" at bounding box center [1125, 83] width 20 height 20
click at [1196, 30] on icon "Close drawer" at bounding box center [1206, 28] width 20 height 20
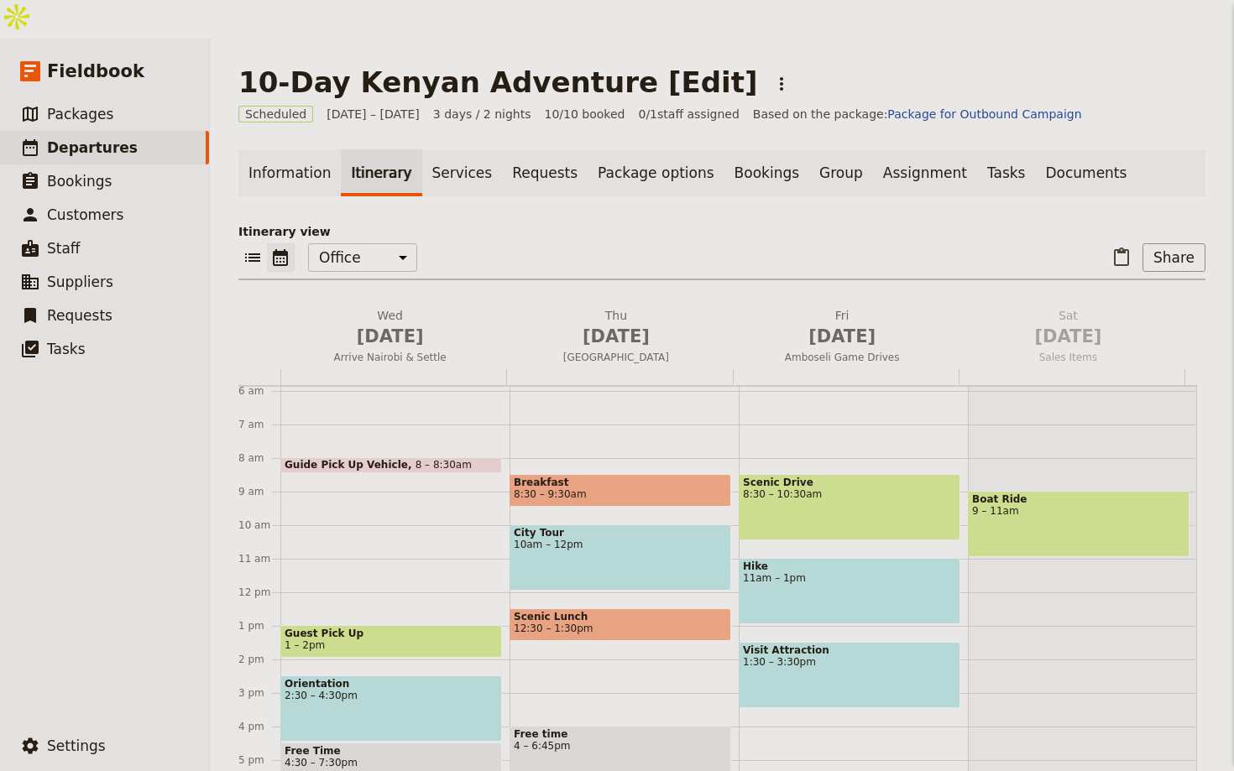
click at [1205, 23] on div "Update itinerary item ​ Itinerary details ​ Add note Name Guest Pick Up ​ Start…" at bounding box center [940, 385] width 588 height 771
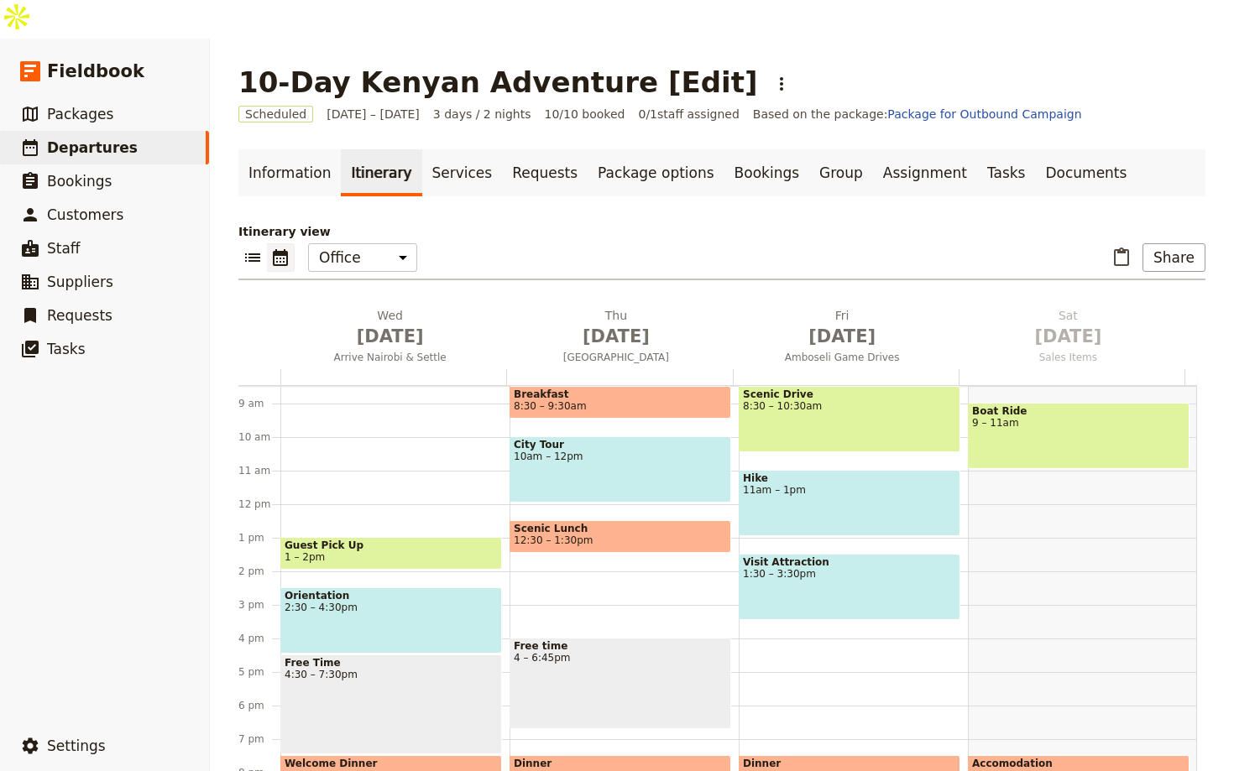
scroll to position [287, 0]
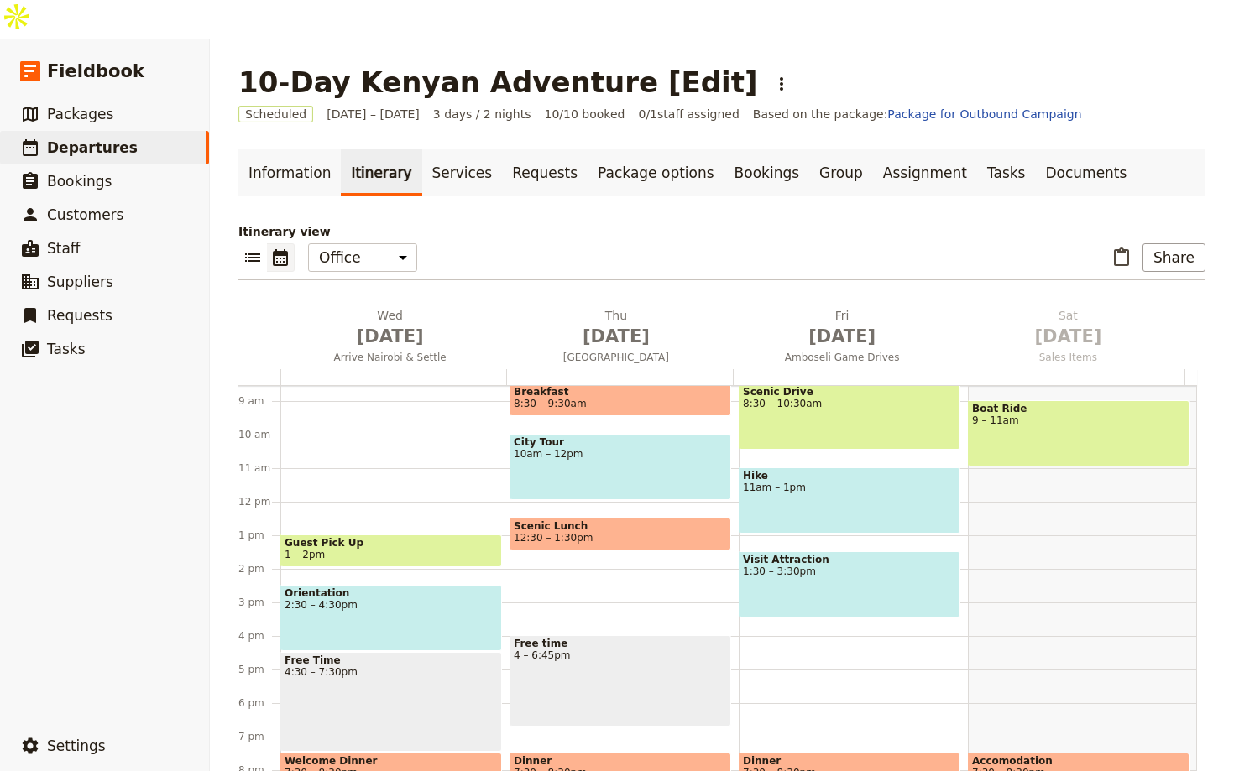
click at [448, 599] on span "2:30 – 4:30pm" at bounding box center [391, 605] width 213 height 12
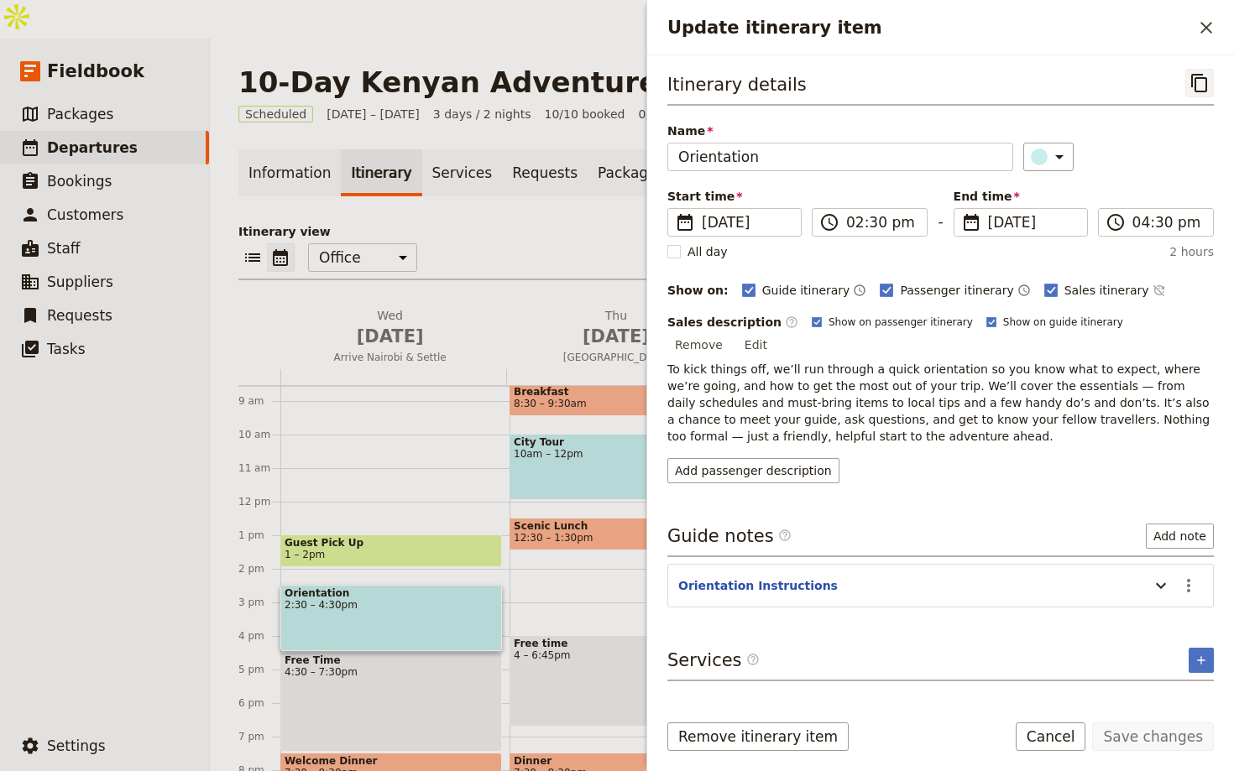
click at [1206, 93] on button "​" at bounding box center [1199, 83] width 29 height 29
click at [1205, 34] on icon "Close drawer" at bounding box center [1206, 28] width 20 height 20
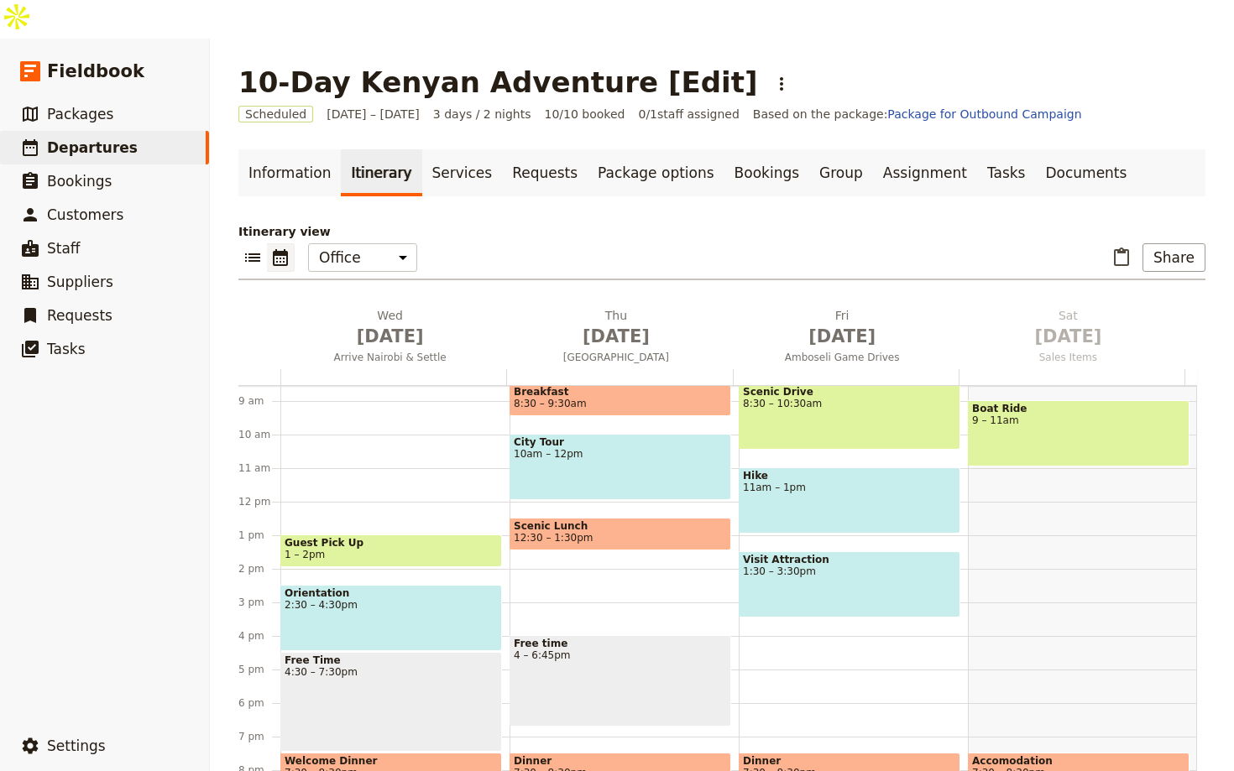
click at [370, 652] on div "Free Time 4:30 – 7:30pm" at bounding box center [391, 702] width 222 height 100
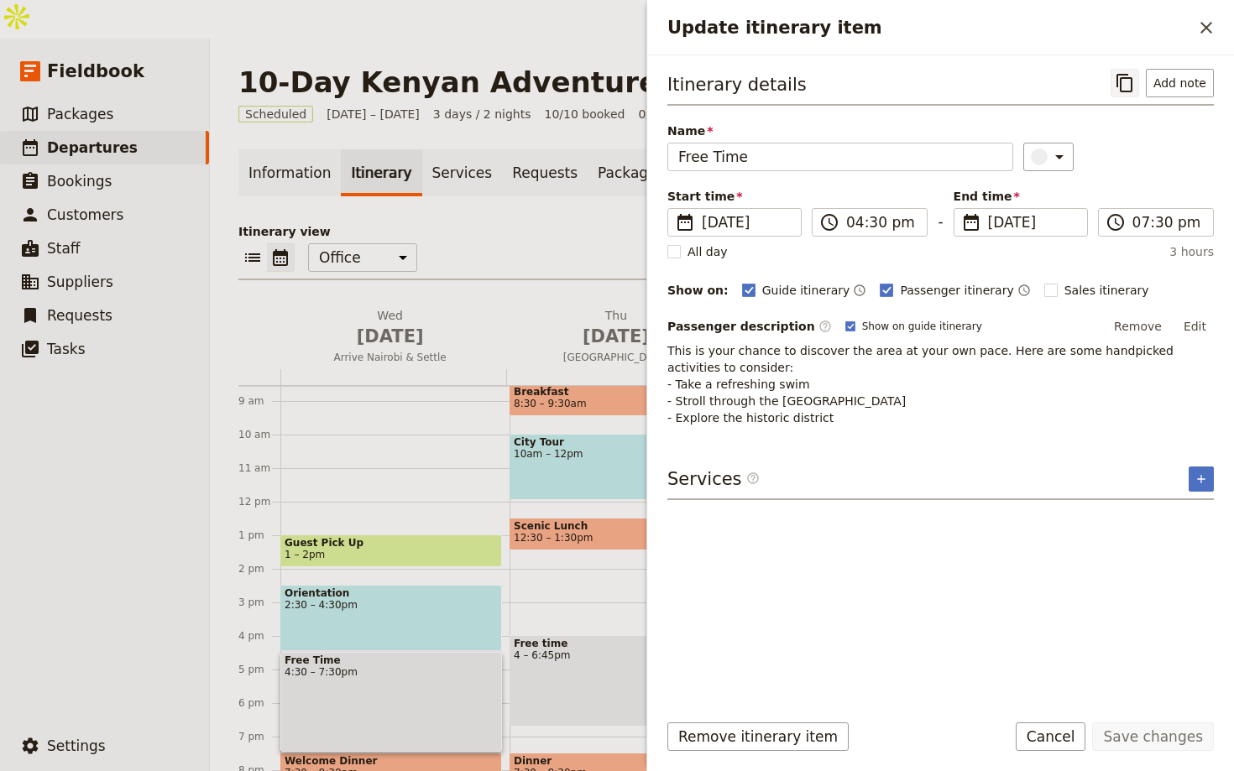
click at [1121, 81] on icon "Copy itinerary item" at bounding box center [1124, 83] width 16 height 18
click at [1200, 34] on icon "Close drawer" at bounding box center [1206, 28] width 20 height 20
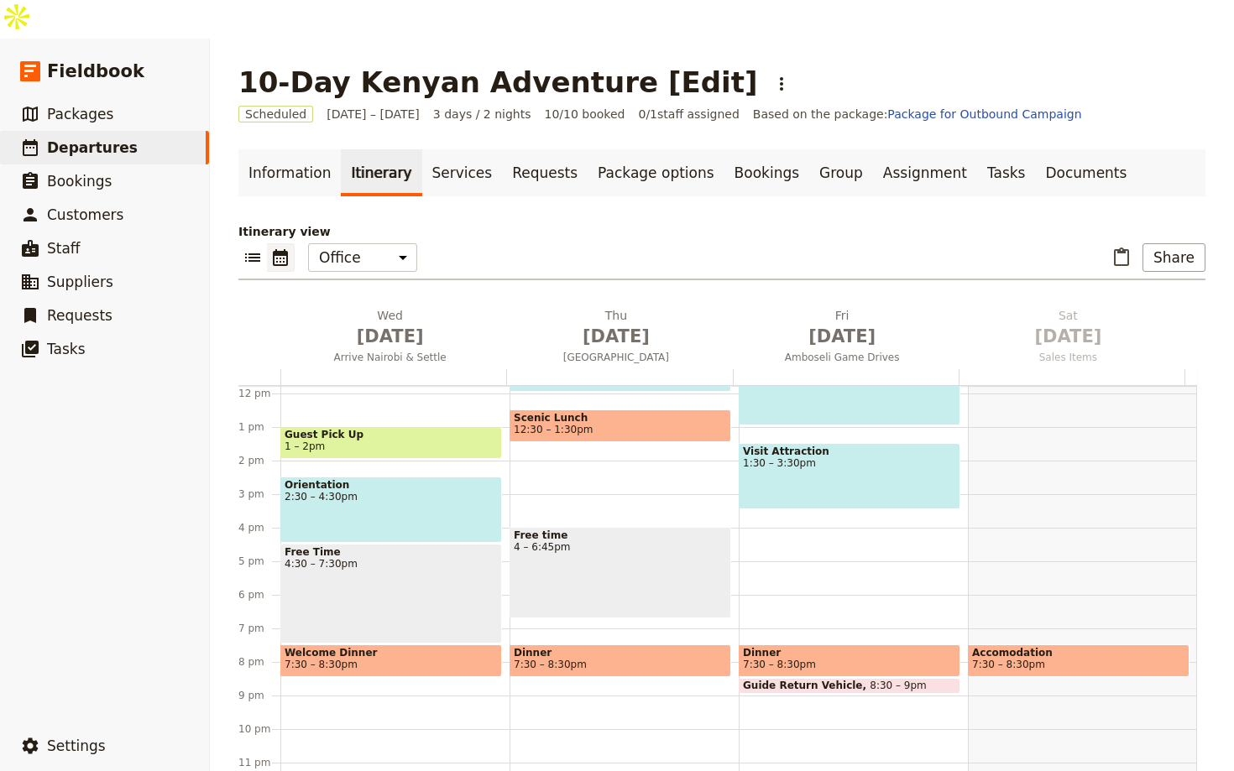
scroll to position [398, 0]
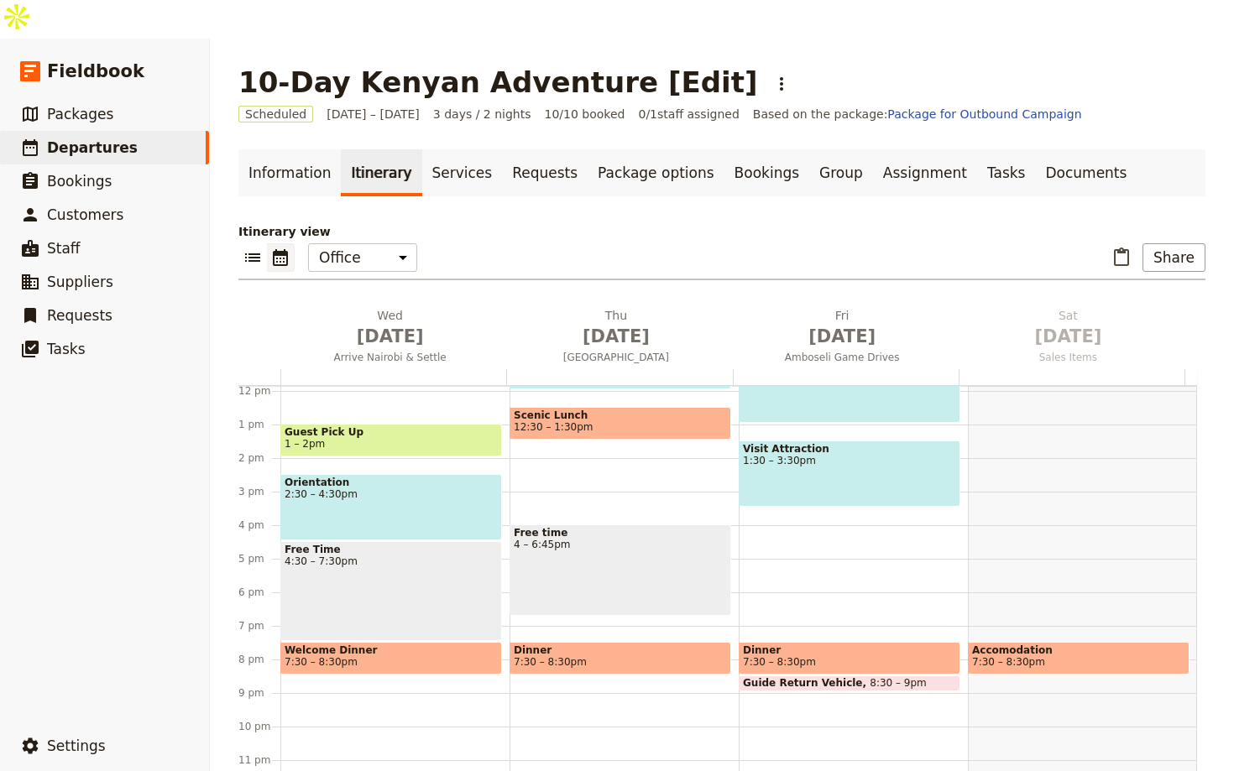
click at [415, 656] on span "7:30 – 8:30pm" at bounding box center [391, 662] width 213 height 12
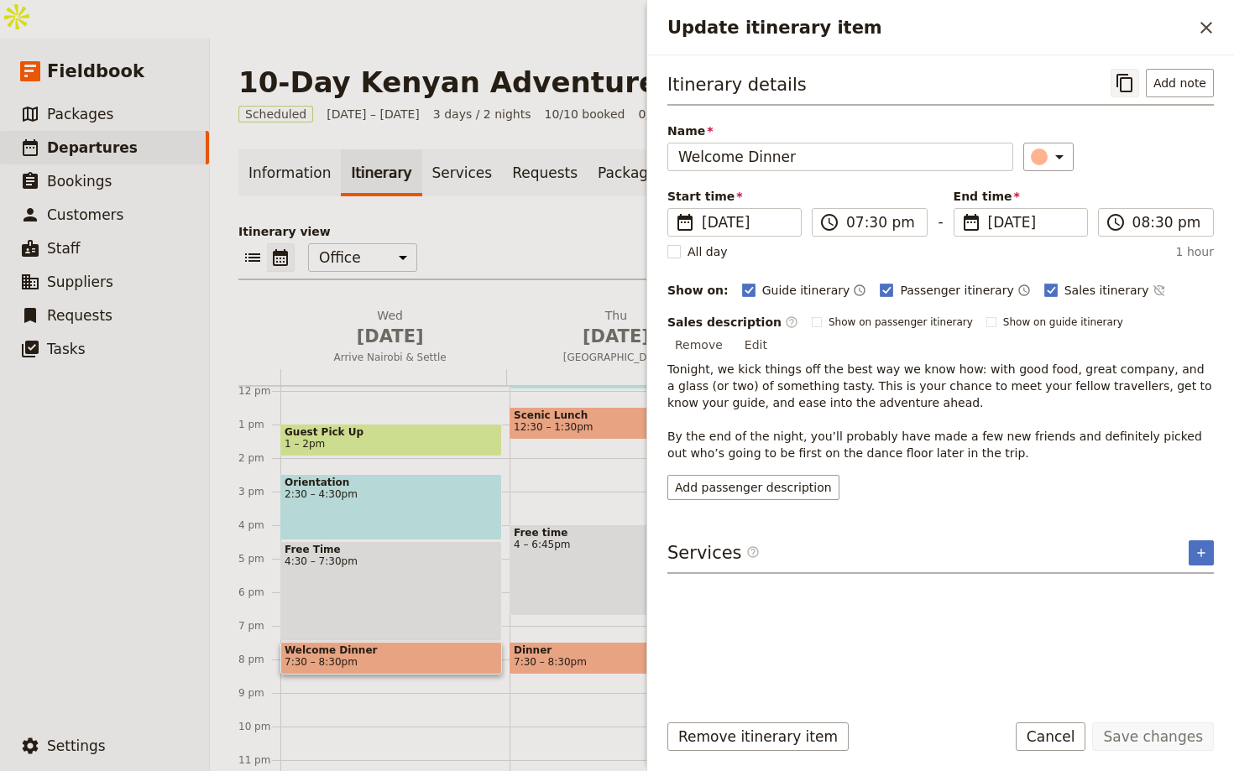
click at [1135, 85] on icon "Copy itinerary item" at bounding box center [1125, 83] width 20 height 20
click at [1209, 26] on icon "Close drawer" at bounding box center [1206, 28] width 20 height 20
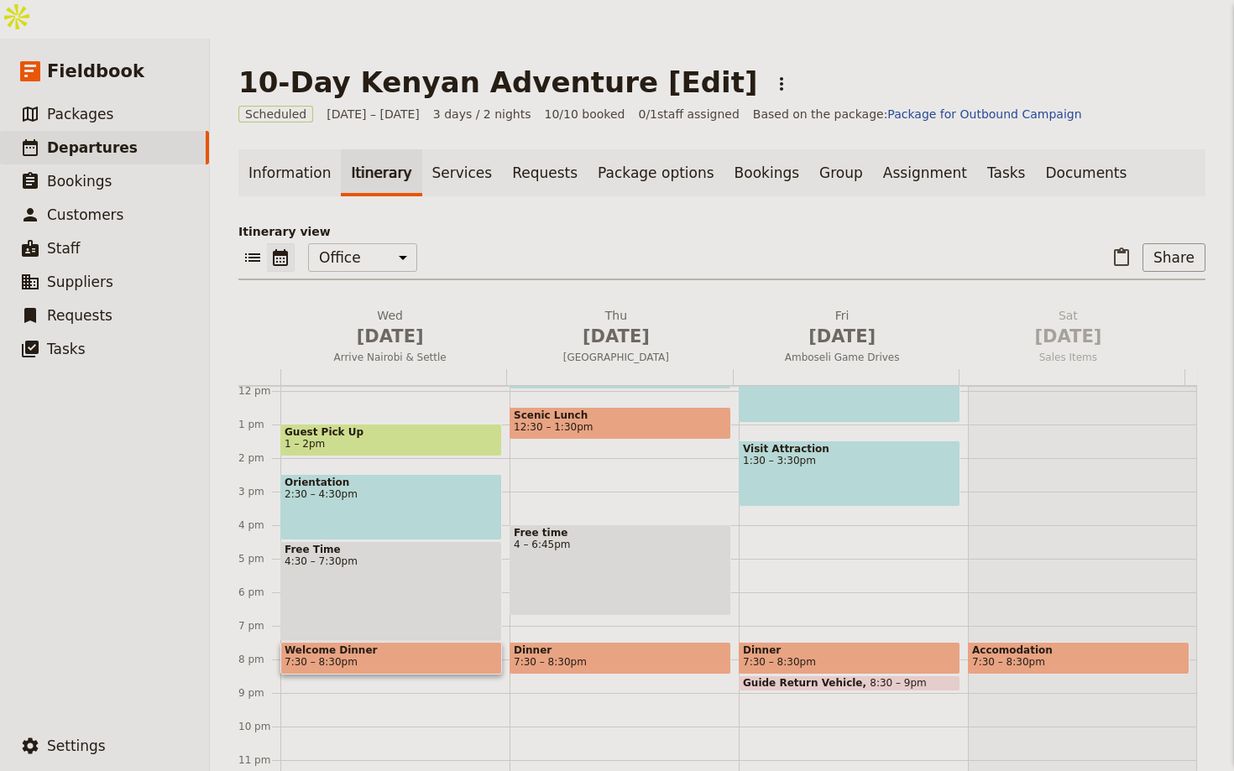
click at [1203, 35] on div "Update itinerary item ​ Itinerary details ​ Add note Name Welcome Dinner ​ Star…" at bounding box center [940, 385] width 588 height 771
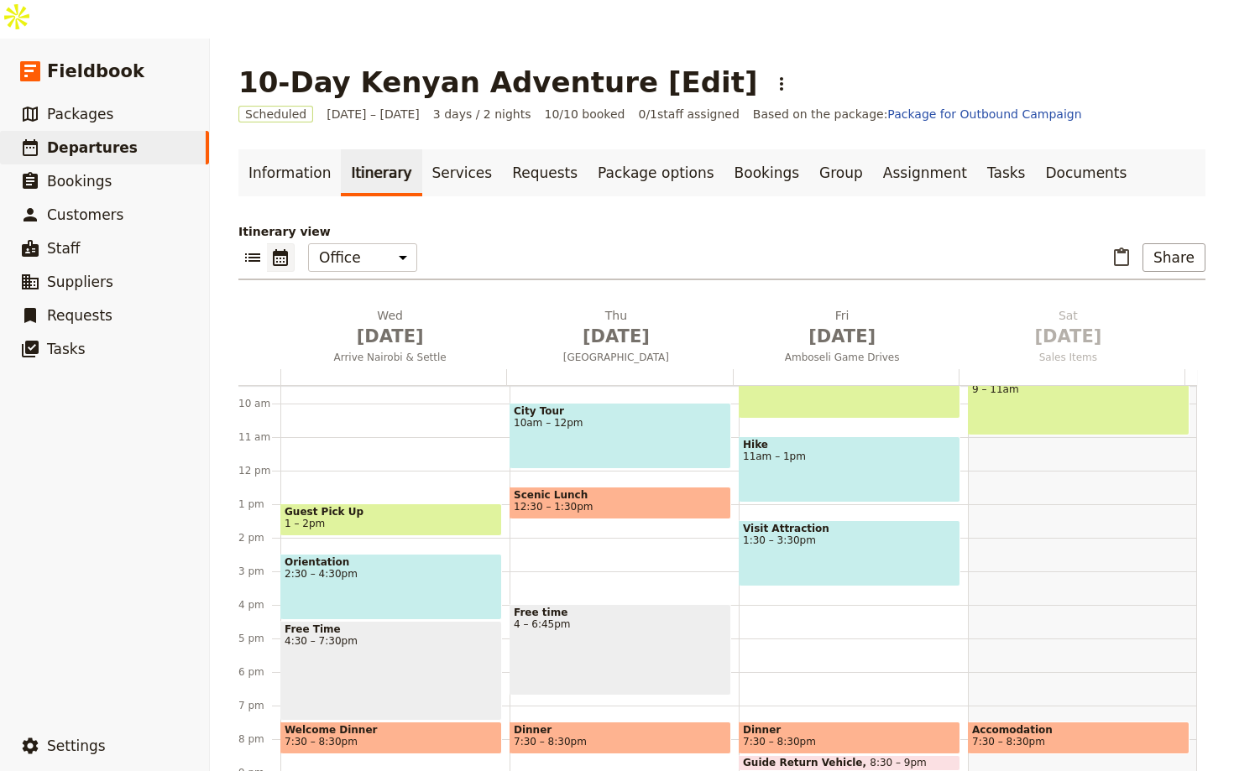
scroll to position [92, 0]
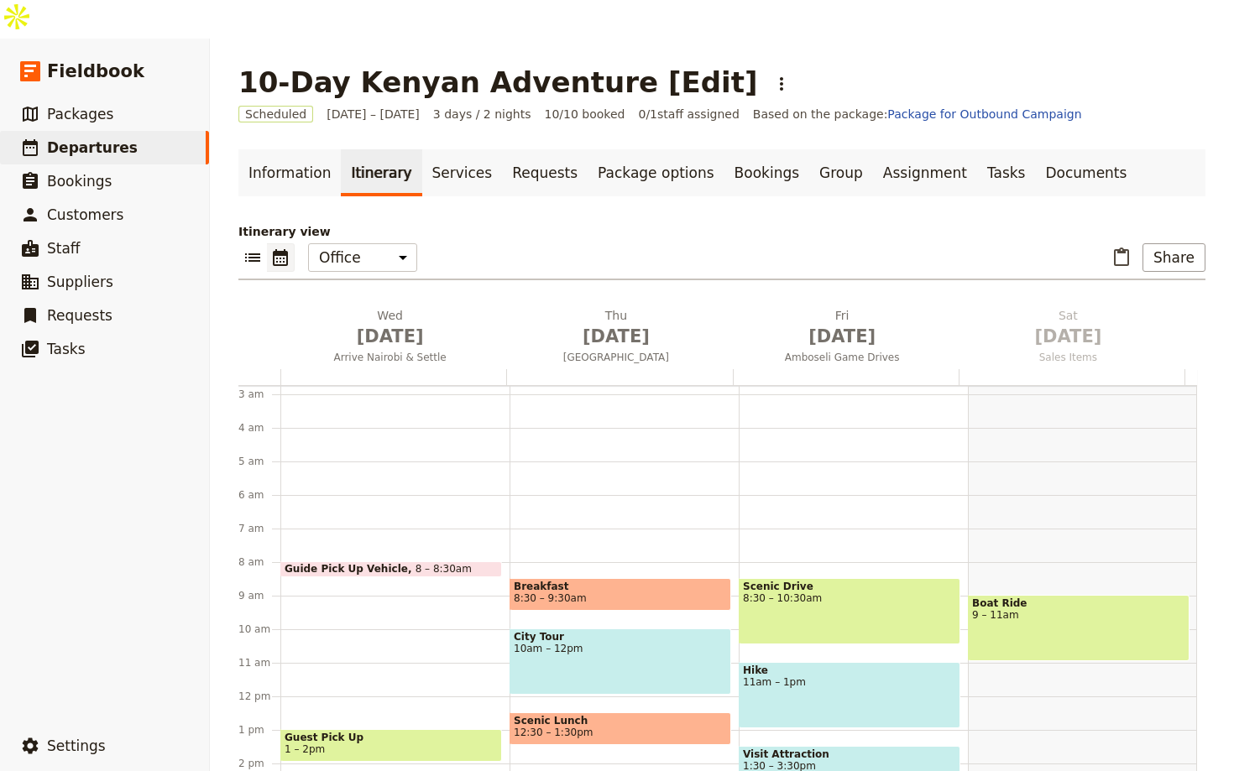
click at [596, 593] on span "8:30 – 9:30am" at bounding box center [620, 599] width 213 height 12
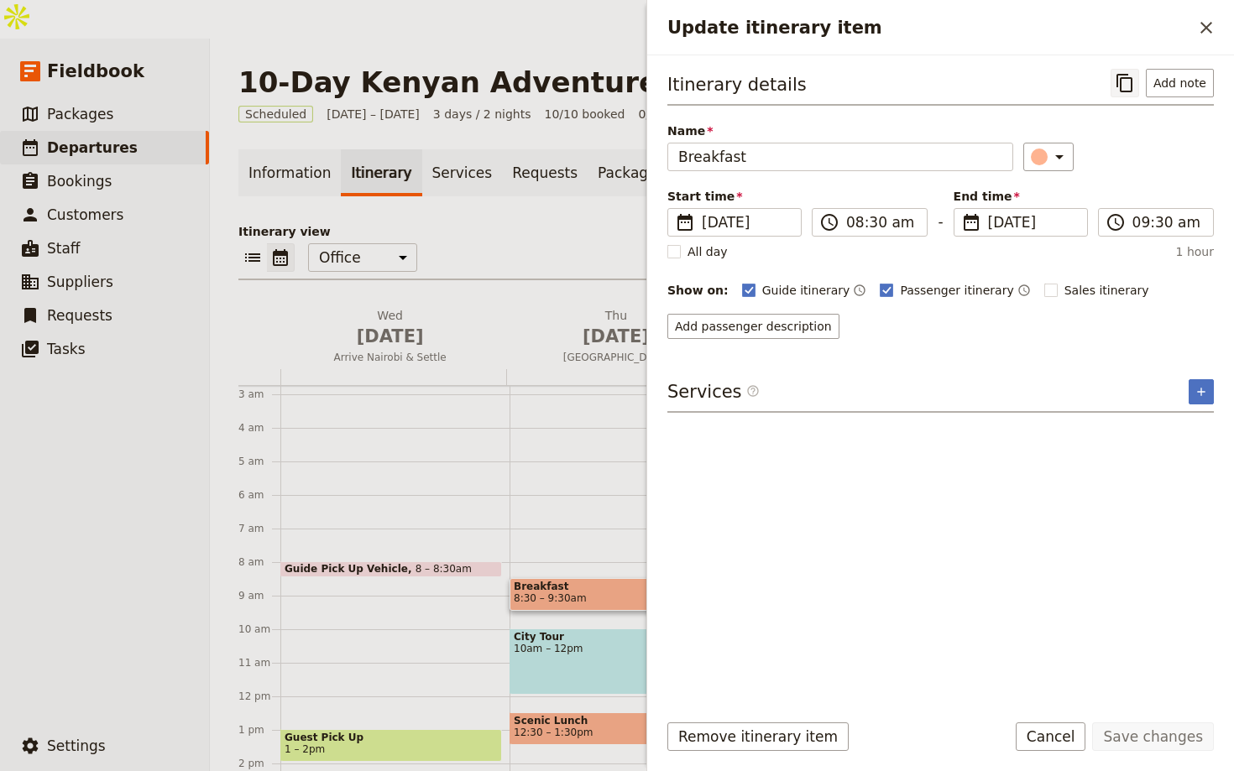
click at [1132, 76] on icon "Copy itinerary item" at bounding box center [1125, 83] width 20 height 20
click at [1205, 25] on icon "Close drawer" at bounding box center [1206, 28] width 20 height 20
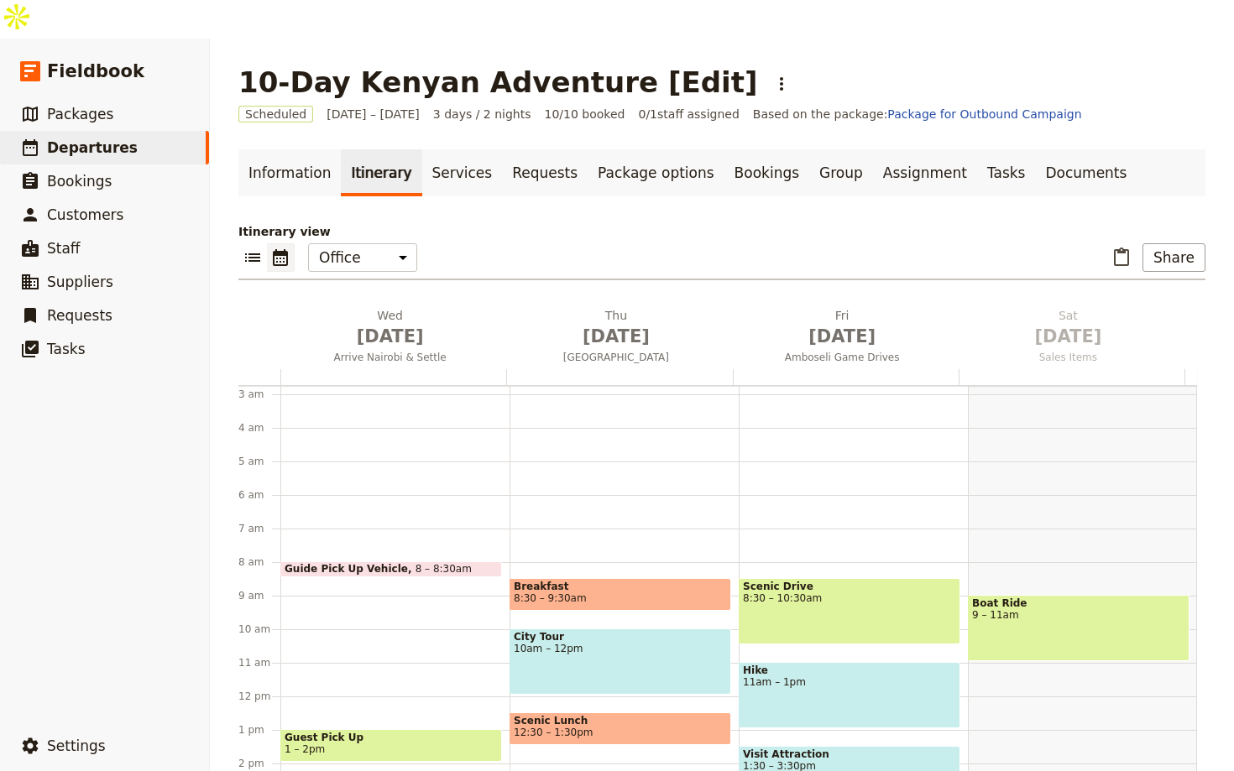
click at [622, 643] on span "10am – 12pm" at bounding box center [620, 649] width 213 height 12
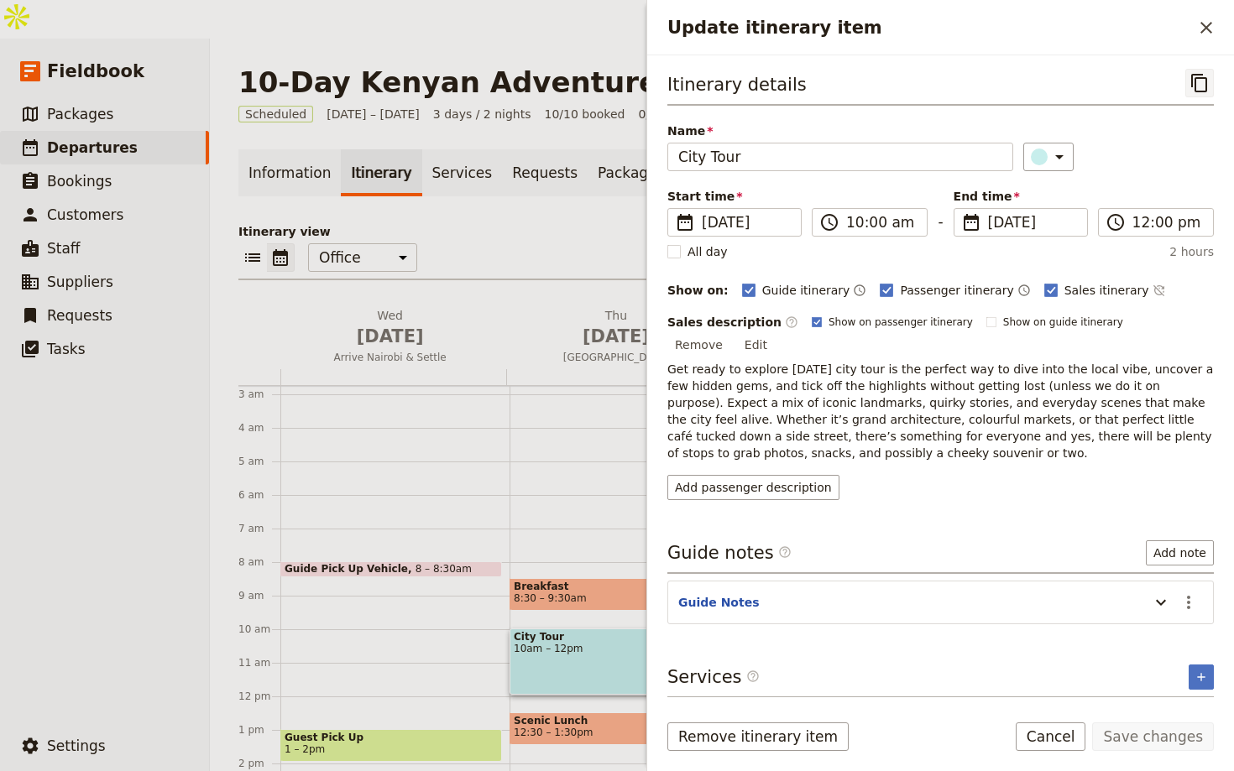
click at [1195, 87] on icon "Copy itinerary item" at bounding box center [1199, 83] width 16 height 18
click at [542, 727] on span "12:30 – 1:30pm" at bounding box center [553, 733] width 79 height 12
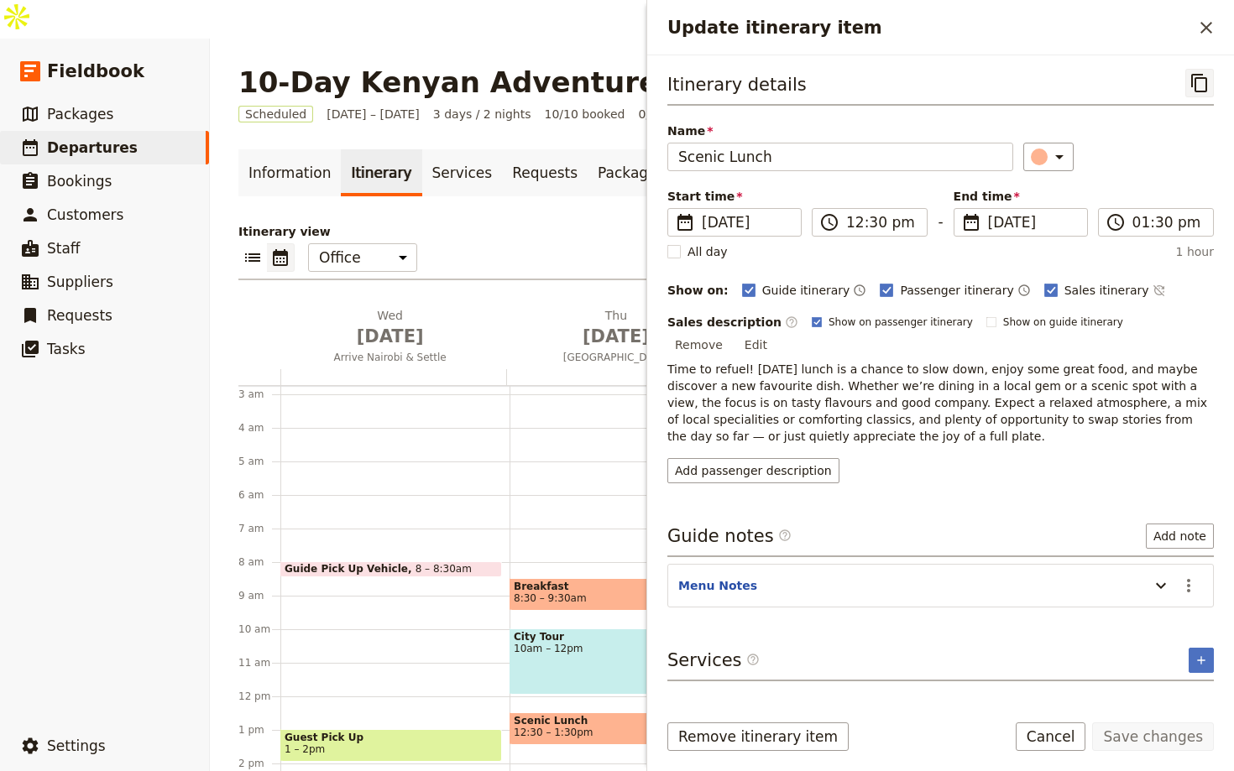
click at [1199, 77] on icon "Copy itinerary item" at bounding box center [1199, 83] width 16 height 18
click at [1206, 23] on icon "Close drawer" at bounding box center [1206, 28] width 20 height 20
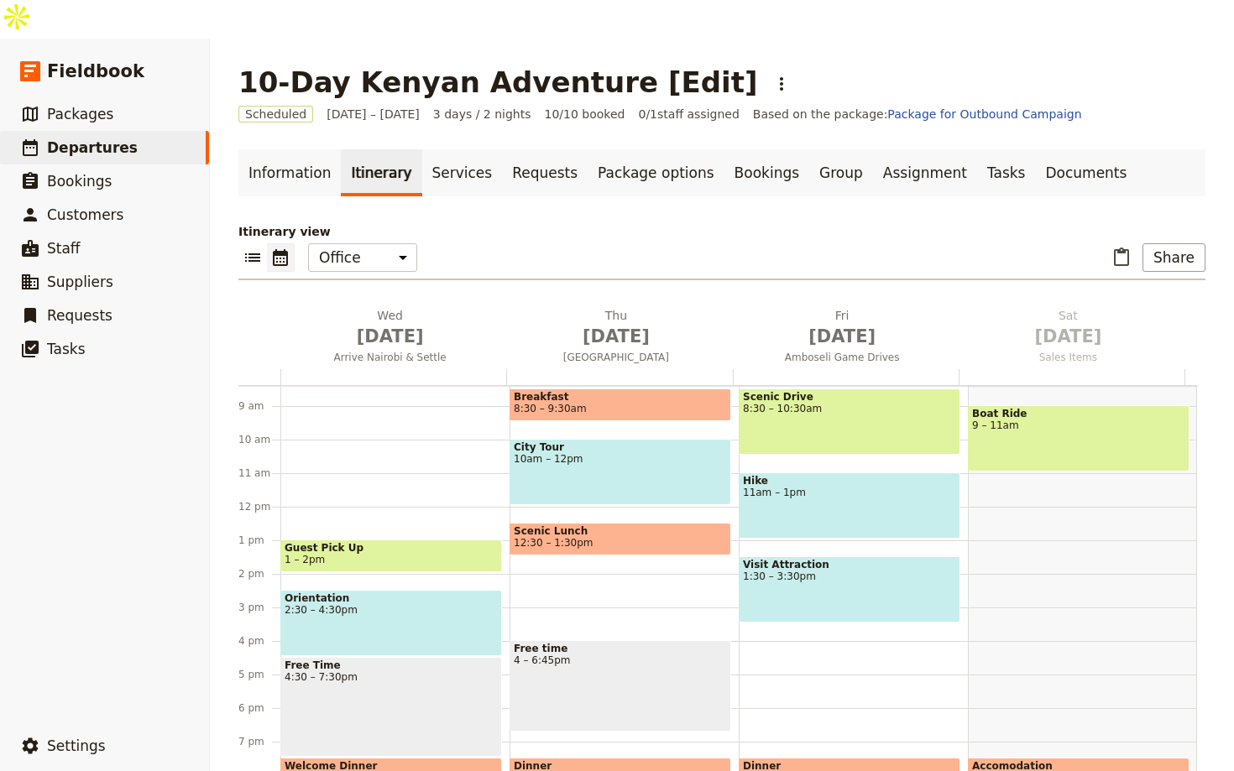
scroll to position [398, 0]
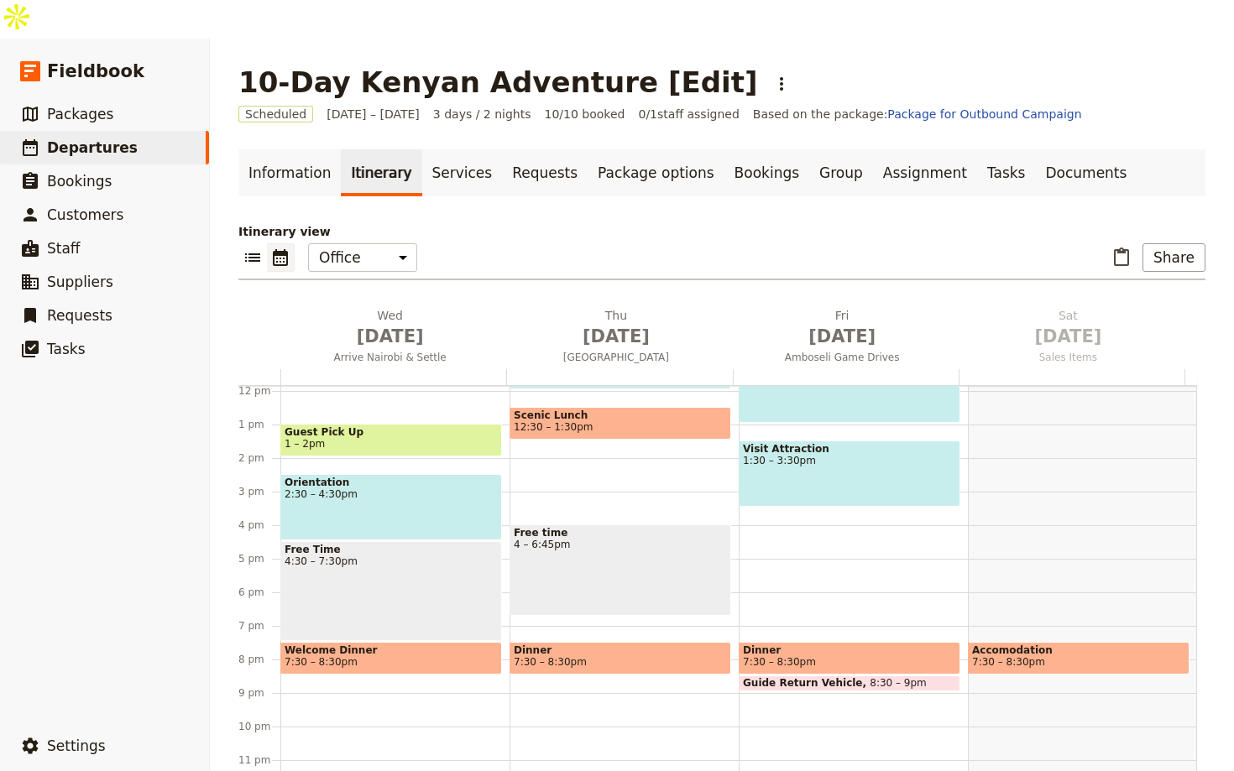
click at [543, 527] on span "Free time" at bounding box center [620, 533] width 213 height 12
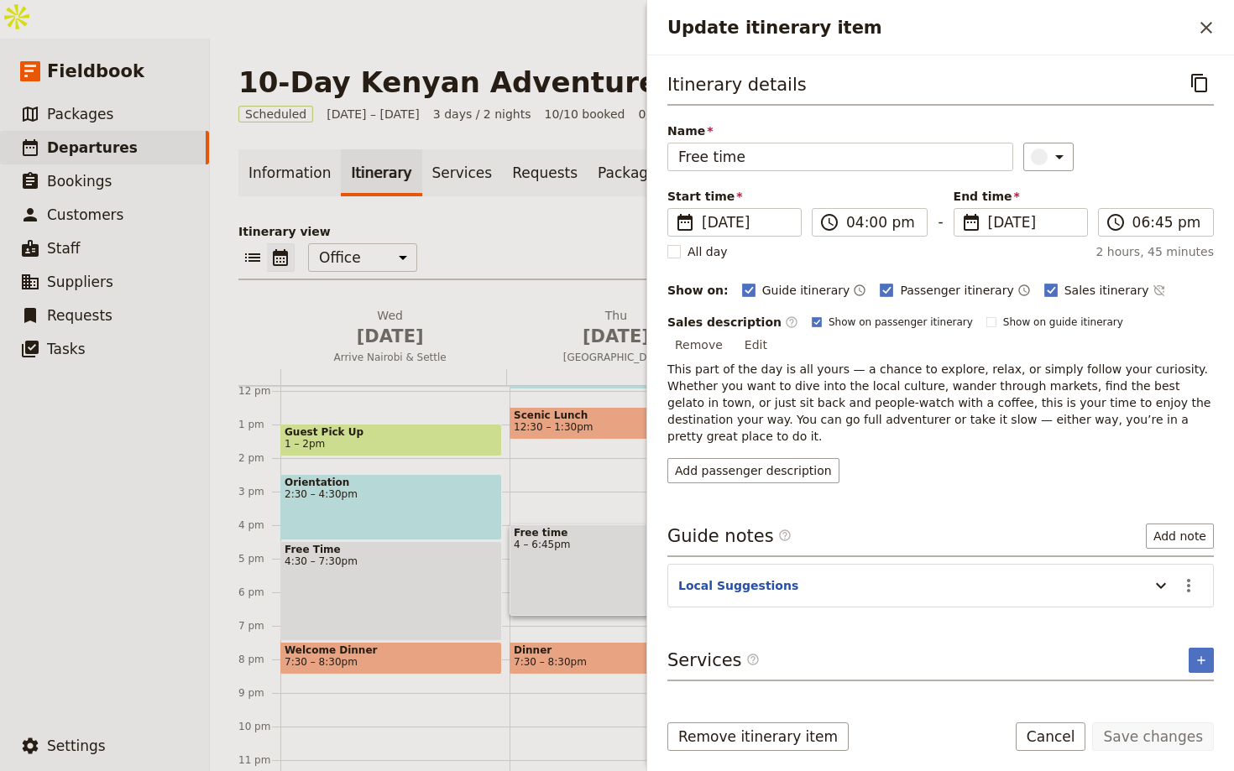
click at [1189, 65] on div "Itinerary details ​ Name Free time ​ Start time ​ 2 Oct 2025 02/10/2025 2025-10…" at bounding box center [940, 376] width 587 height 642
click at [1196, 79] on icon "Copy itinerary item" at bounding box center [1199, 83] width 20 height 20
click at [1204, 29] on icon "Close drawer" at bounding box center [1206, 28] width 12 height 12
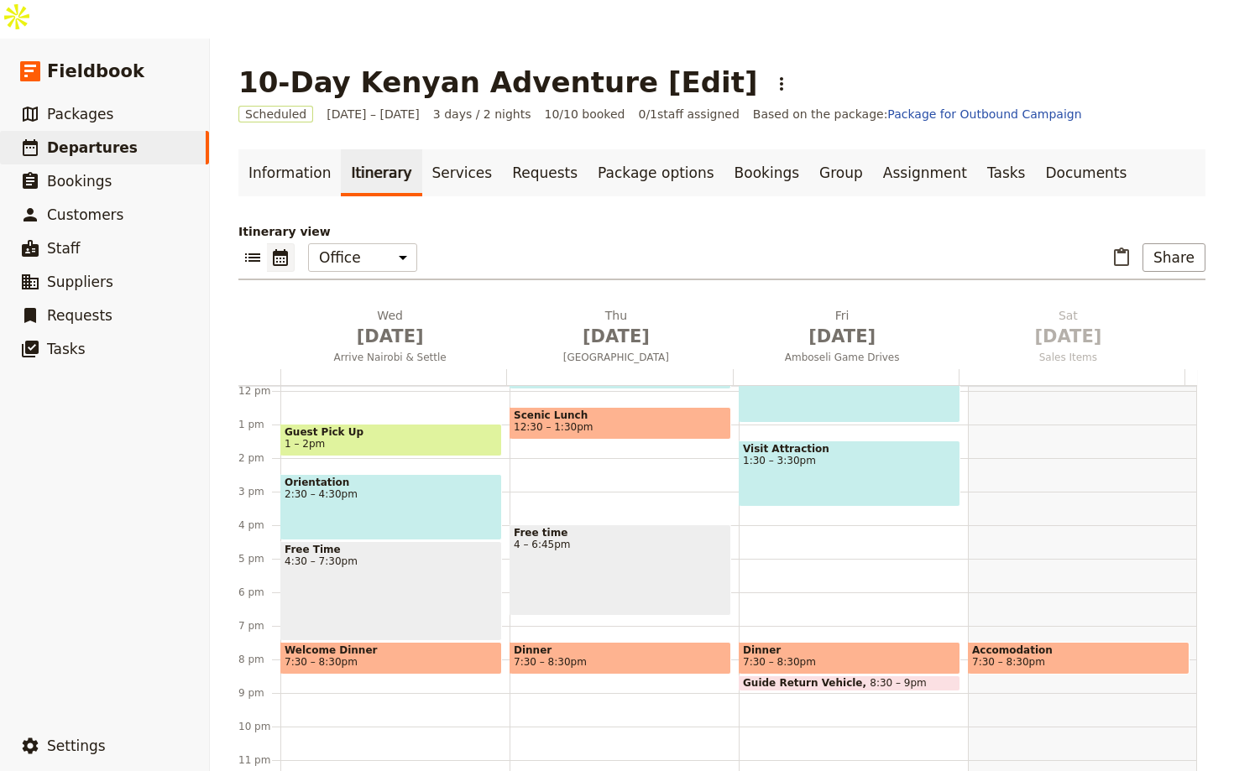
click at [536, 667] on span at bounding box center [620, 670] width 220 height 7
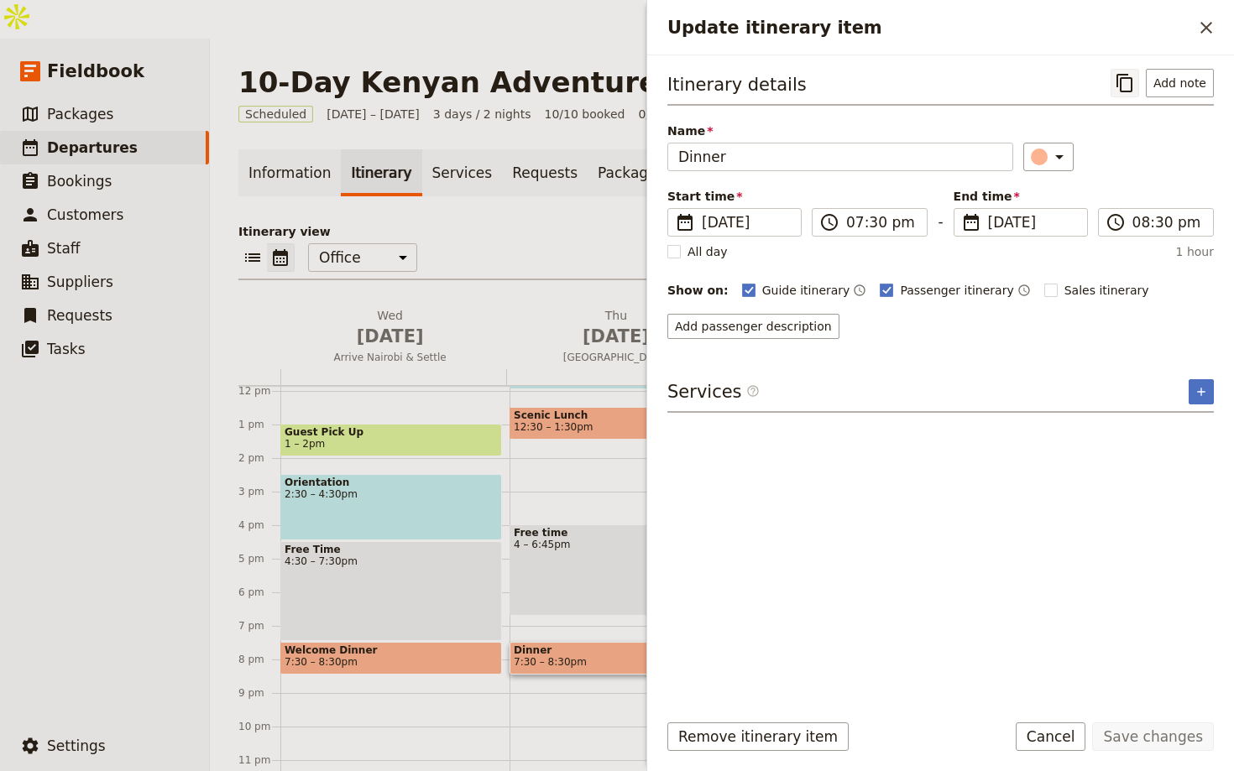
click at [1139, 78] on button "​" at bounding box center [1125, 83] width 29 height 29
click at [1205, 18] on icon "Close drawer" at bounding box center [1206, 28] width 20 height 20
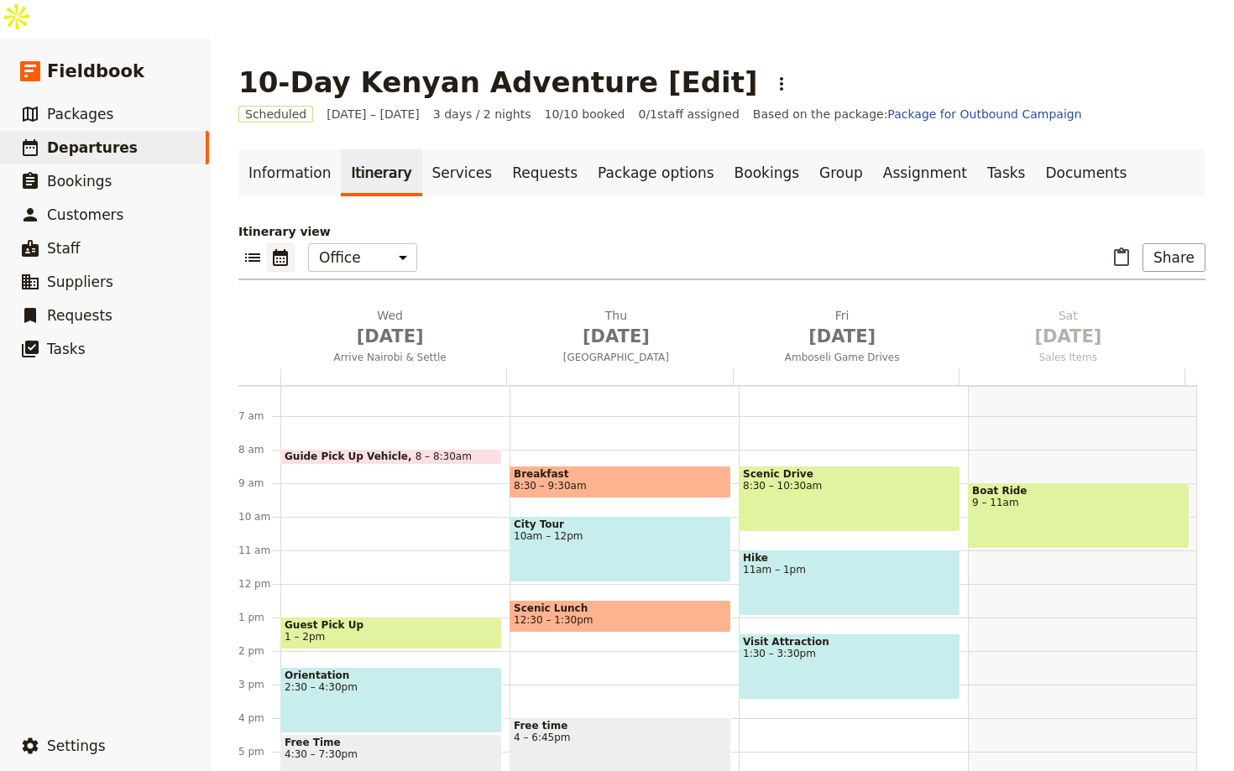
scroll to position [71, 0]
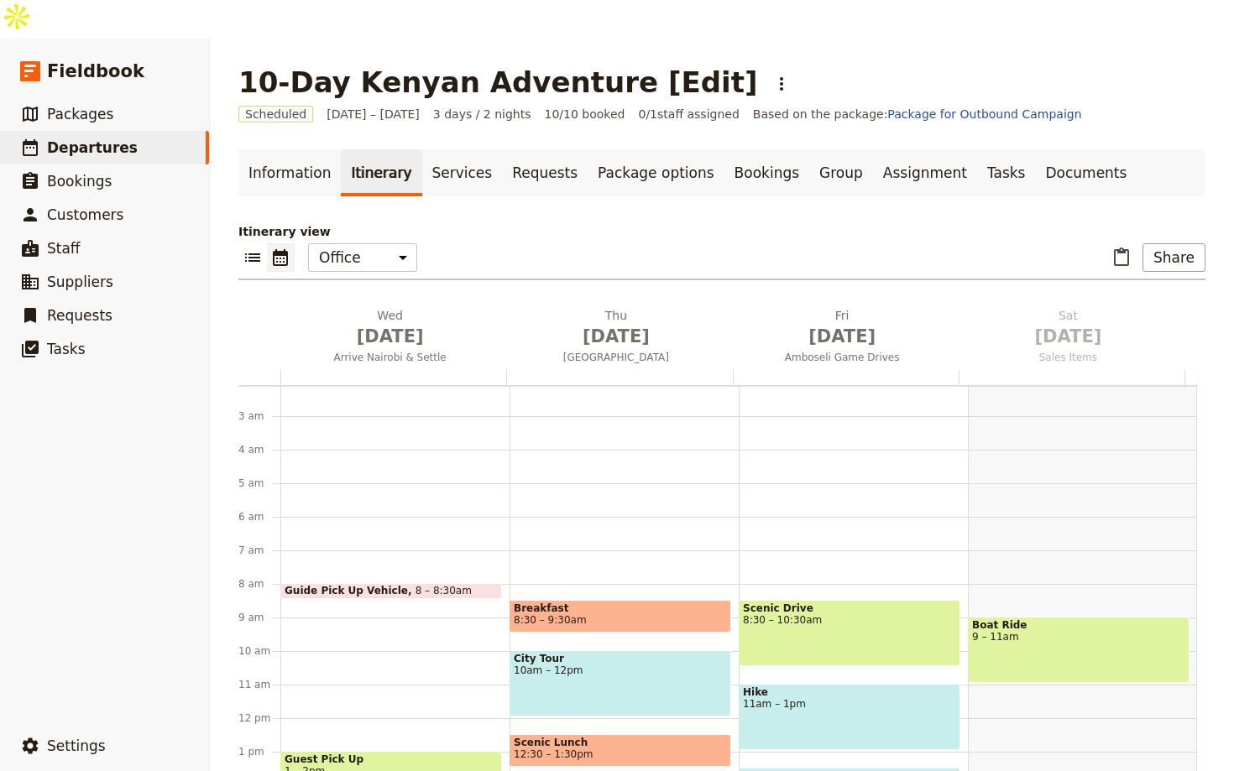
click at [826, 605] on div "Scenic Drive 8:30 – 10:30am" at bounding box center [850, 633] width 222 height 66
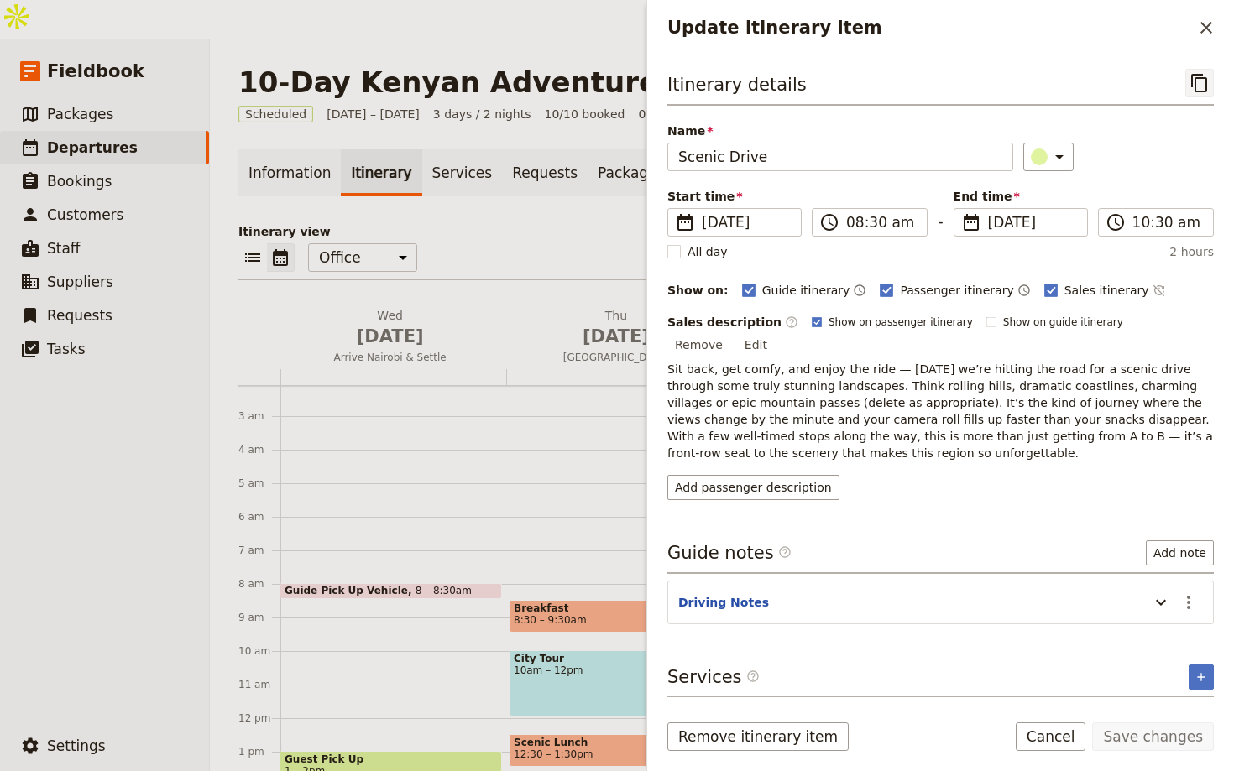
click at [1193, 81] on icon "Copy itinerary item" at bounding box center [1199, 83] width 20 height 20
click at [1212, 32] on icon "Close drawer" at bounding box center [1206, 28] width 20 height 20
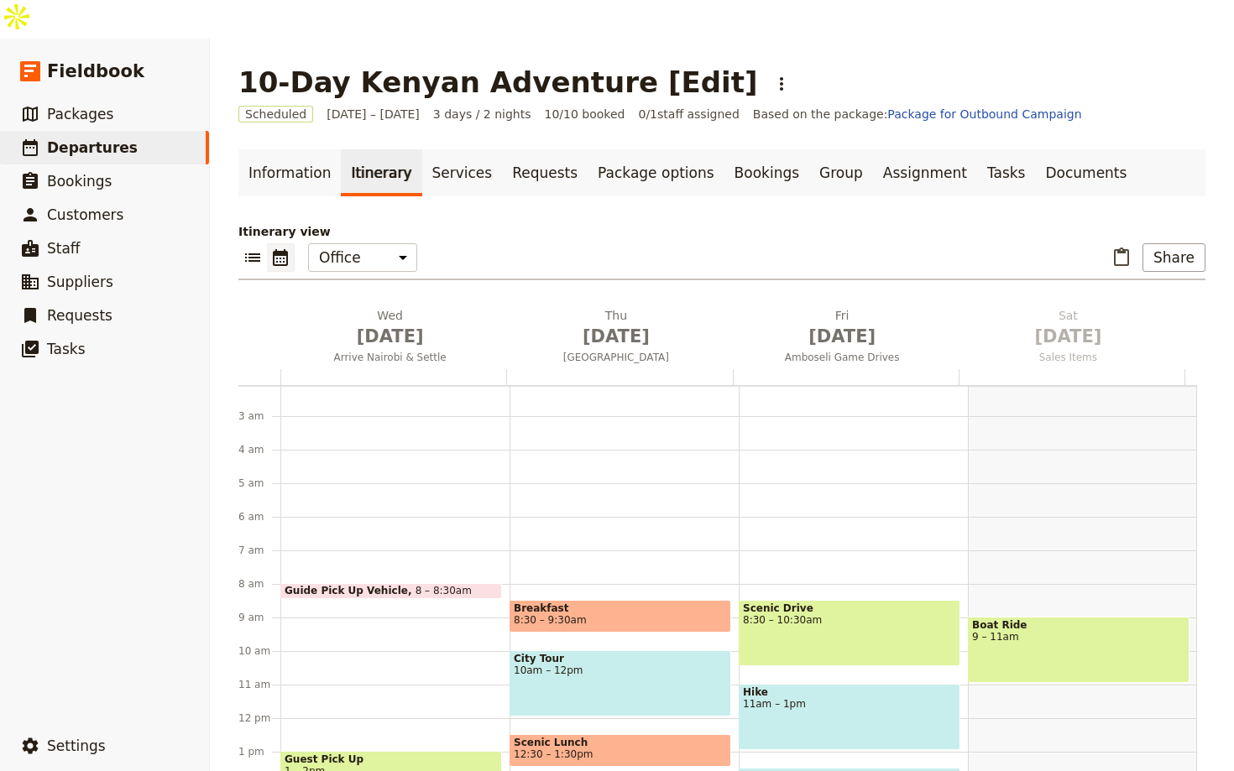
click at [784, 696] on div "Hike 11am – 1pm" at bounding box center [850, 717] width 222 height 66
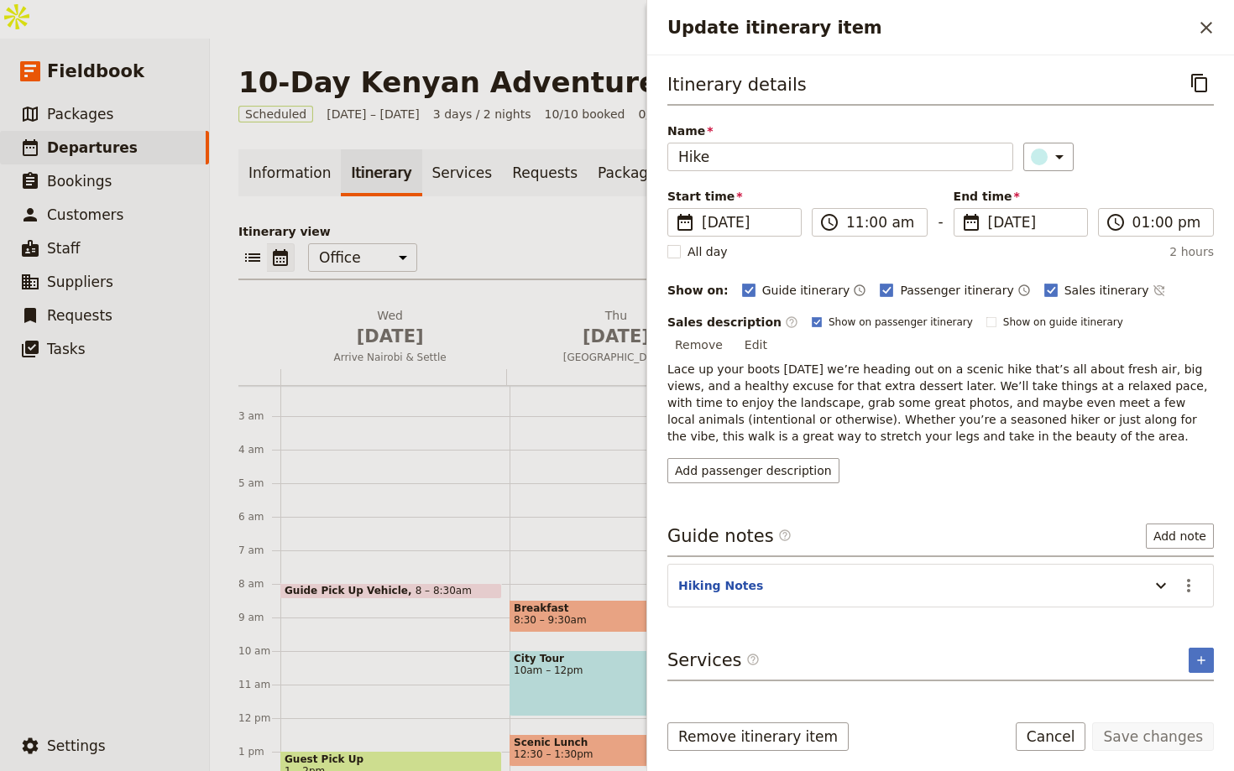
click at [1193, 81] on icon "Copy itinerary item" at bounding box center [1199, 83] width 20 height 20
click at [1185, 25] on h2 "Update itinerary item" at bounding box center [929, 27] width 525 height 25
click at [1198, 24] on icon "Close drawer" at bounding box center [1206, 28] width 20 height 20
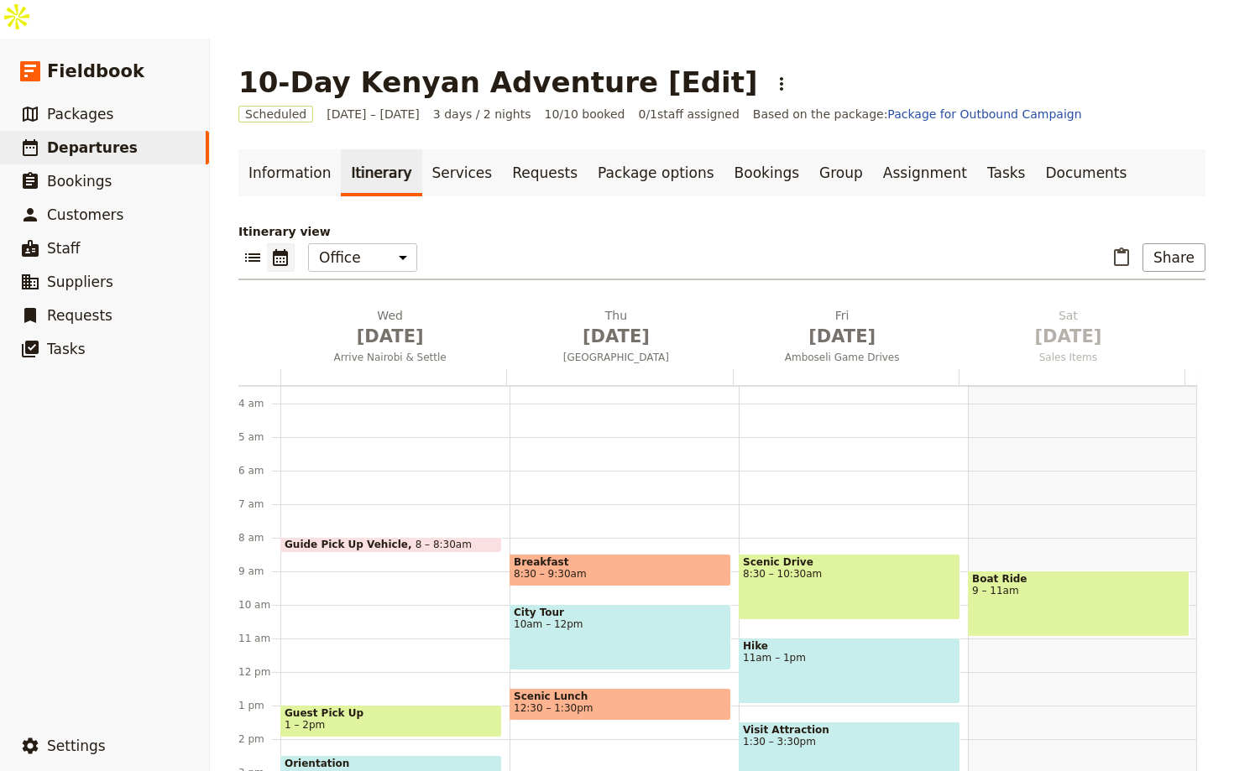
scroll to position [213, 0]
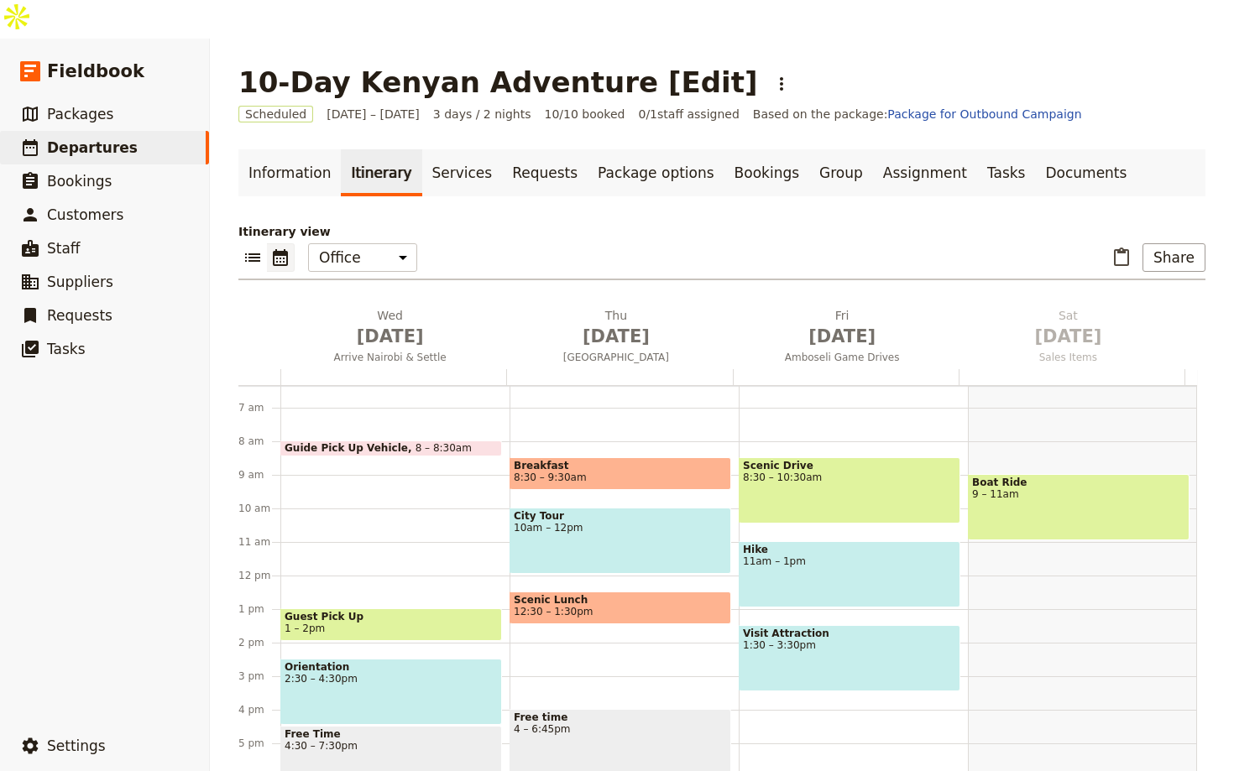
click at [810, 640] on span "1:30 – 3:30pm" at bounding box center [849, 646] width 213 height 12
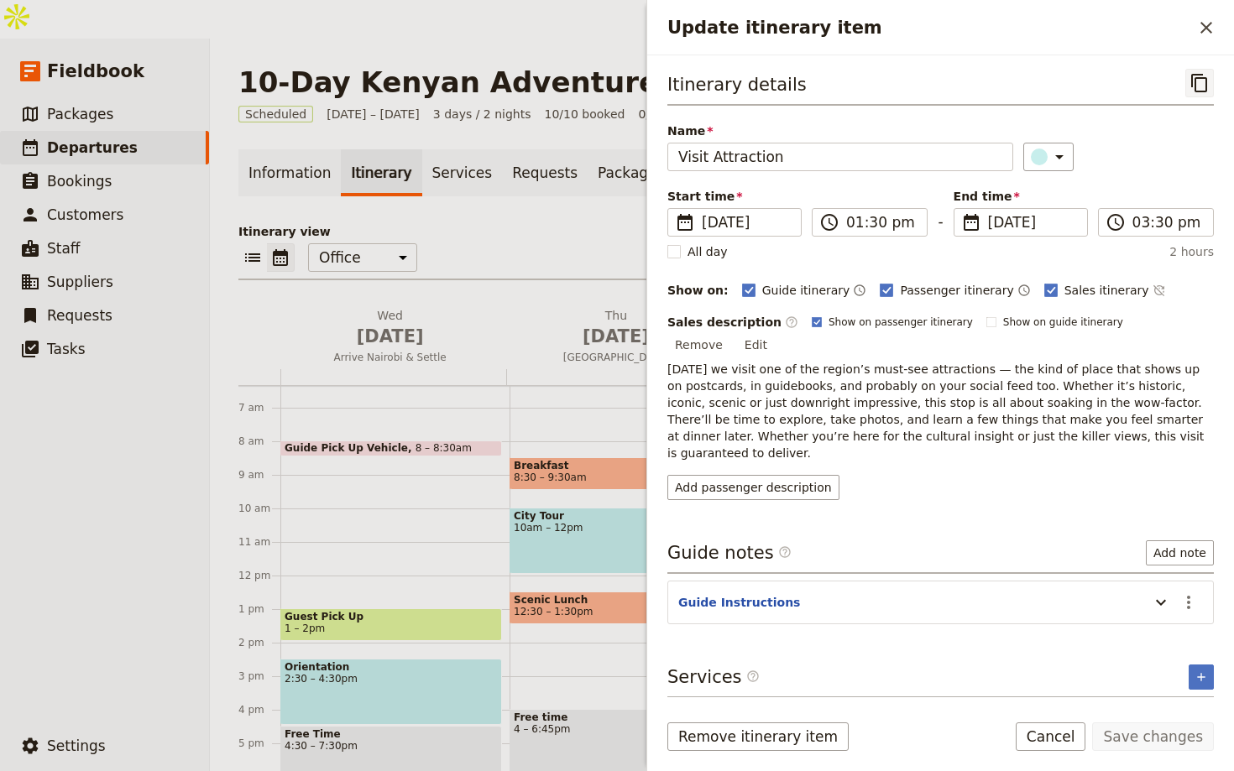
click at [1188, 87] on button "​" at bounding box center [1199, 83] width 29 height 29
click at [1201, 27] on icon "Close drawer" at bounding box center [1206, 28] width 20 height 20
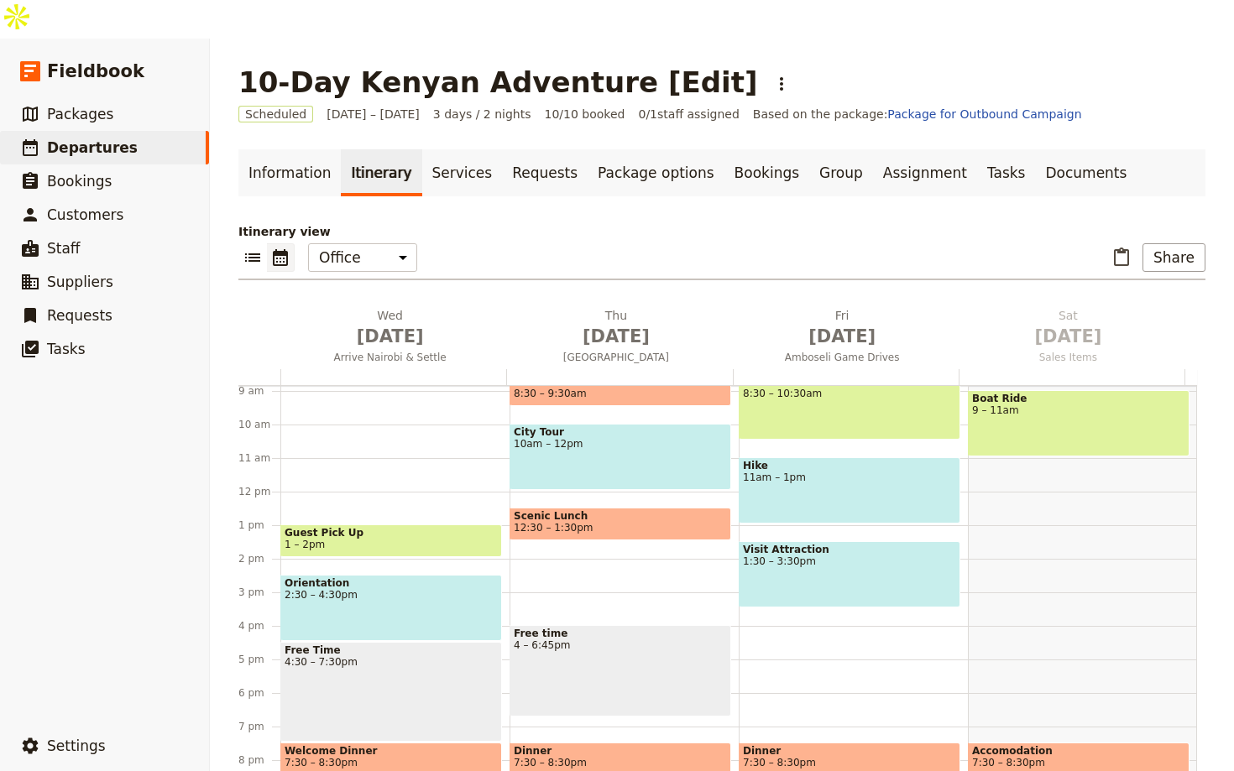
scroll to position [398, 0]
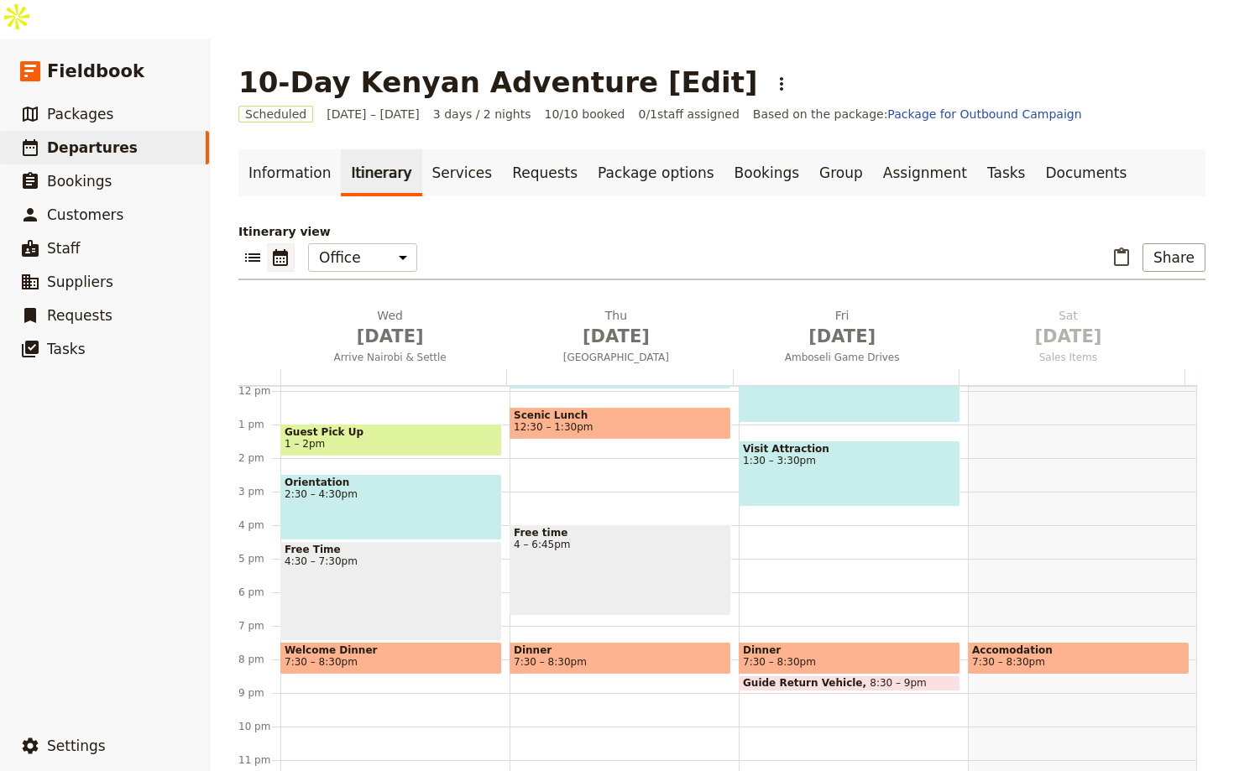
click at [795, 667] on span at bounding box center [850, 670] width 220 height 7
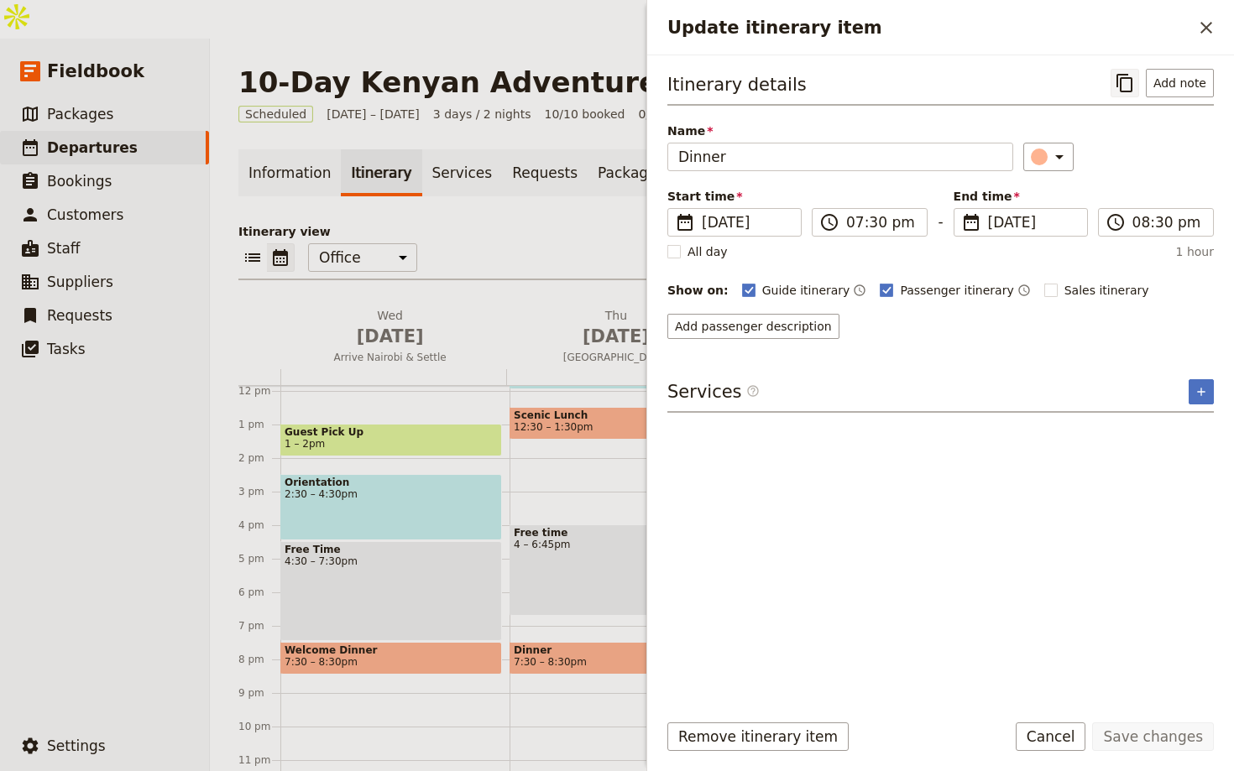
click at [1120, 81] on icon "Copy itinerary item" at bounding box center [1124, 83] width 16 height 18
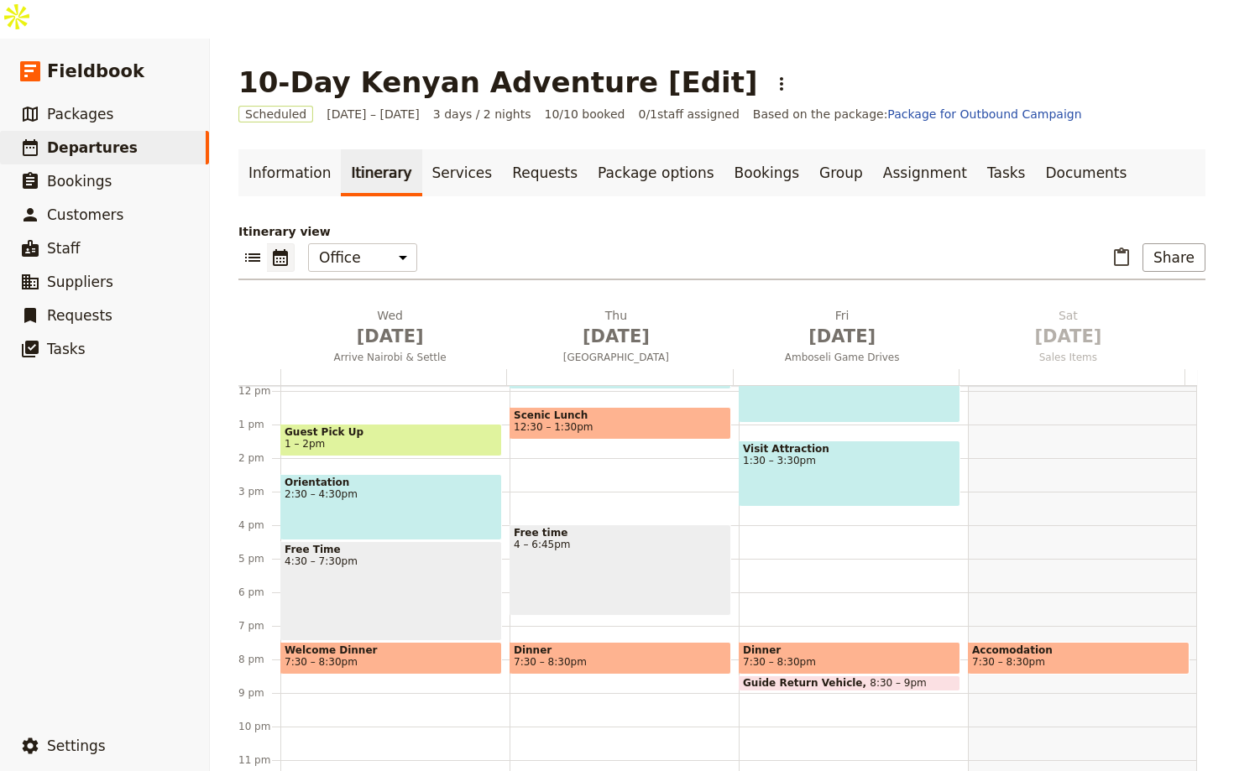
click at [870, 677] on span "8:30 – 9pm" at bounding box center [898, 683] width 57 height 12
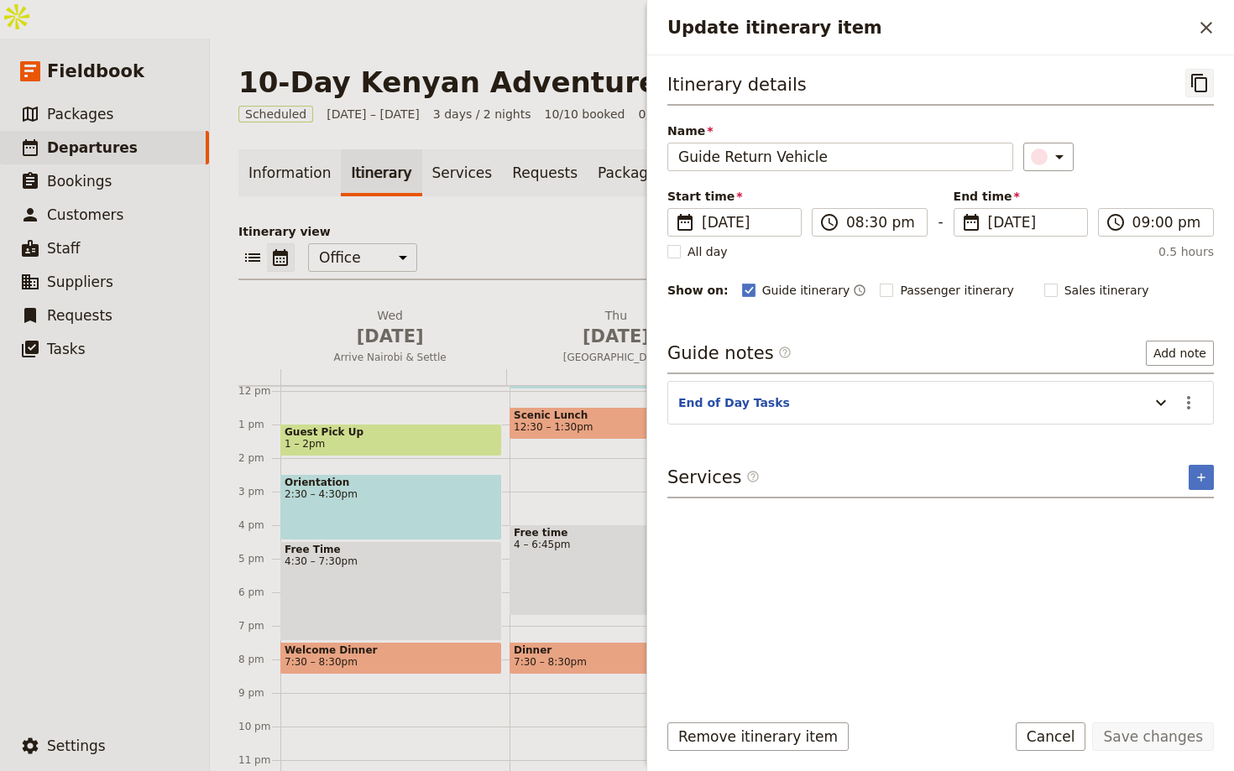
click at [1195, 82] on icon "Copy itinerary item" at bounding box center [1199, 83] width 20 height 20
click at [1212, 24] on icon "Close drawer" at bounding box center [1206, 28] width 20 height 20
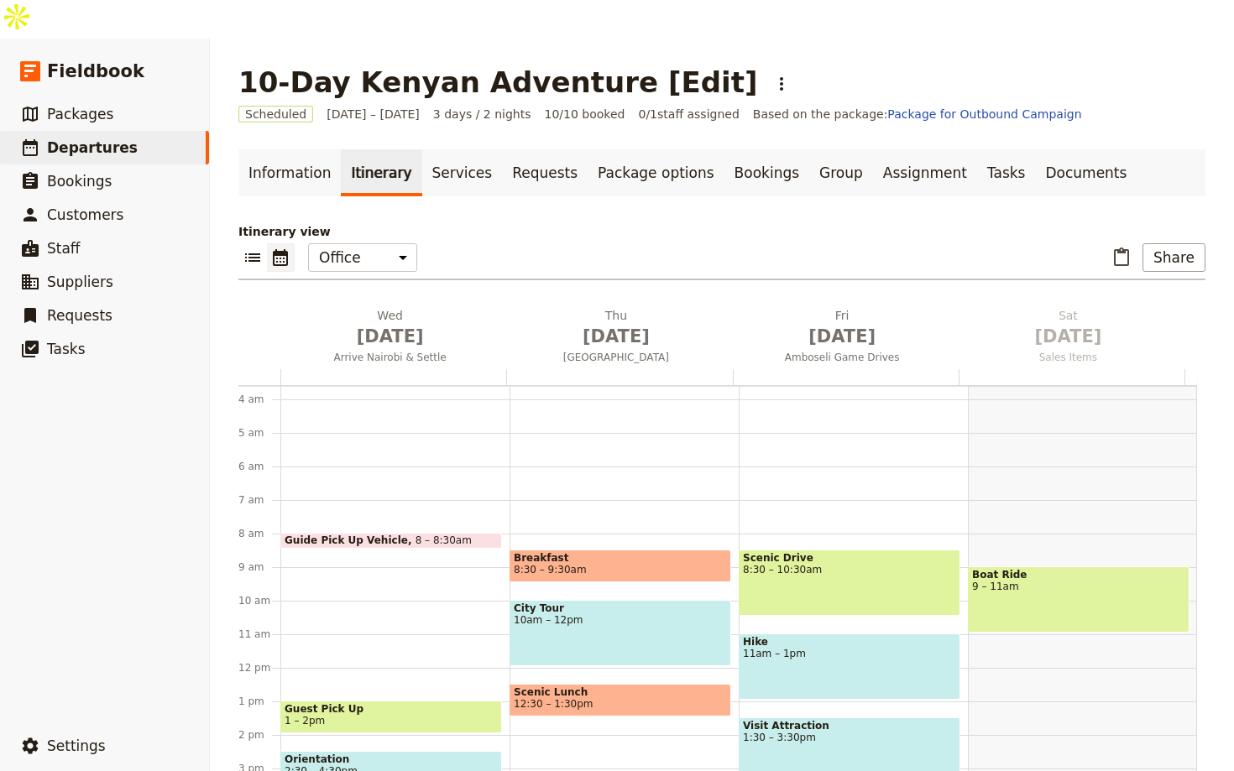
scroll to position [55, 0]
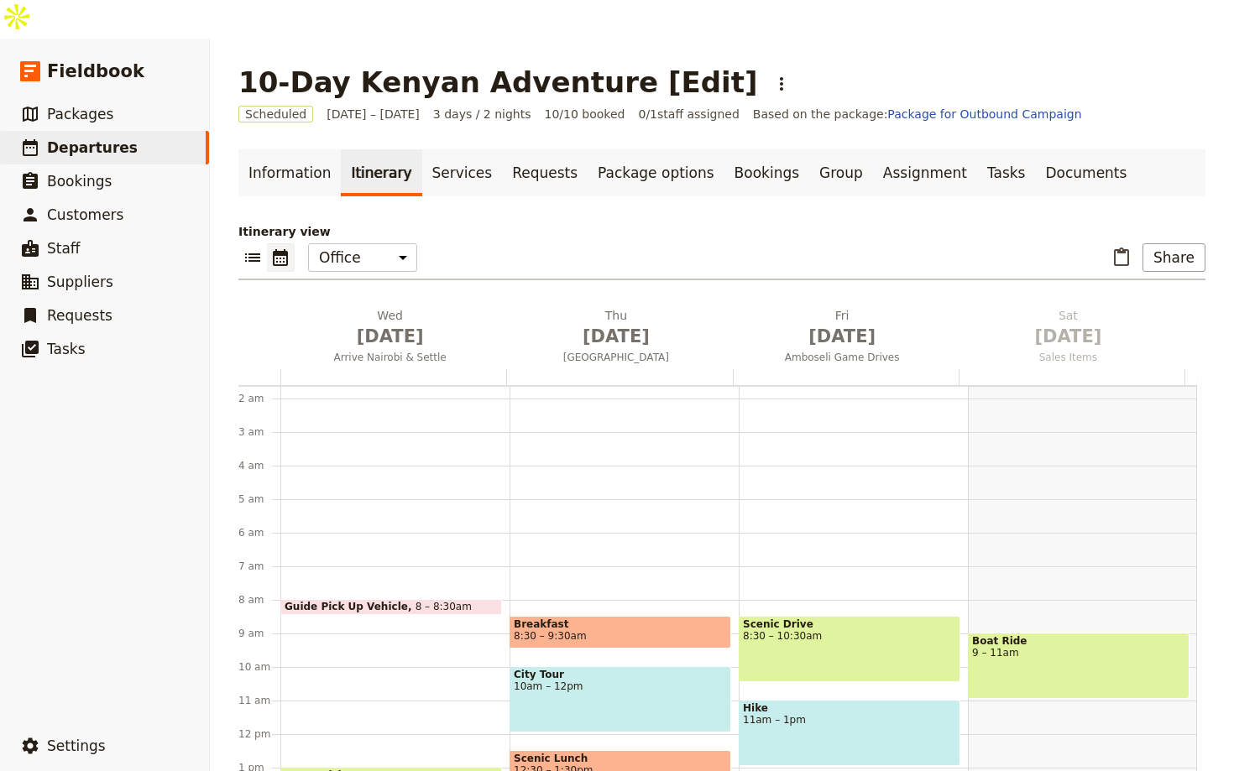
click at [987, 633] on div "Boat Ride 9 – 11am" at bounding box center [1079, 666] width 222 height 66
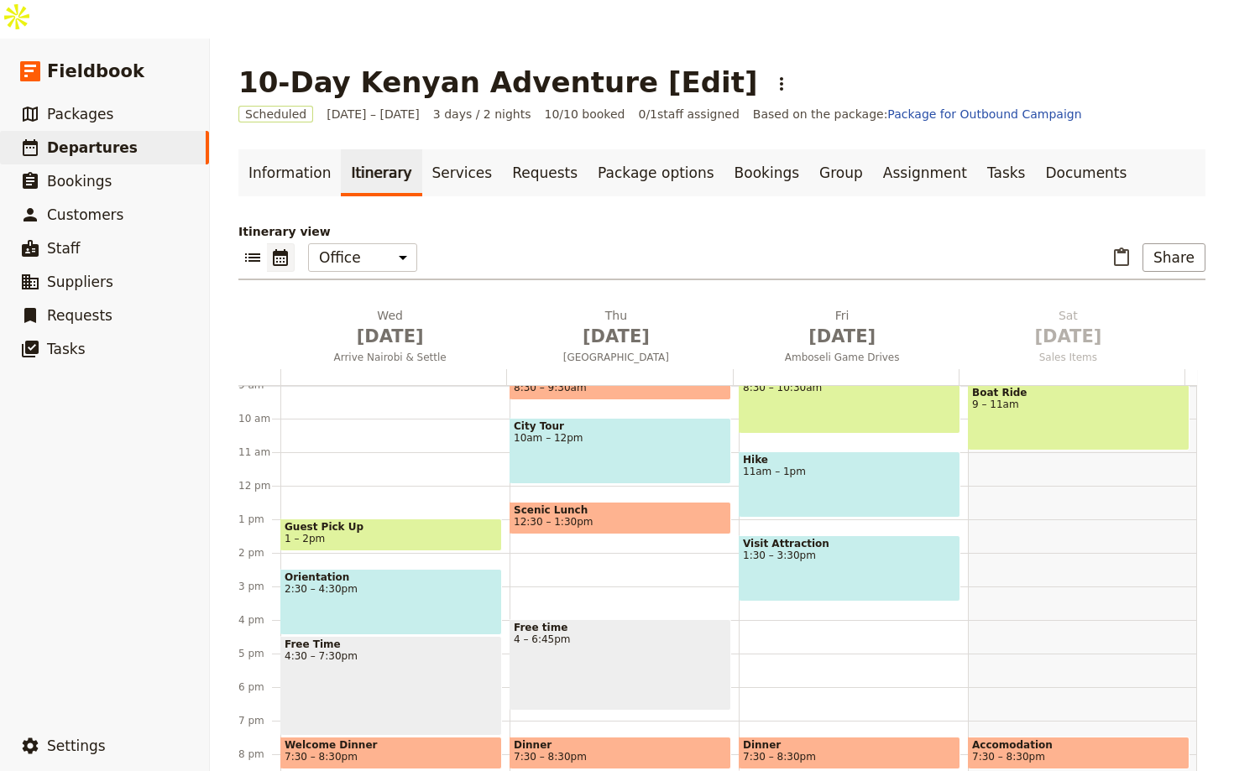
scroll to position [398, 0]
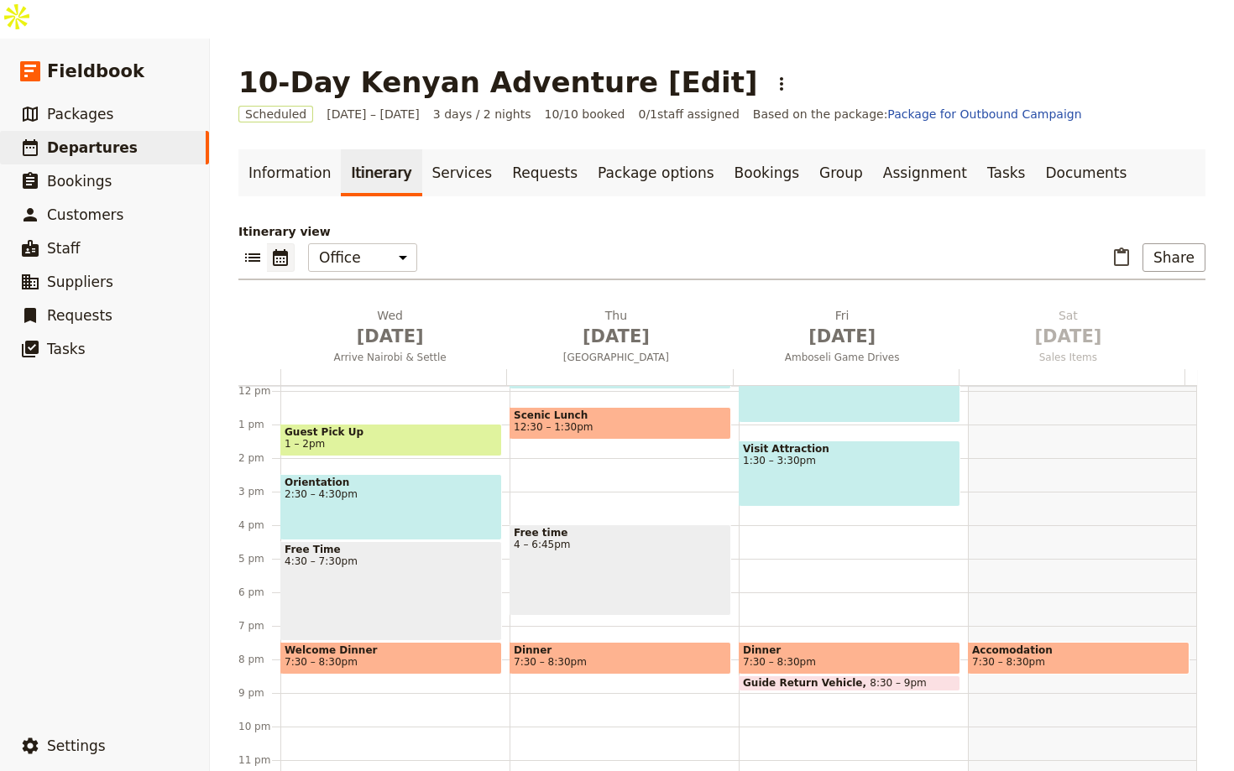
click at [1038, 602] on div "Boat Ride 9 – 11am Accomodation 7:30 – 8:30pm" at bounding box center [1082, 391] width 229 height 806
click at [818, 324] on span "Oct 3" at bounding box center [843, 336] width 206 height 25
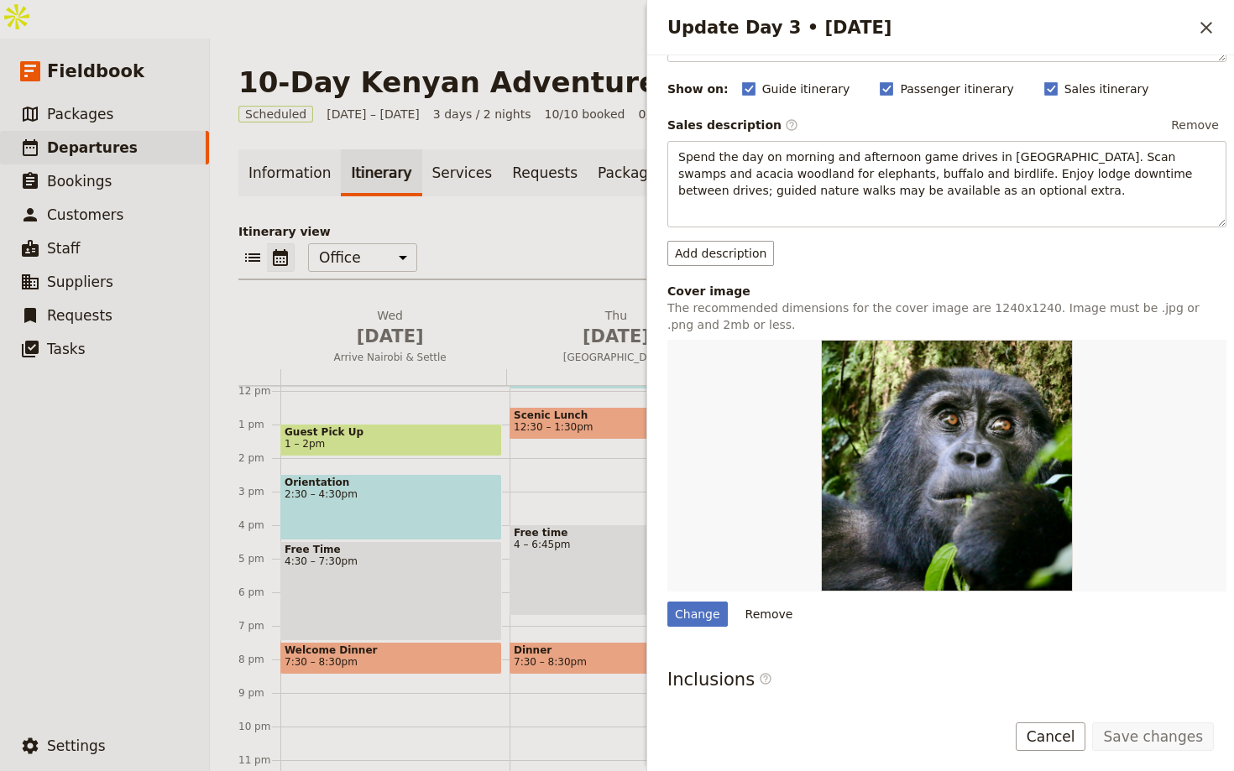
scroll to position [172, 0]
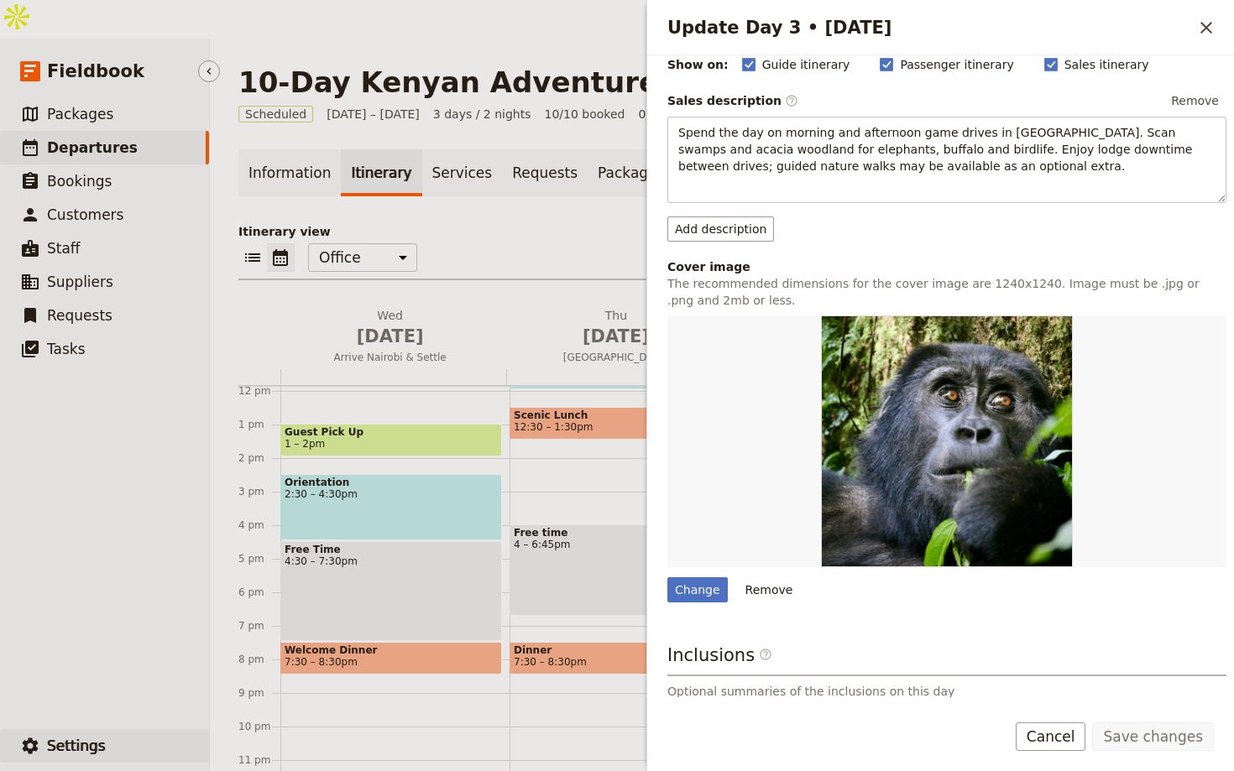
click at [99, 738] on span "Settings" at bounding box center [76, 746] width 59 height 17
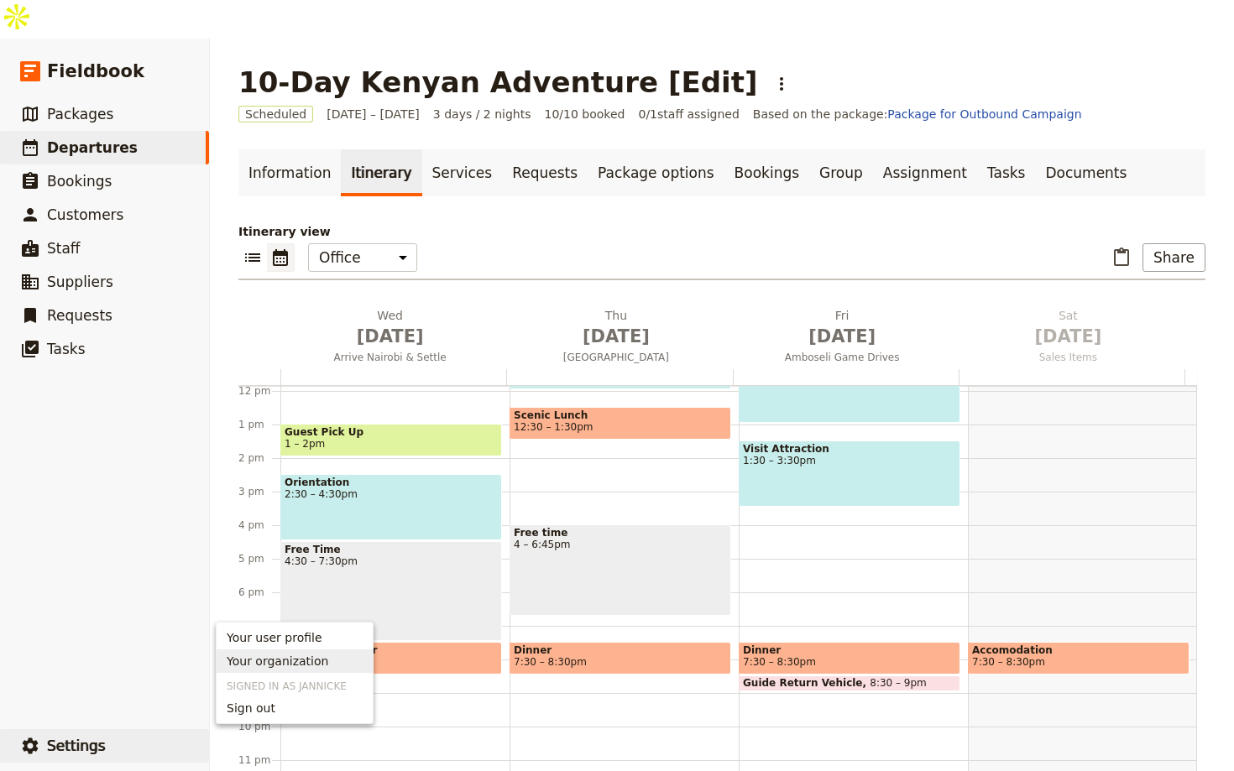
click at [272, 650] on link "Your organization" at bounding box center [295, 662] width 156 height 24
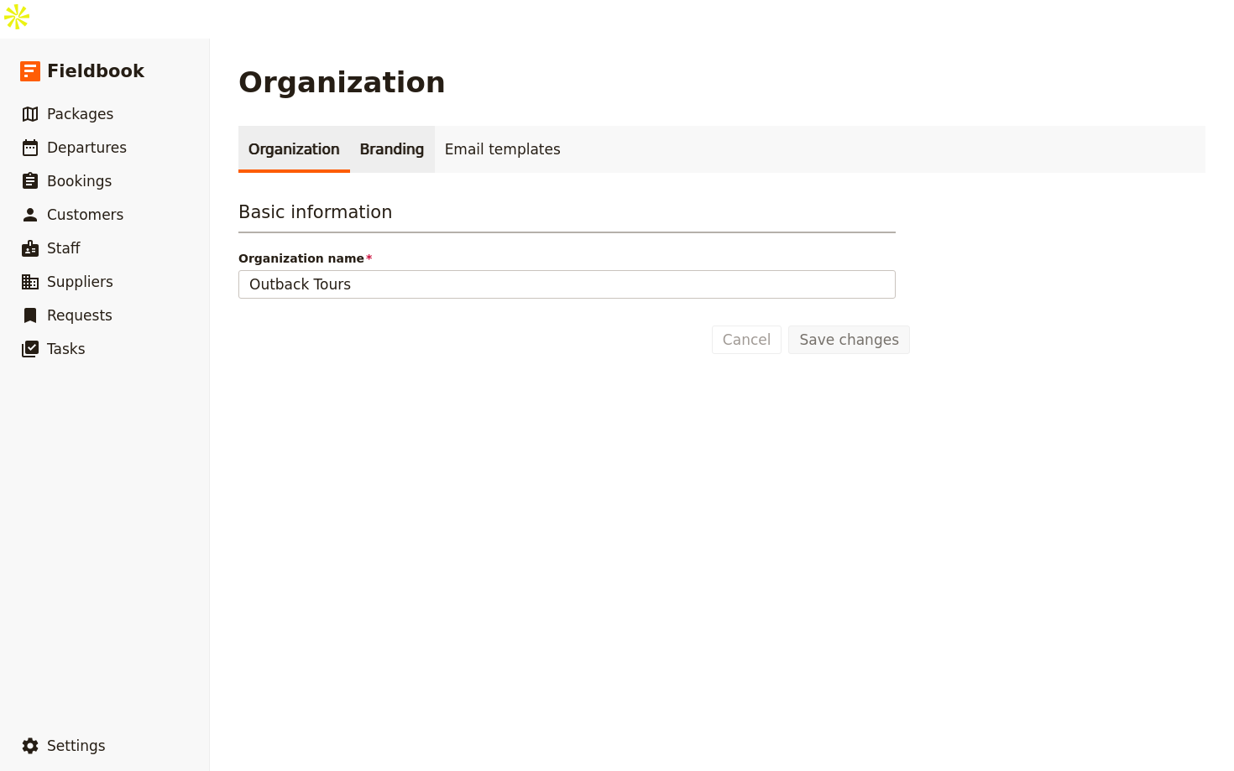
click at [390, 126] on link "Branding" at bounding box center [392, 149] width 85 height 47
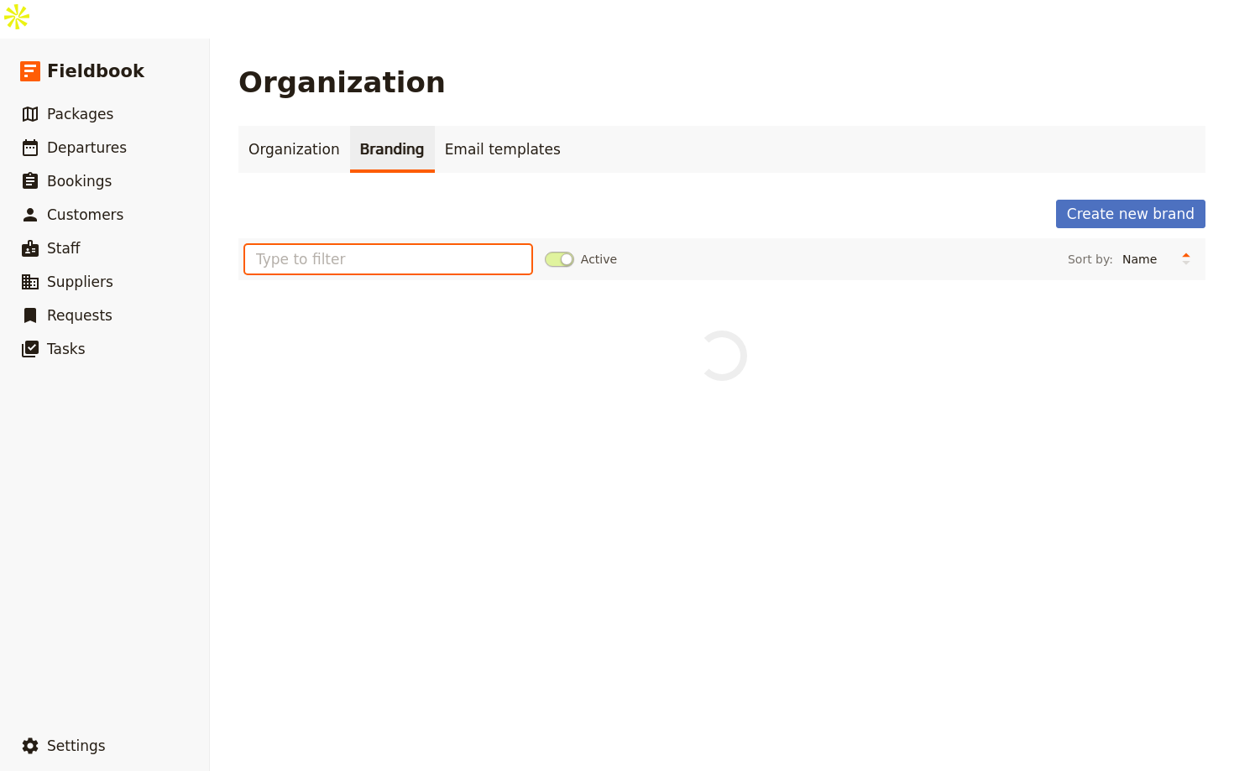
click at [358, 245] on input "text" at bounding box center [388, 259] width 286 height 29
type input "a"
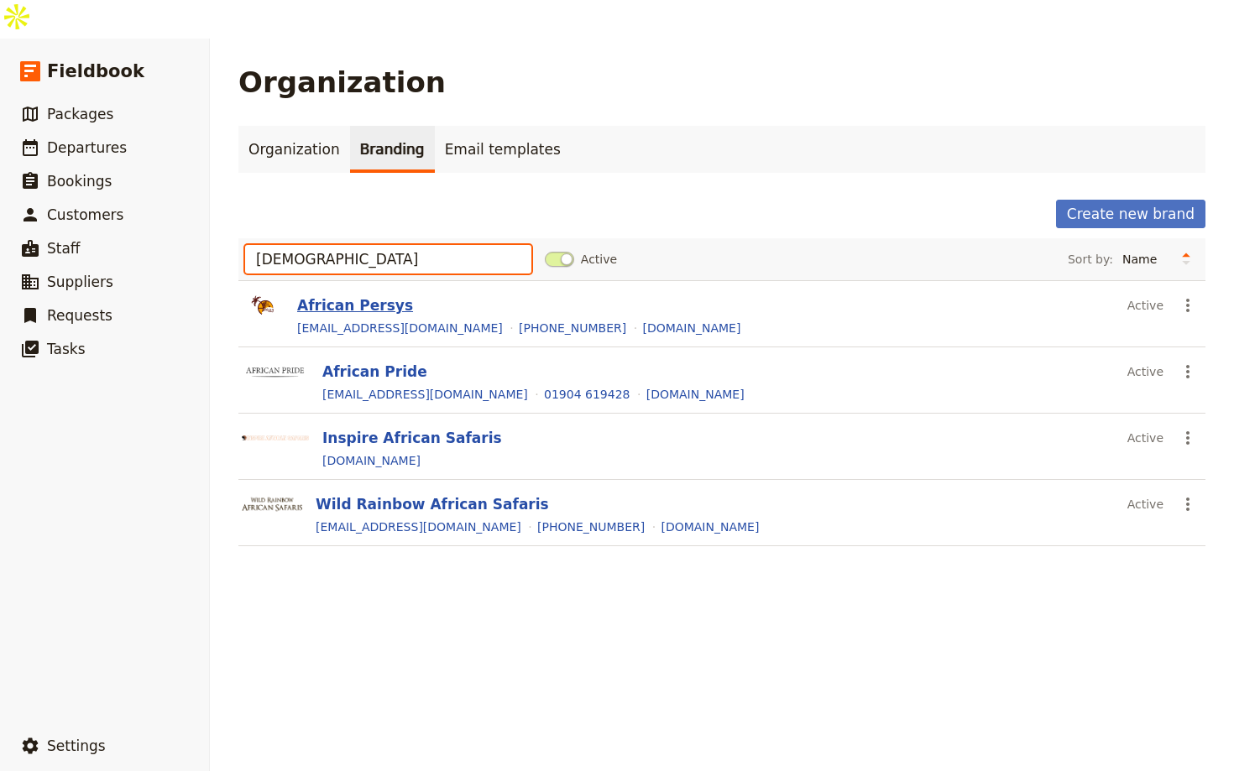
type input "african"
click at [316, 295] on button "African Persys" at bounding box center [355, 305] width 116 height 20
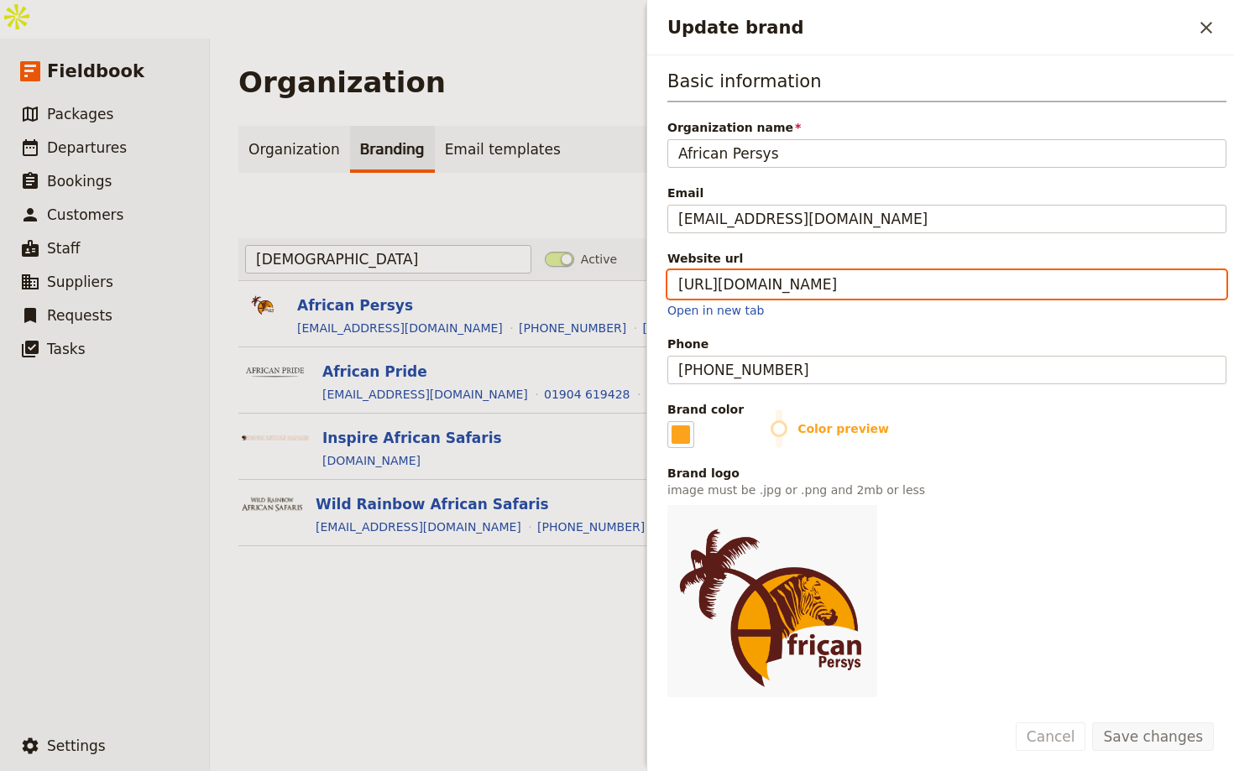
click at [808, 294] on input "https://africanpersys.com" at bounding box center [946, 284] width 559 height 29
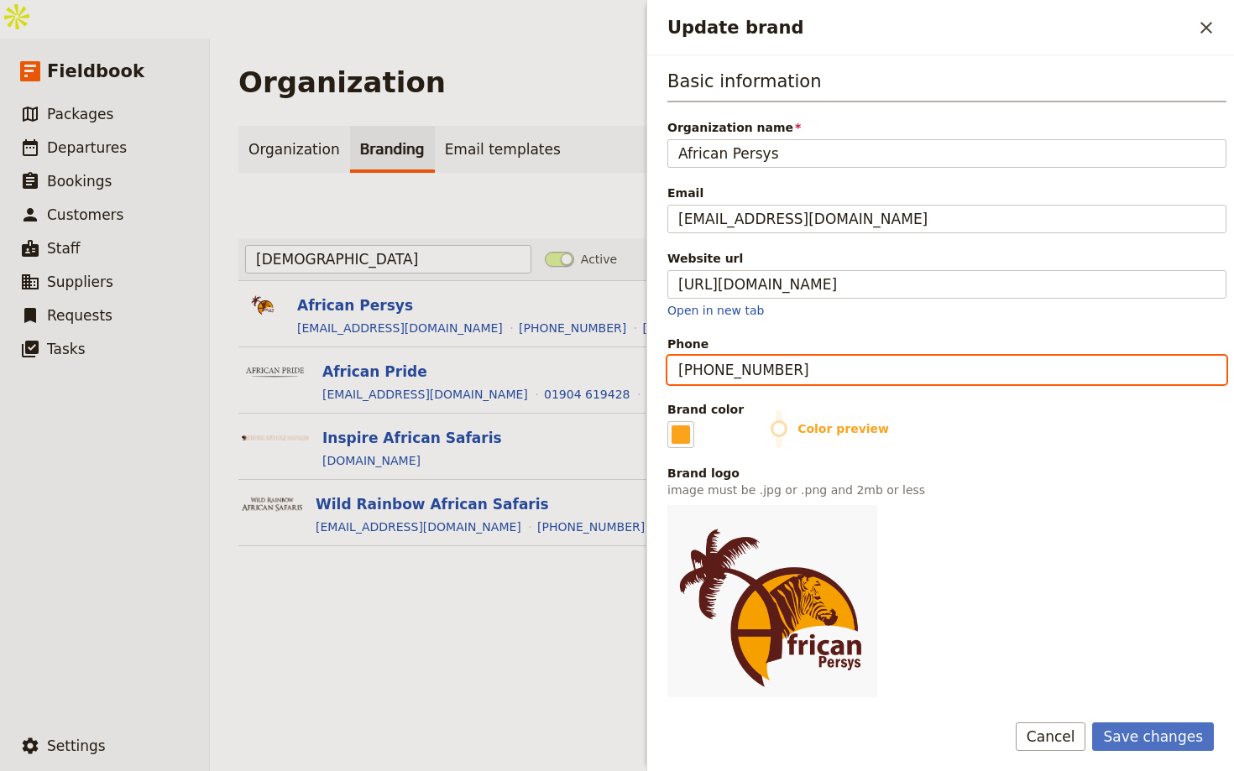
click at [848, 376] on input "+1 778-887-1424" at bounding box center [946, 370] width 559 height 29
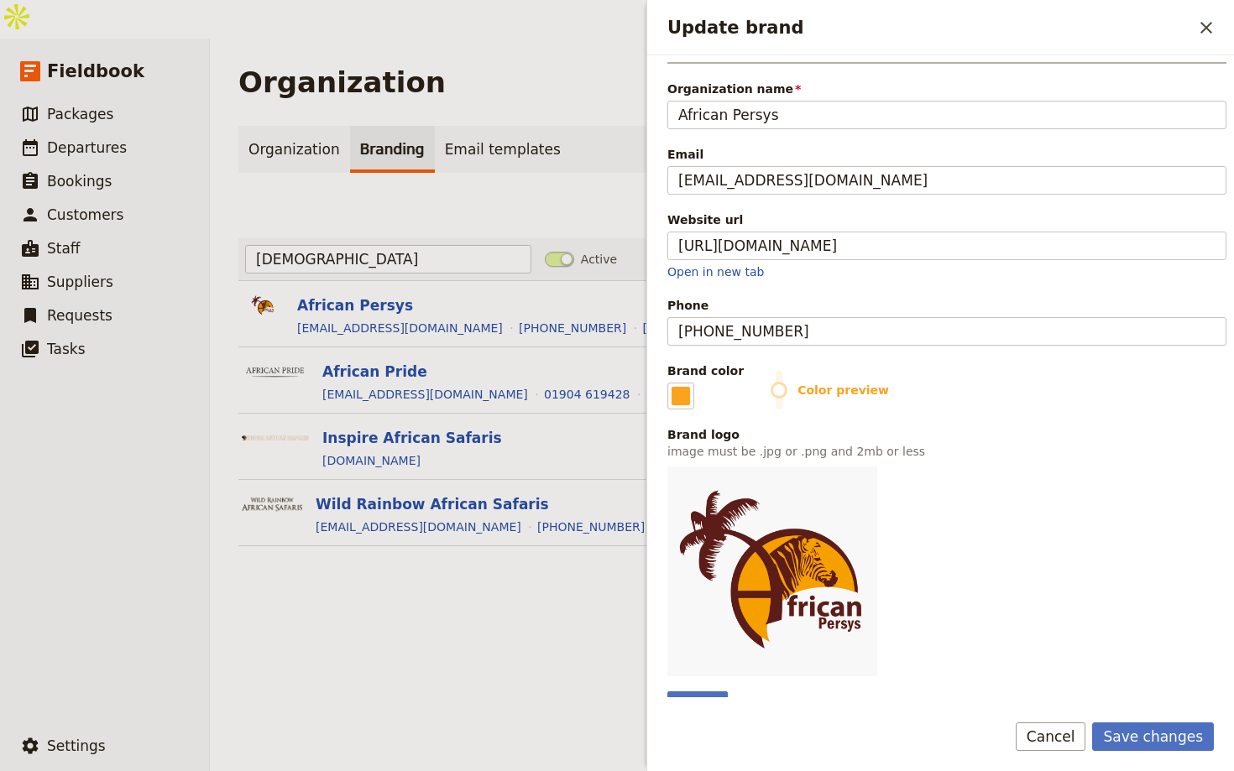
scroll to position [118, 0]
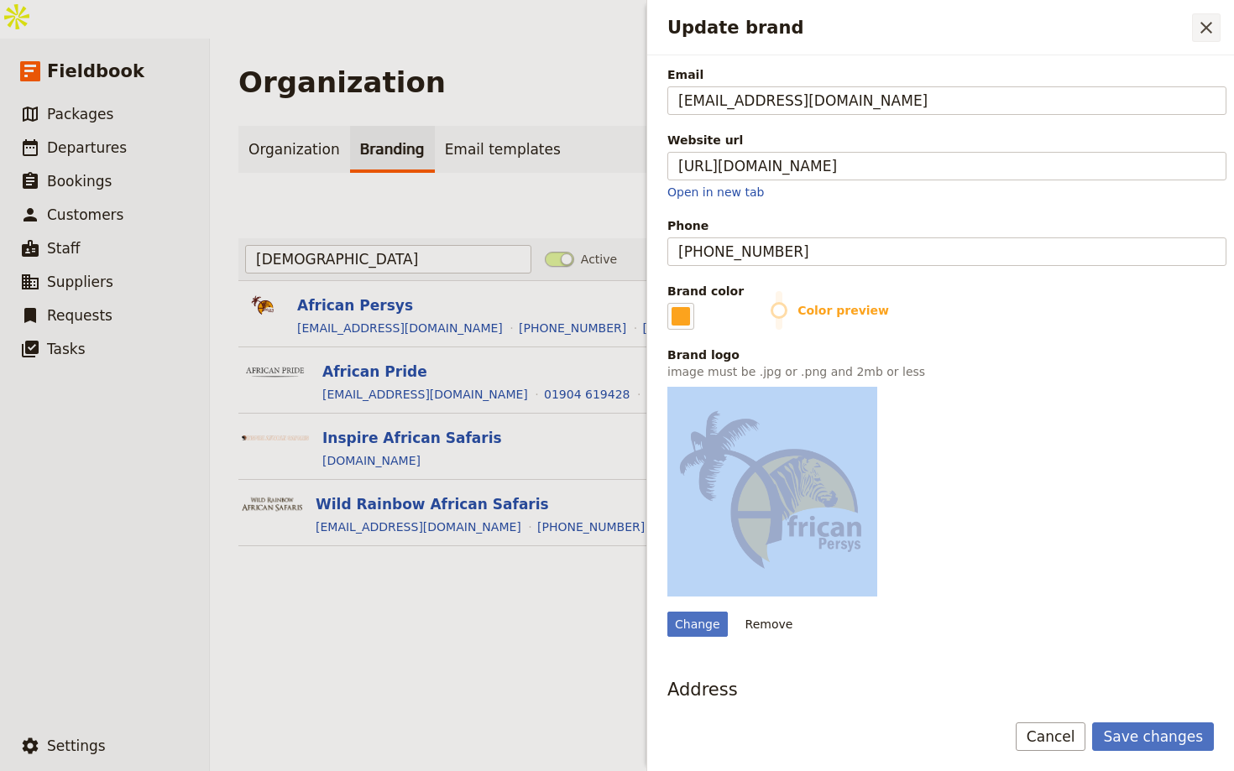
click at [1215, 28] on icon "Close drawer" at bounding box center [1206, 28] width 20 height 20
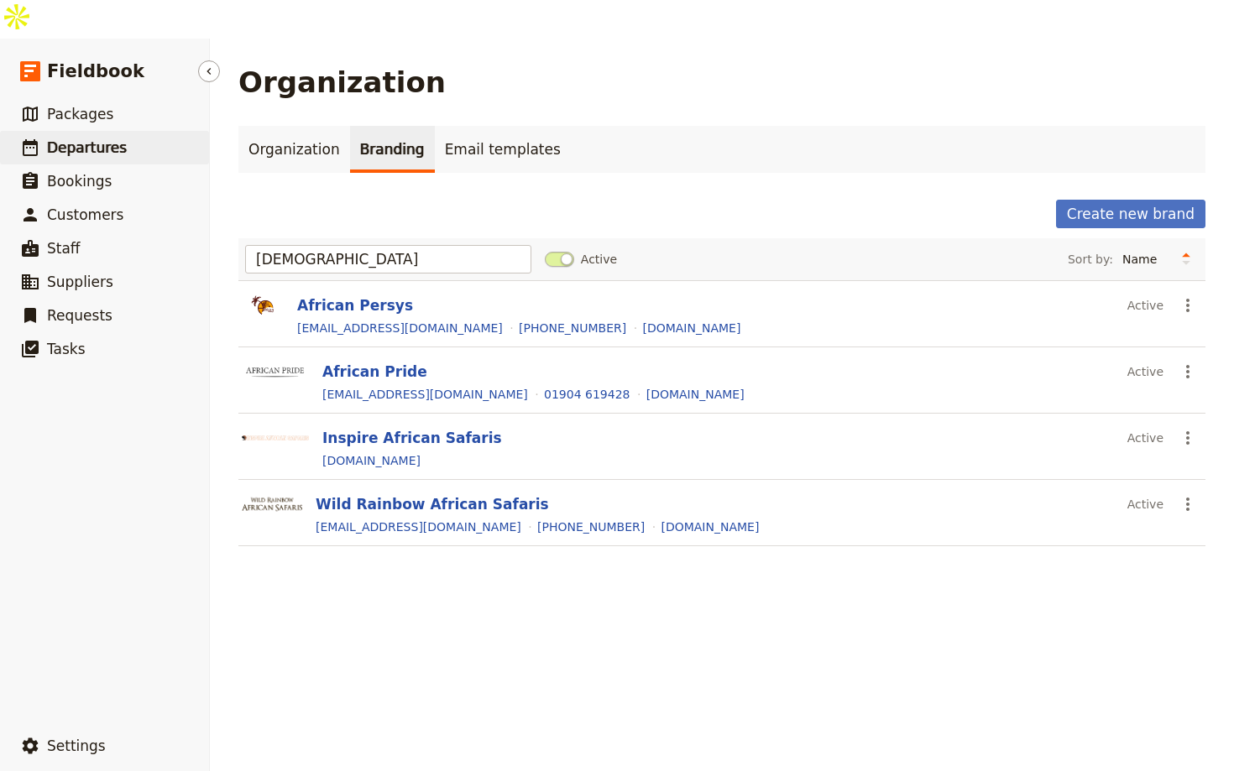
click at [97, 139] on span "Departures" at bounding box center [87, 147] width 80 height 17
select select "UPDATED_AT"
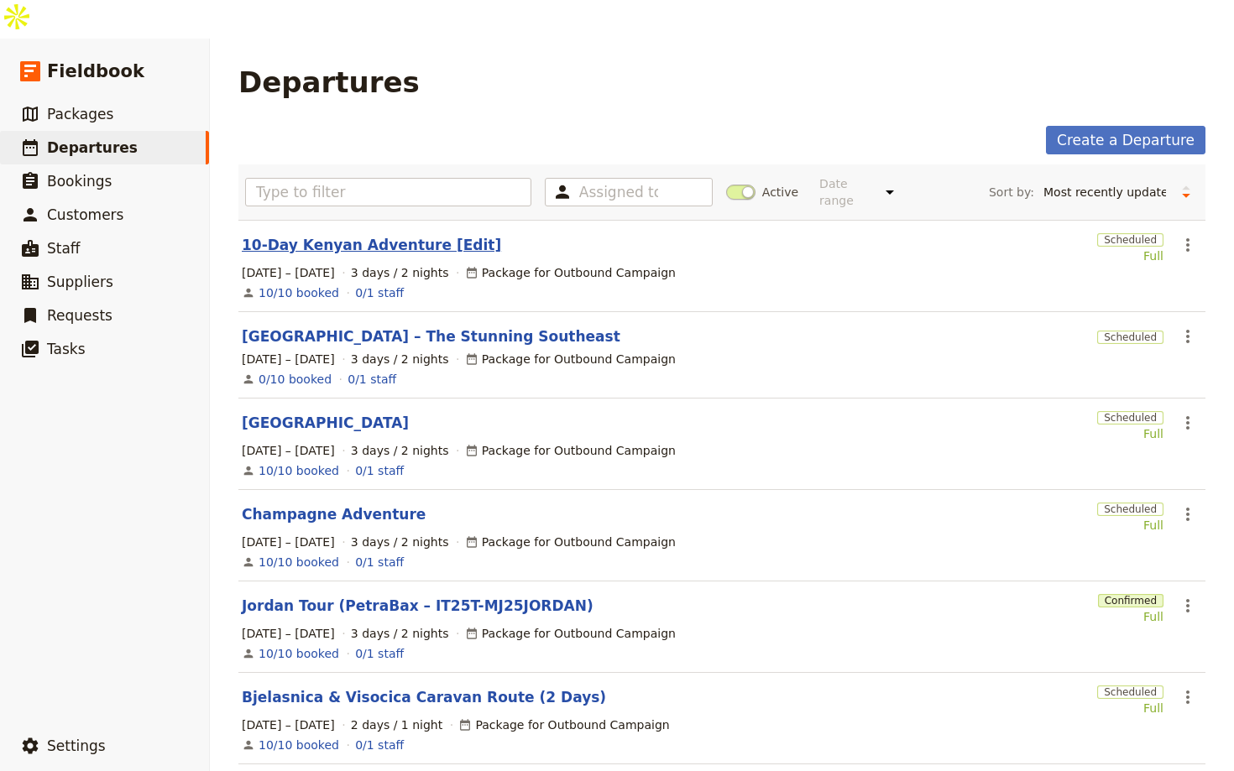
click at [379, 235] on link "10-Day Kenyan Adventure [Edit]" at bounding box center [371, 245] width 259 height 20
